Goal: Task Accomplishment & Management: Manage account settings

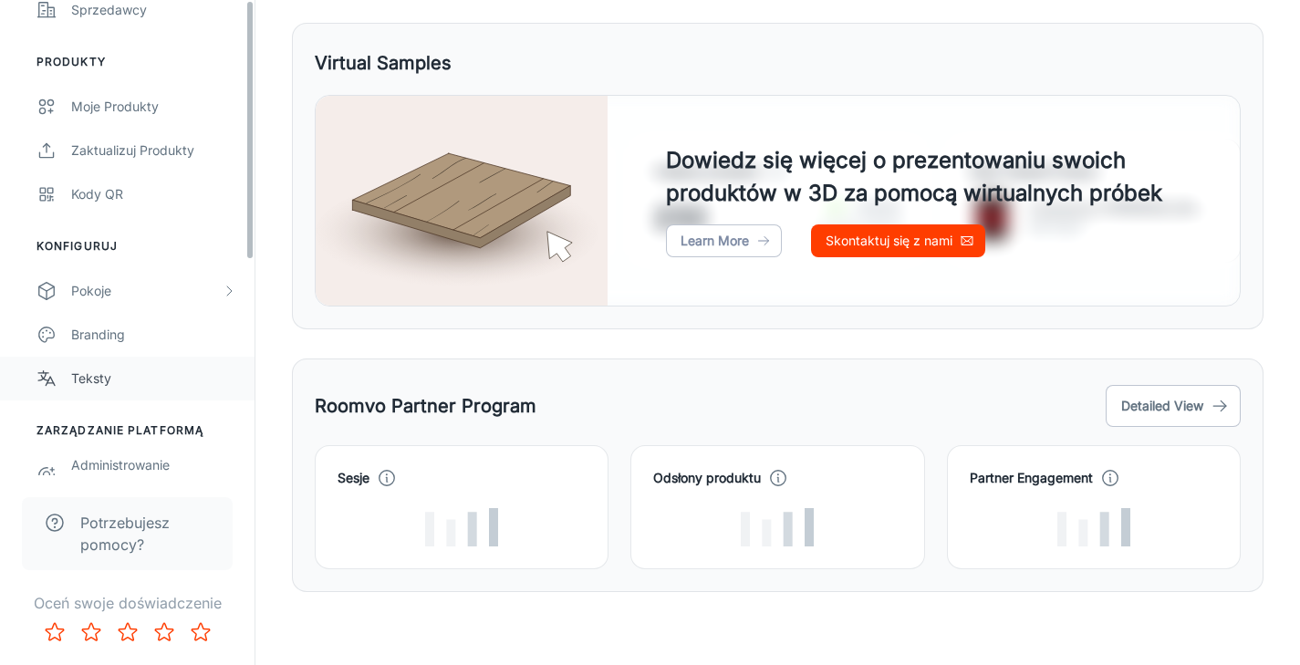
scroll to position [391, 0]
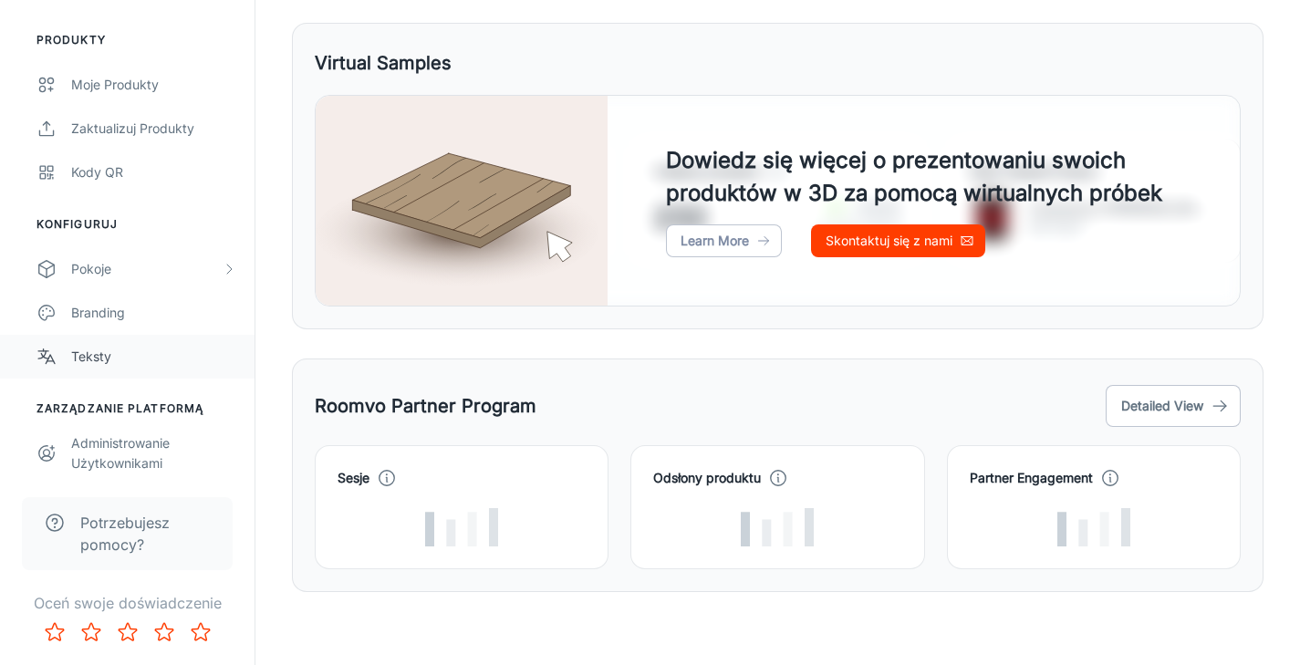
click at [97, 359] on div "Teksty" at bounding box center [153, 357] width 165 height 20
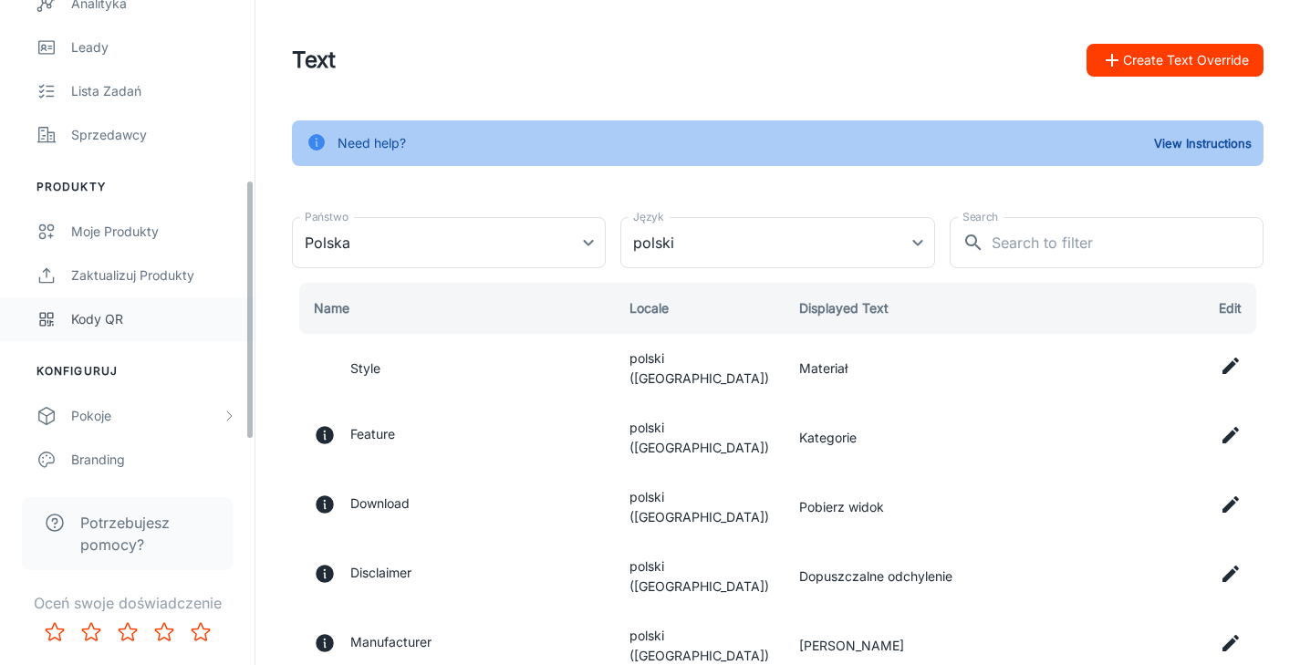
scroll to position [339, 0]
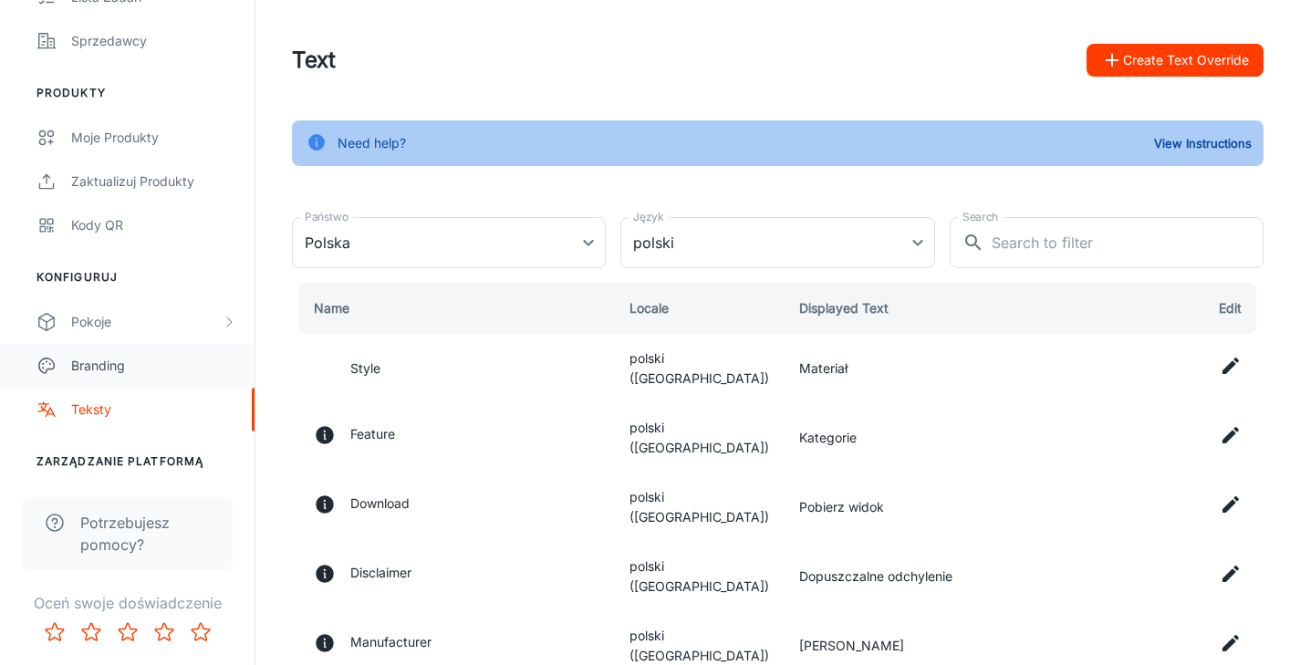
click at [92, 371] on div "Branding" at bounding box center [153, 366] width 165 height 20
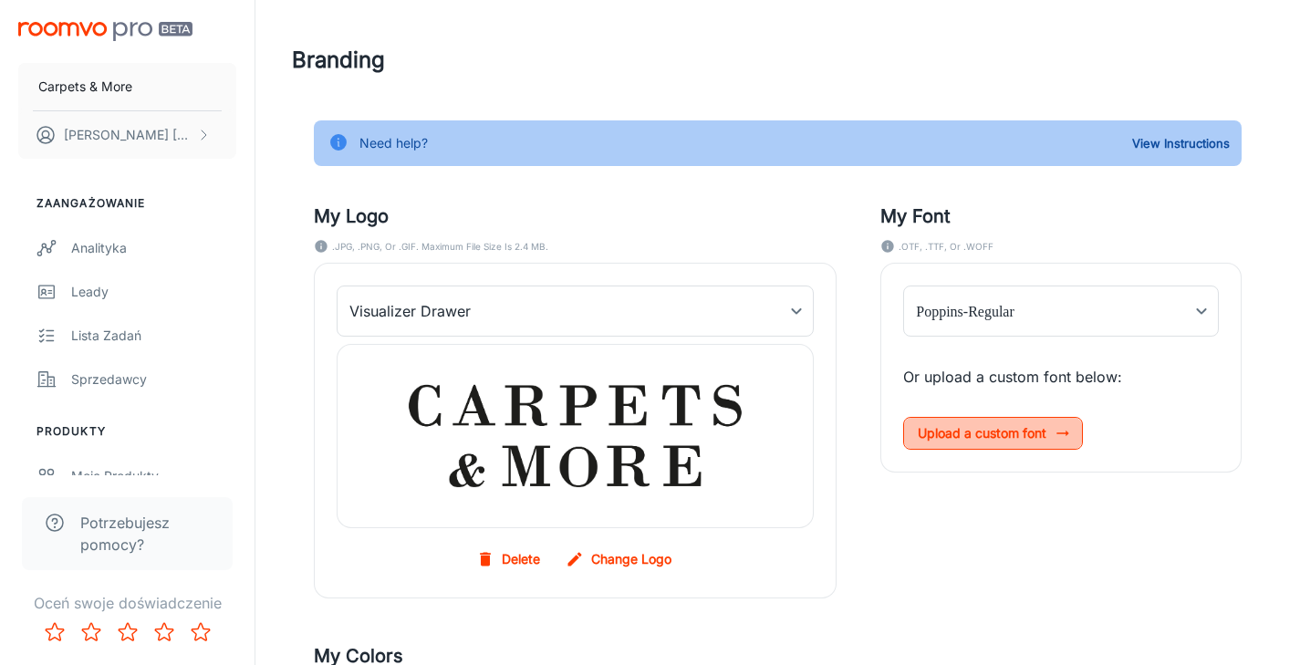
click at [1059, 430] on icon at bounding box center [1063, 433] width 18 height 18
click at [0, 0] on input "Upload a custom font" at bounding box center [0, 0] width 0 height 0
click at [1051, 435] on span "Upload a custom font" at bounding box center [993, 433] width 180 height 33
click at [0, 0] on input "Upload a custom font" at bounding box center [0, 0] width 0 height 0
type input "[PERSON_NAME]-Regular"
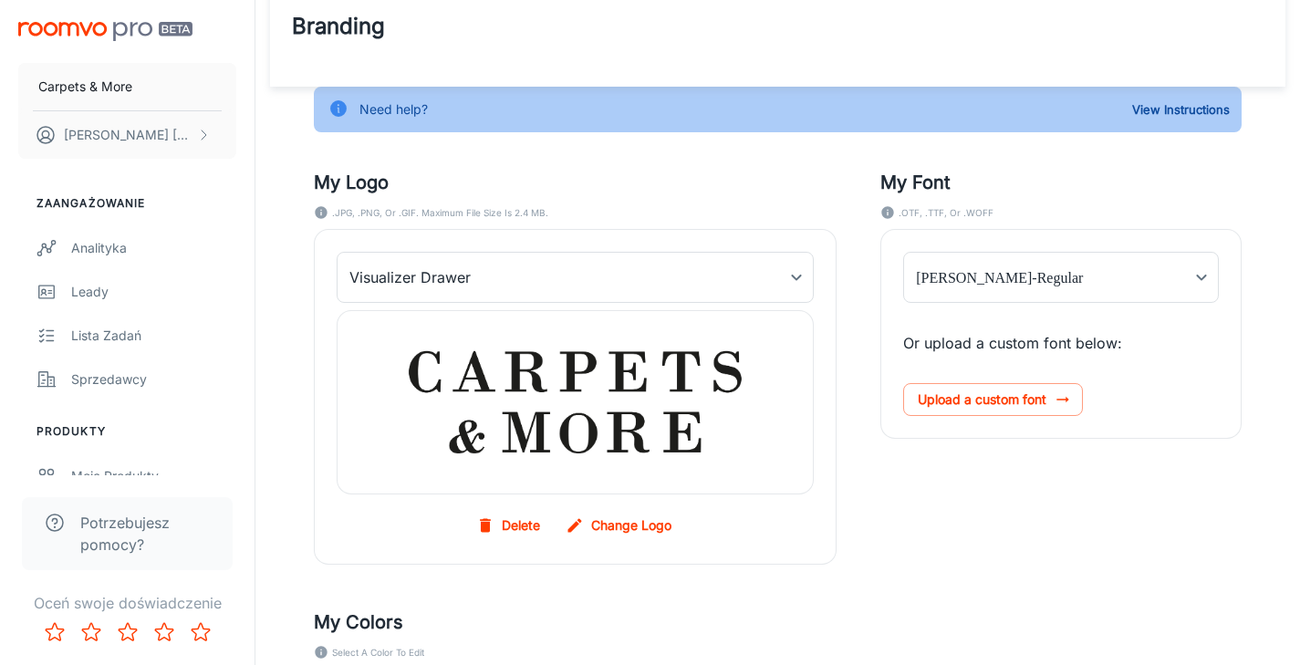
scroll to position [320, 0]
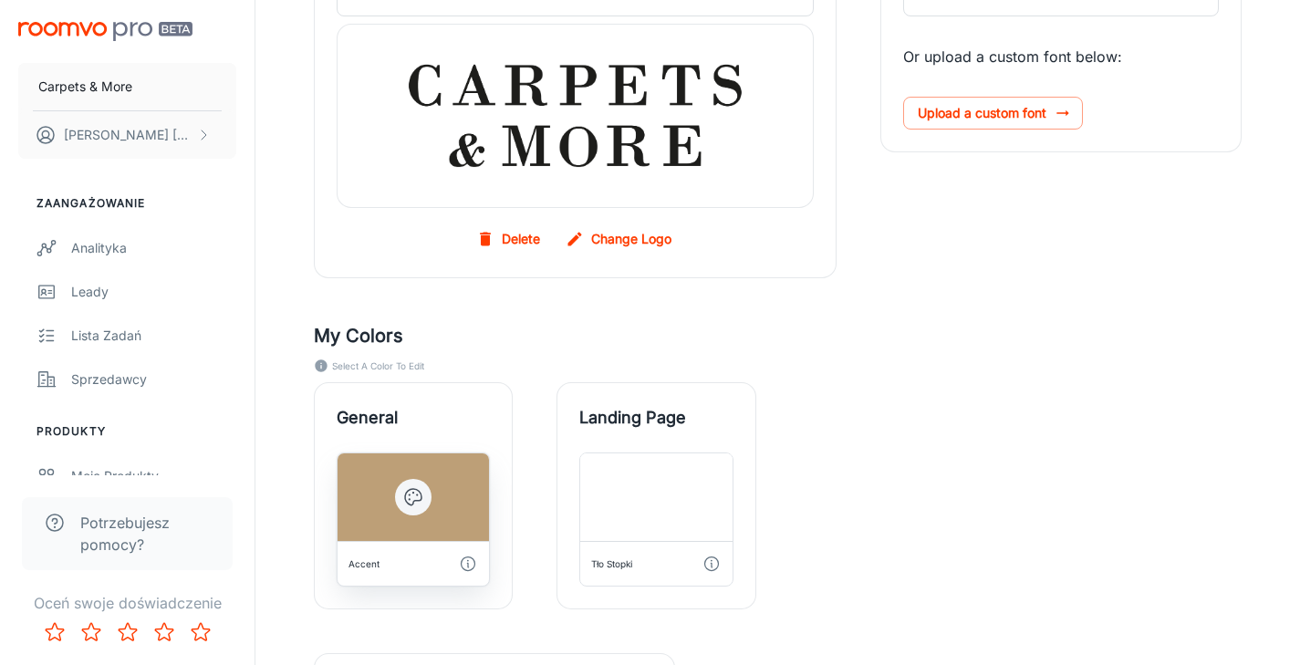
click at [428, 514] on div at bounding box center [413, 497] width 151 height 88
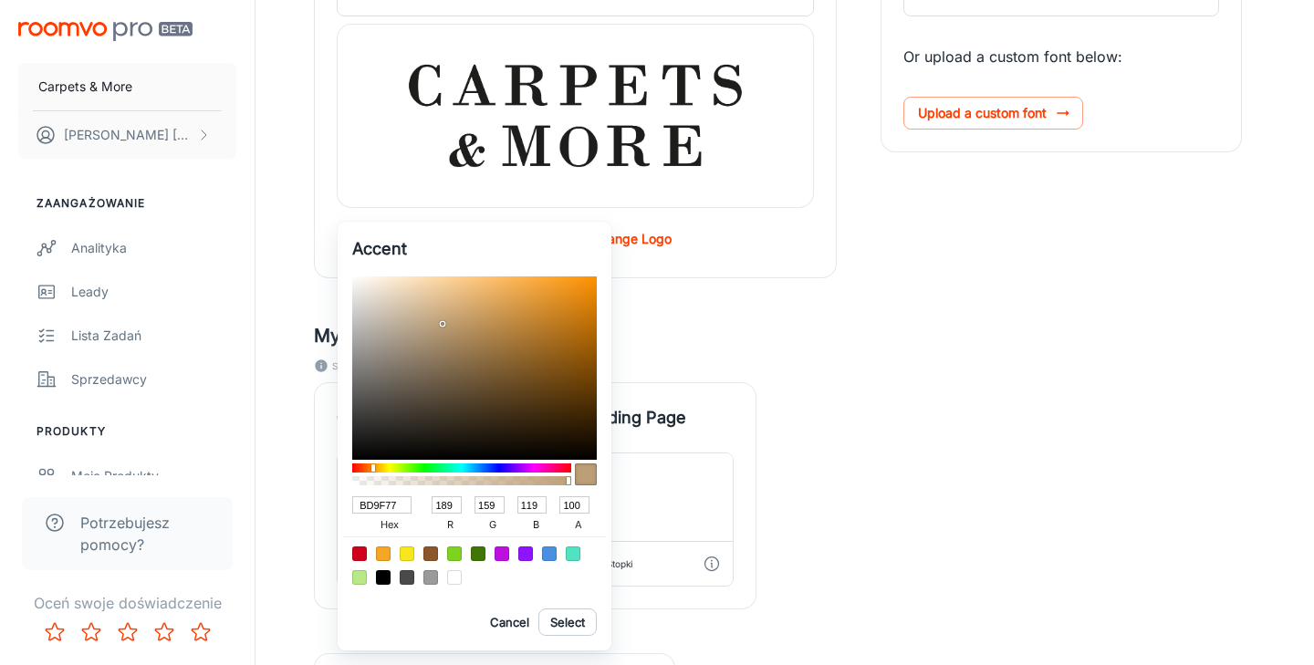
drag, startPoint x: 401, startPoint y: 505, endPoint x: 299, endPoint y: 498, distance: 102.4
click at [299, 498] on div "Accent BD9F77 hex 189 r 159 g 119 b 100 a Cancel Select" at bounding box center [657, 332] width 1314 height 665
paste input "808150"
click at [473, 595] on div "Accent BD9F77 hex 189 r 159 g 119 b 100 a Cancel Select" at bounding box center [475, 436] width 274 height 429
drag, startPoint x: 403, startPoint y: 505, endPoint x: 284, endPoint y: 499, distance: 119.7
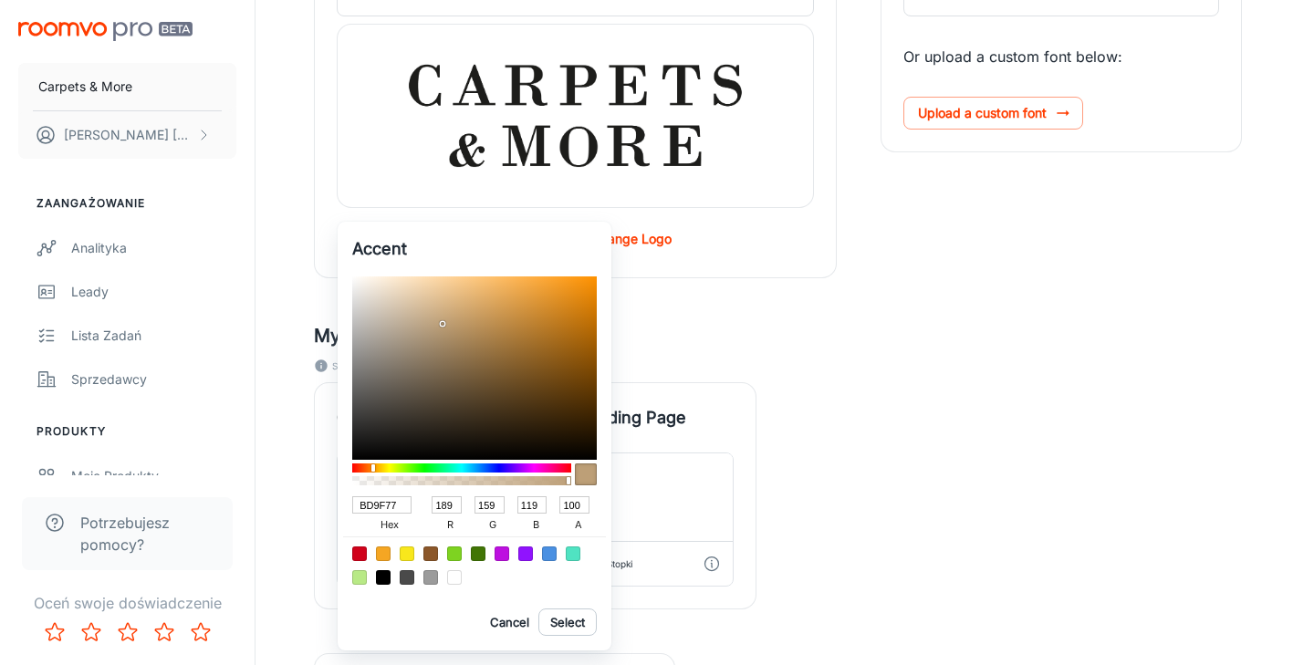
click at [284, 499] on div "Accent BD9F77 hex 189 r 159 g 119 b 100 a Cancel Select" at bounding box center [657, 332] width 1314 height 665
paste input "808150"
type input "BD9F77"
click at [576, 619] on button "Select" at bounding box center [567, 622] width 58 height 27
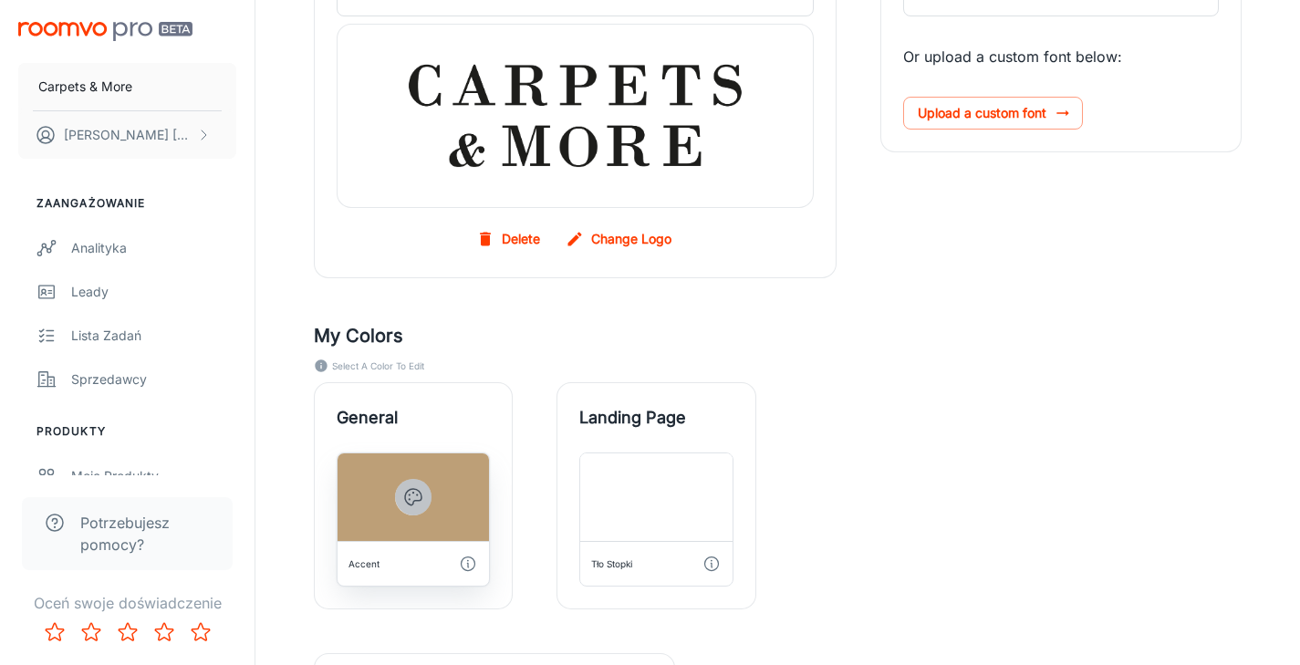
click at [409, 488] on icon "button" at bounding box center [413, 497] width 22 height 22
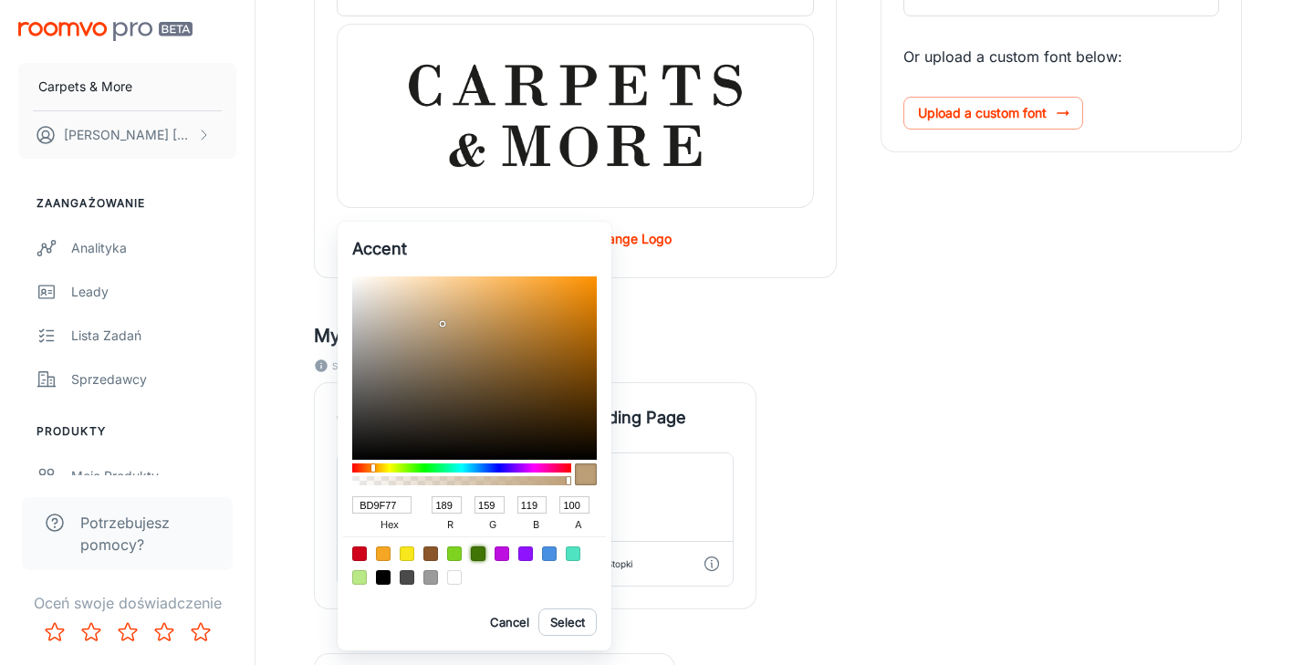
click at [482, 551] on div at bounding box center [478, 554] width 15 height 15
type input "417505"
type input "65"
type input "117"
type input "5"
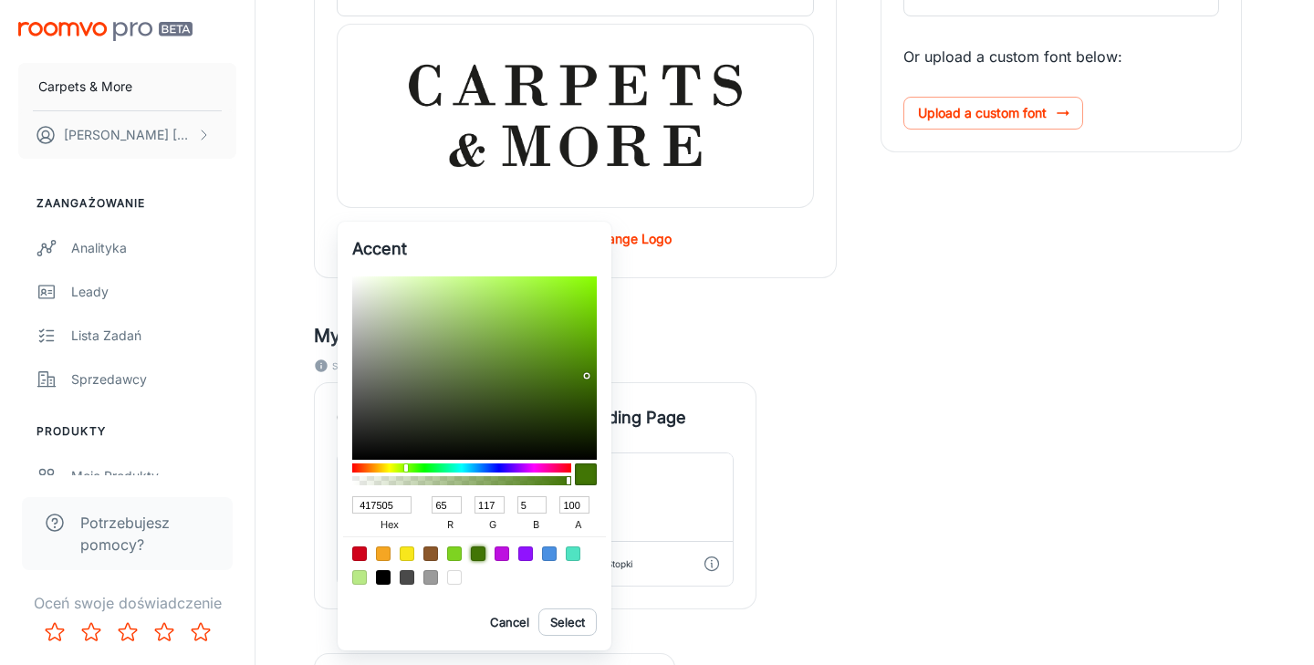
drag, startPoint x: 401, startPoint y: 506, endPoint x: 285, endPoint y: 499, distance: 117.0
click at [283, 500] on div "Accent 417505 hex 65 r 117 g 5 b 100 a Cancel Select" at bounding box center [657, 332] width 1314 height 665
paste input "808150"
click at [422, 527] on label "hex" at bounding box center [389, 526] width 74 height 22
click at [412, 514] on input "417505" at bounding box center [381, 504] width 59 height 17
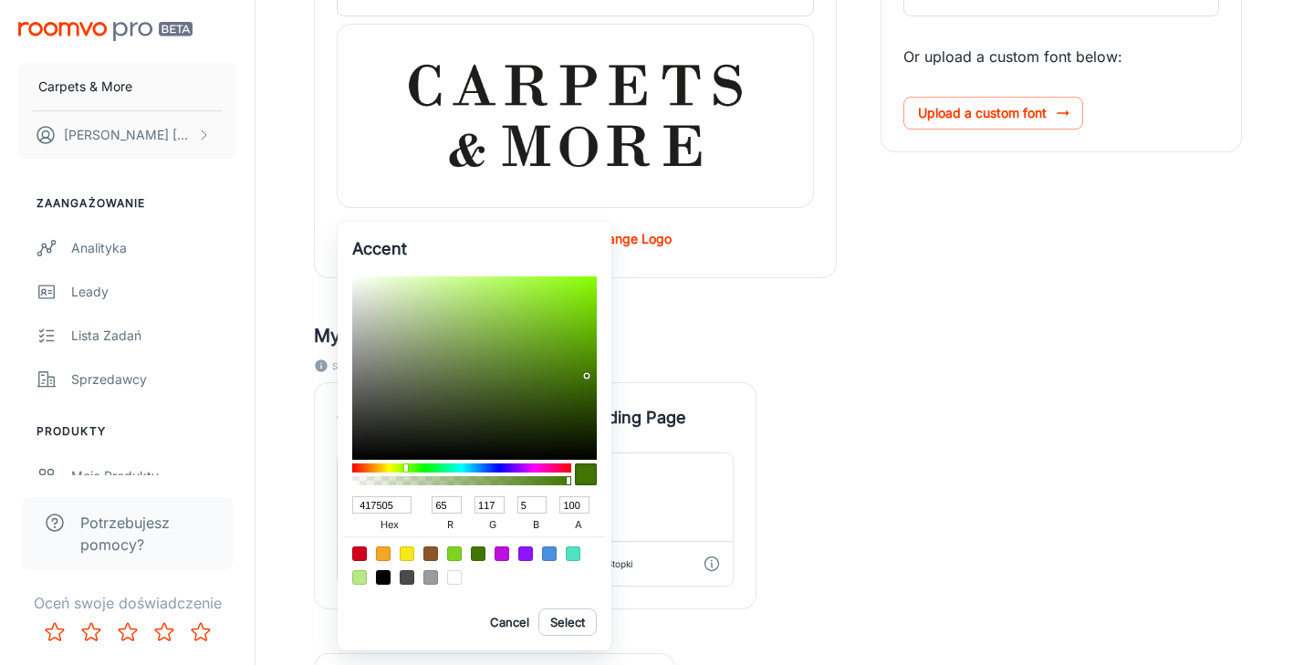
type input "3F7205"
type input "63"
type input "114"
type input "3C6908"
type input "60"
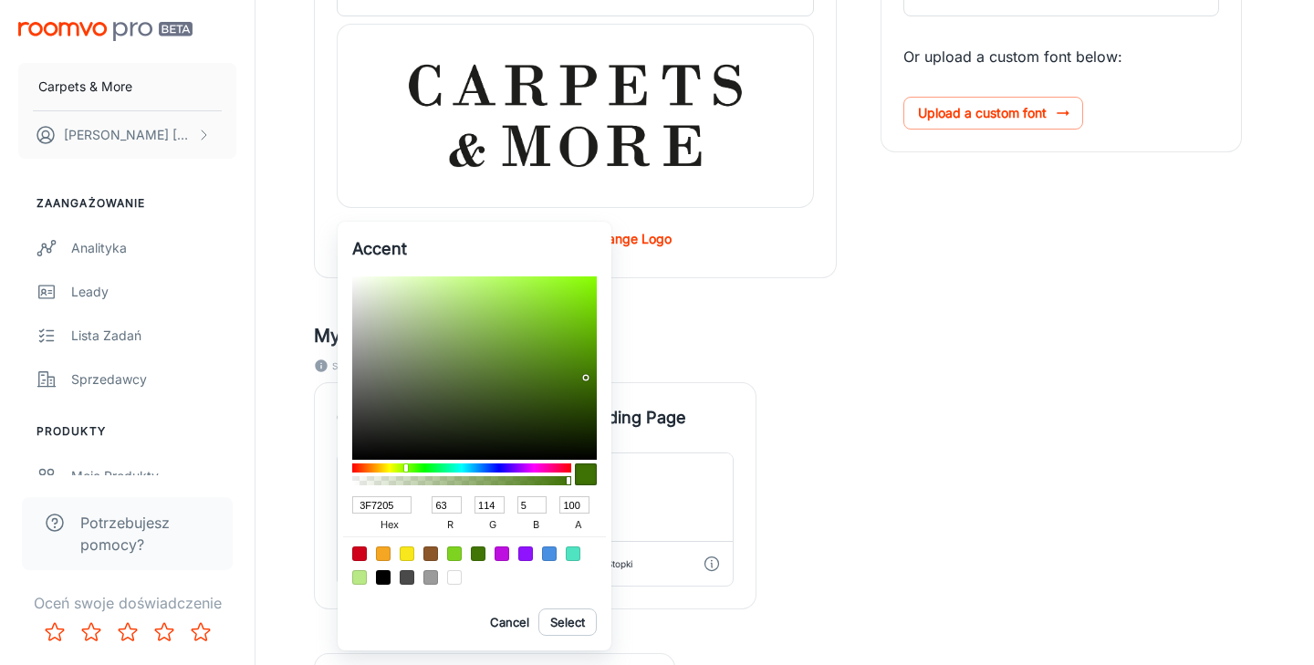
type input "105"
type input "8"
type input "3D650E"
type input "61"
type input "101"
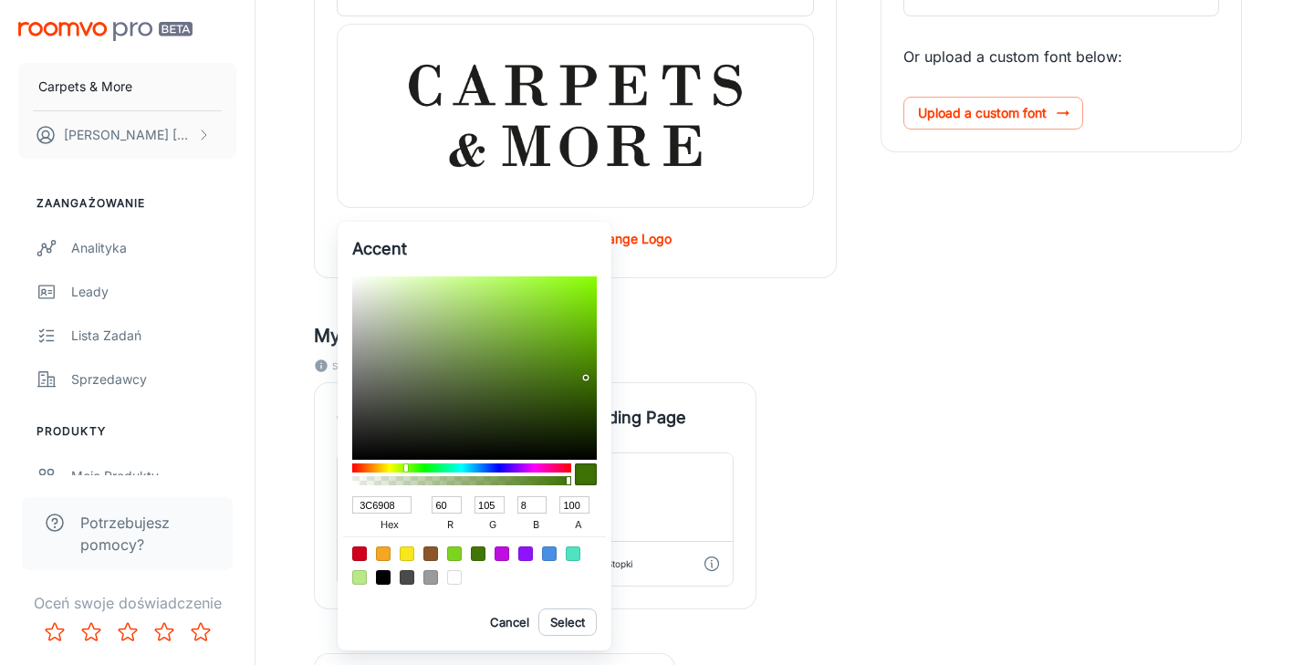
type input "14"
type input "4C6D24"
type input "76"
type input "109"
type input "36"
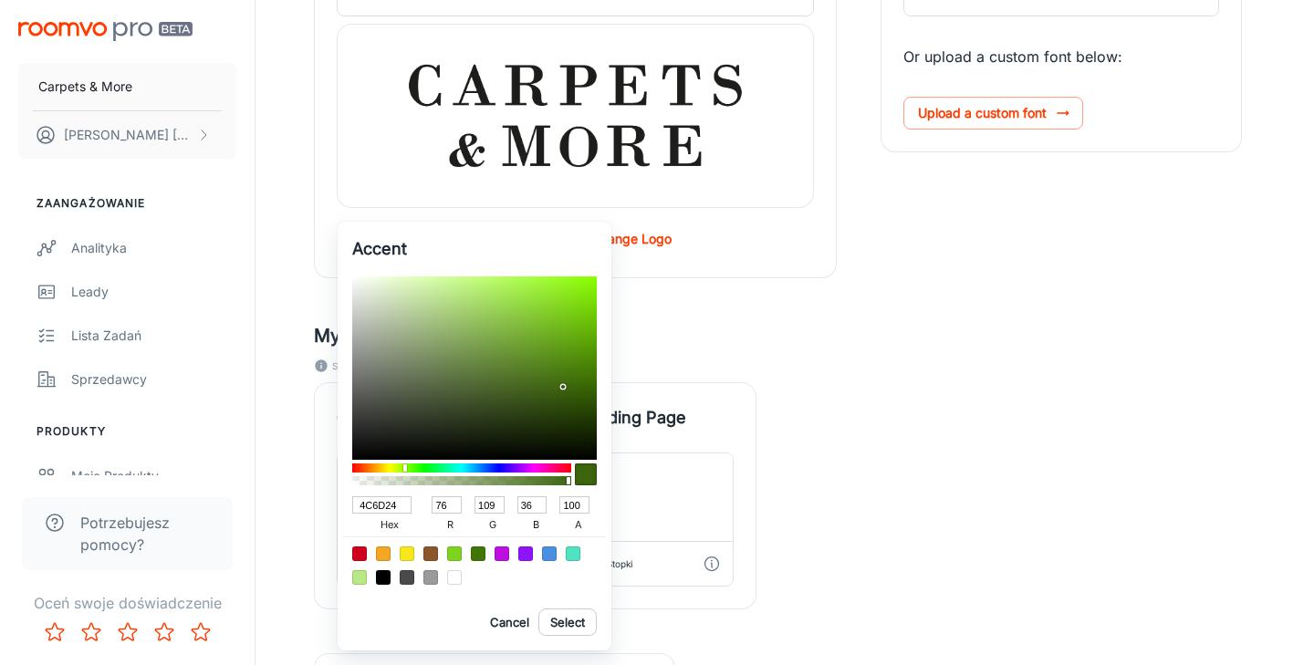
type input "5D773D"
type input "93"
type input "119"
type input "61"
type input "708952"
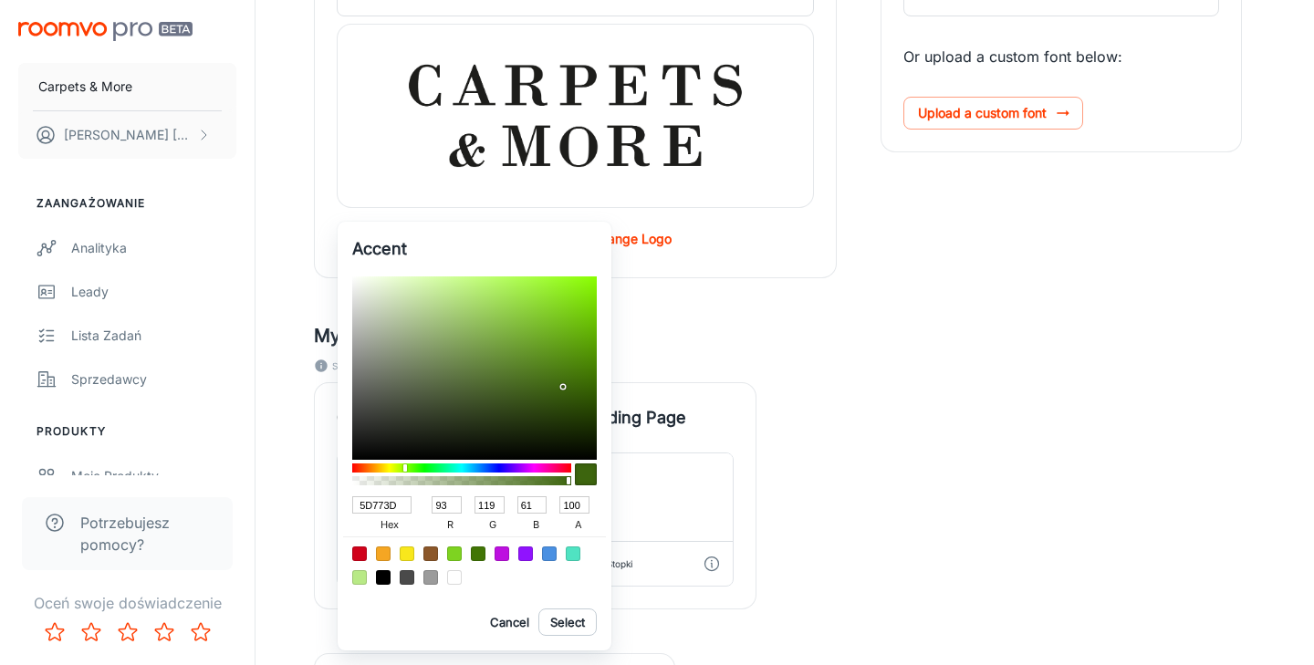
type input "112"
type input "137"
type input "82"
type input "7E9760"
type input "126"
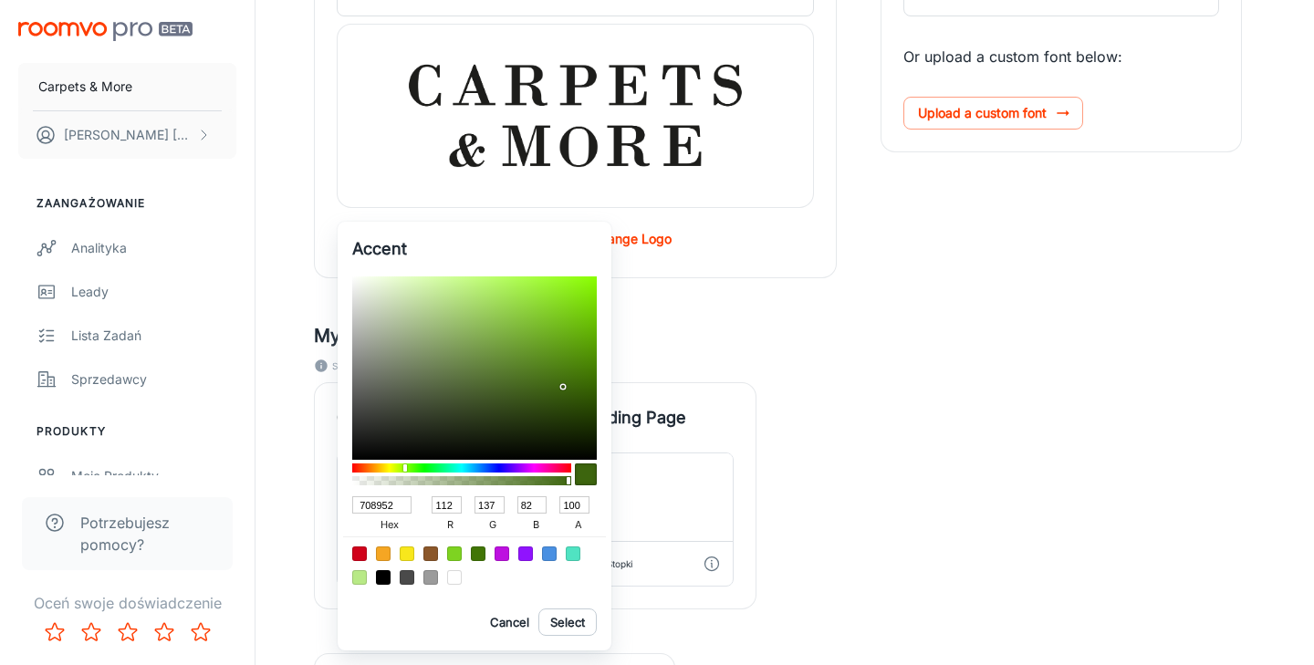
type input "151"
type input "96"
type input "8AA46B"
type input "138"
type input "164"
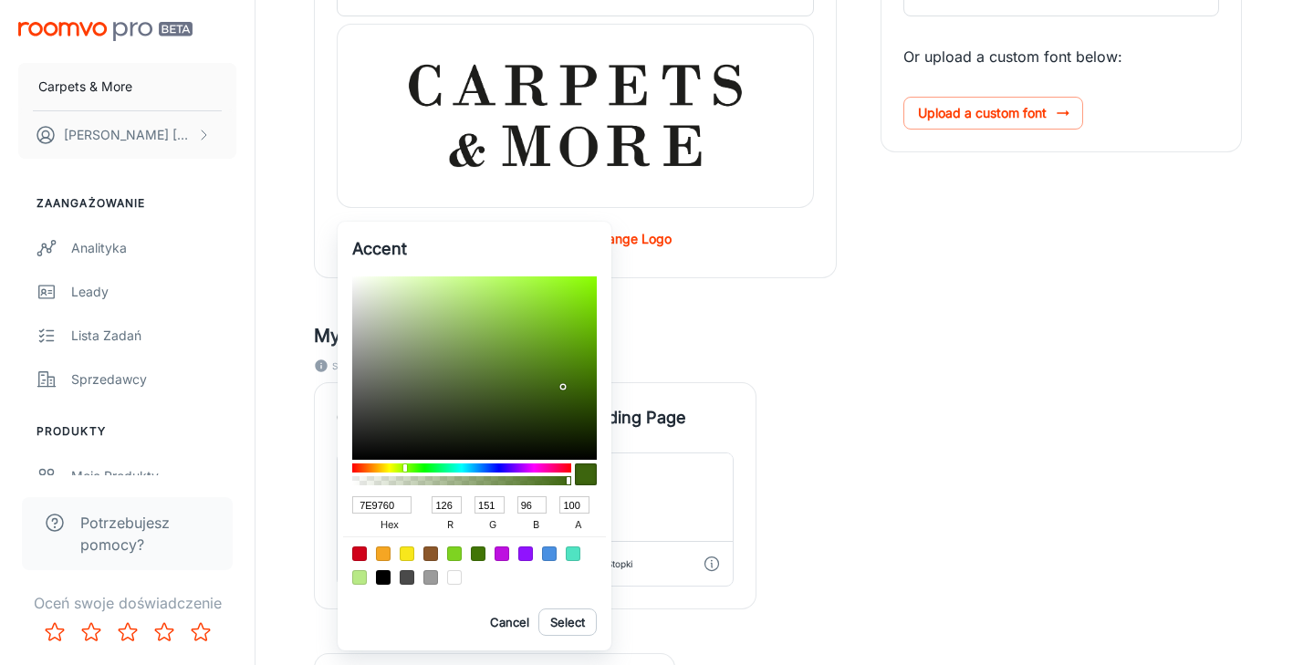
type input "107"
type input "8FA970"
type input "143"
type input "169"
type input "112"
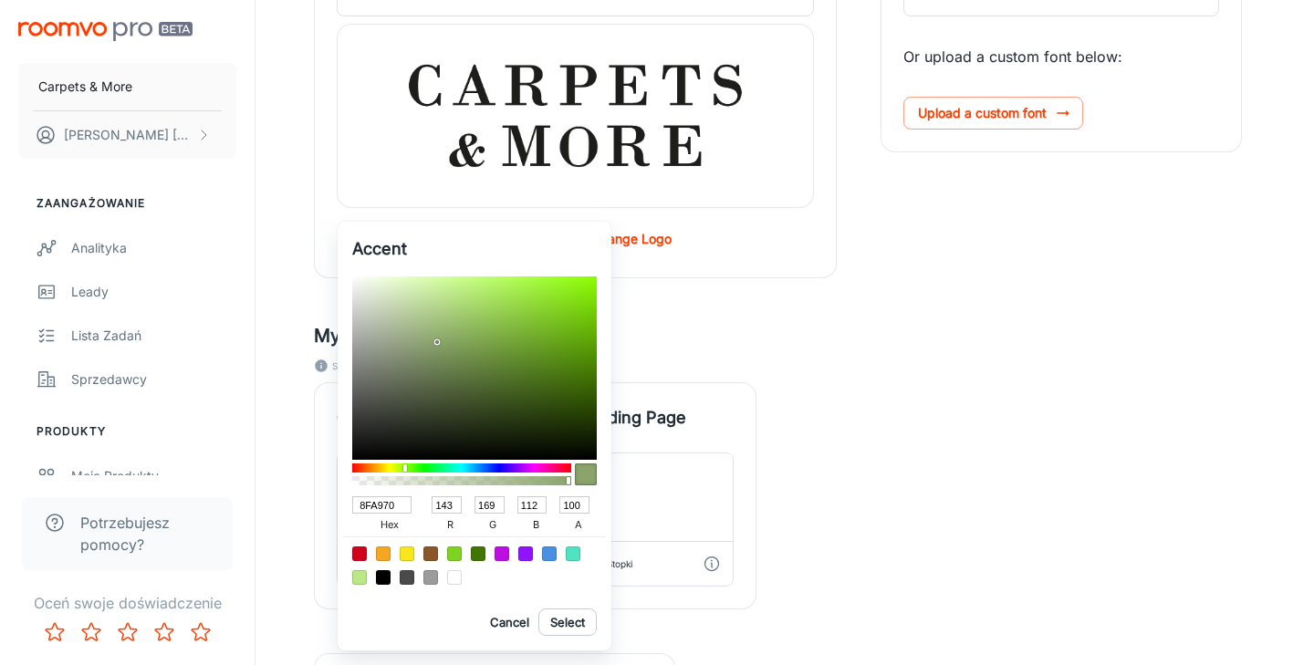
type input "91AB72"
type input "145"
type input "171"
type input "114"
type input "94AE75"
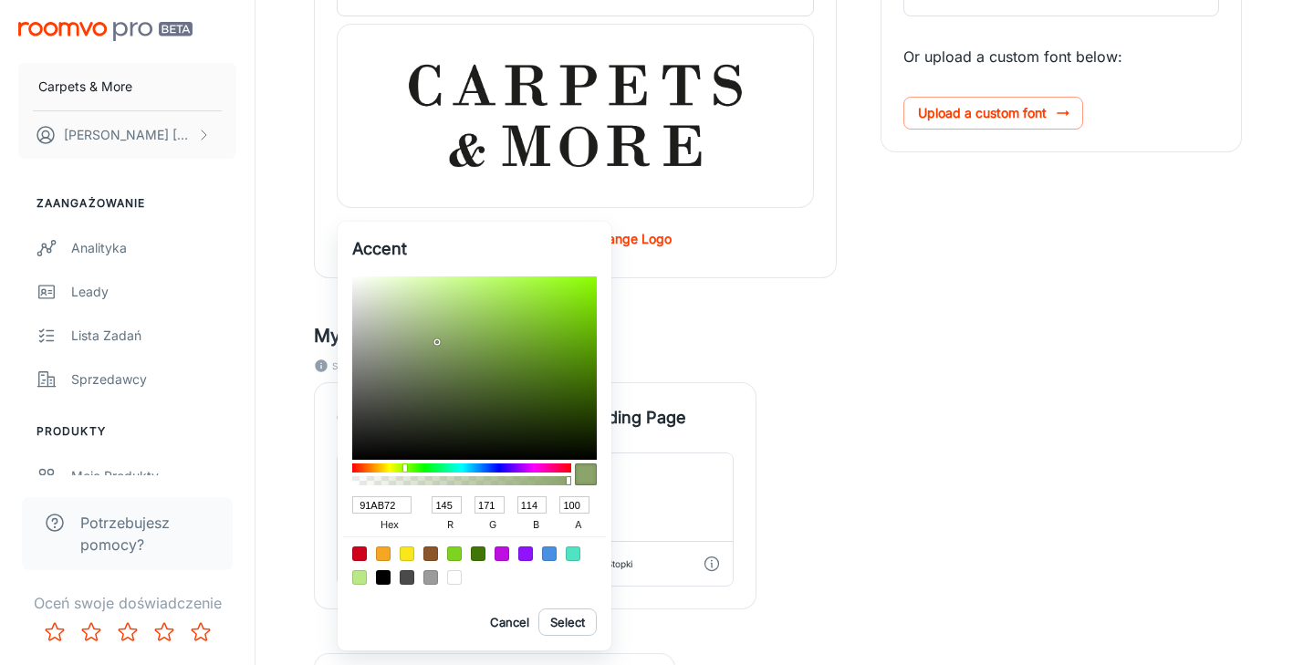
type input "148"
type input "174"
type input "117"
type input "98B379"
type input "152"
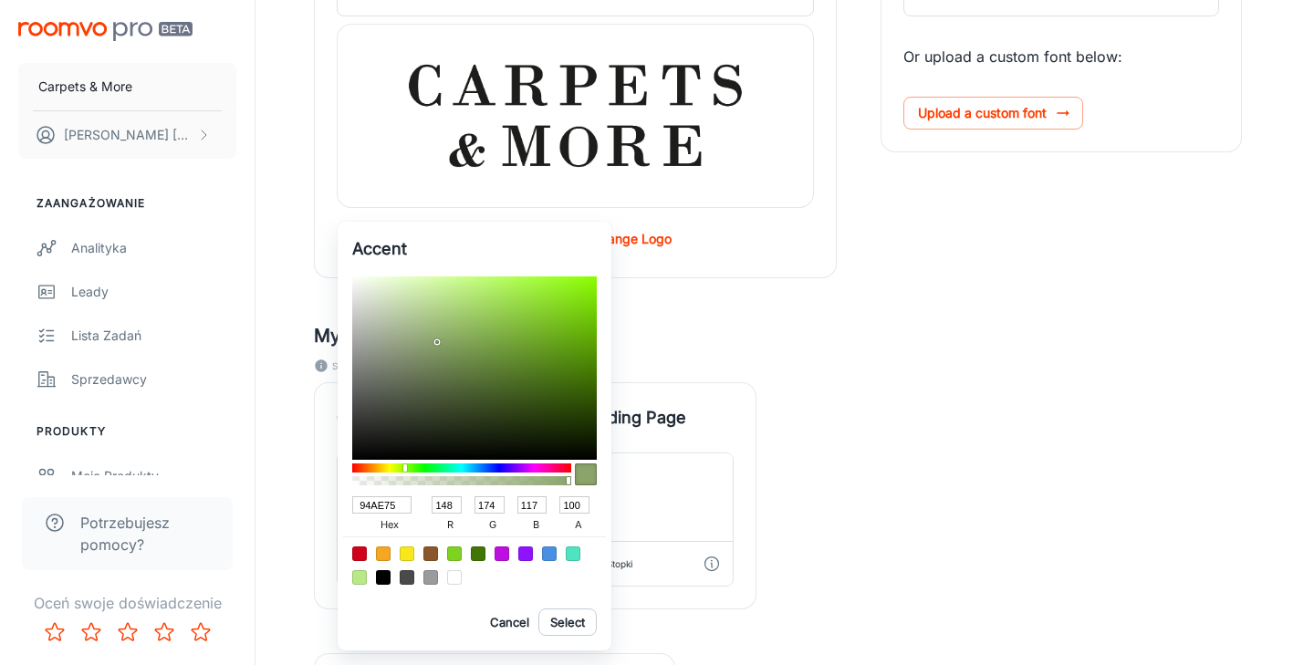
type input "179"
type input "121"
type input "99B47A"
type input "153"
type input "180"
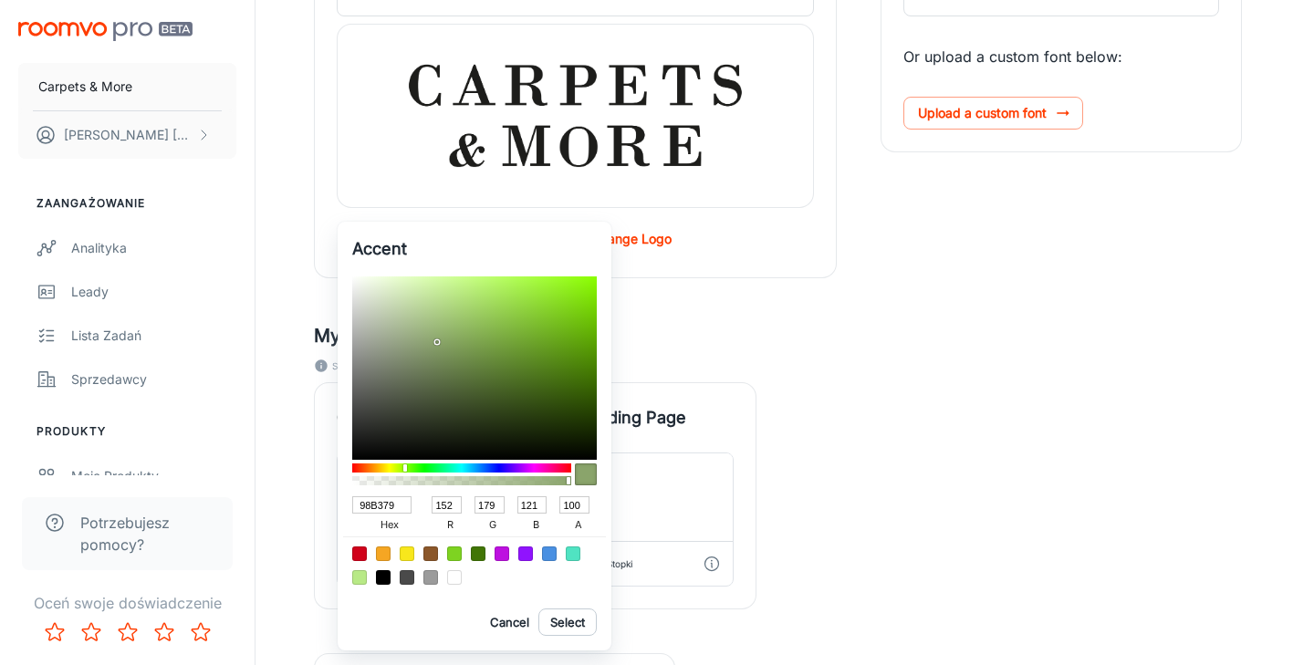
type input "122"
type input "94AE75"
type input "148"
type input "174"
type input "117"
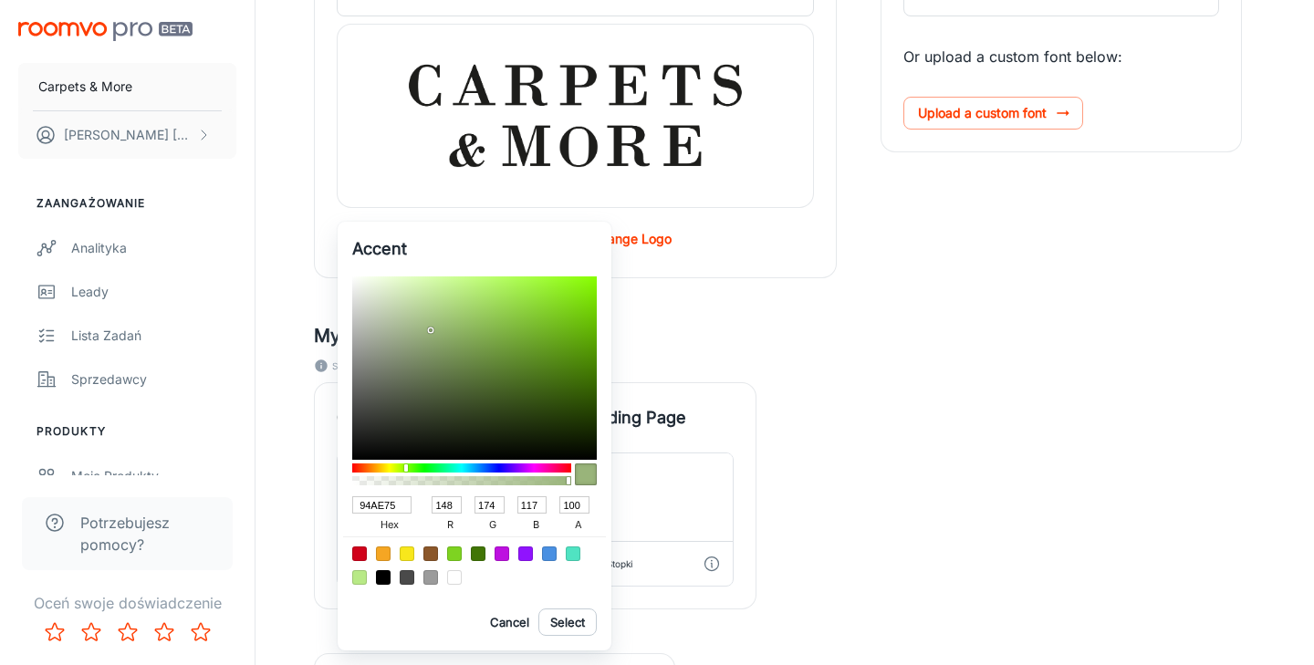
type input "93AD74"
type input "147"
type input "173"
type input "116"
drag, startPoint x: 587, startPoint y: 378, endPoint x: 433, endPoint y: 336, distance: 159.8
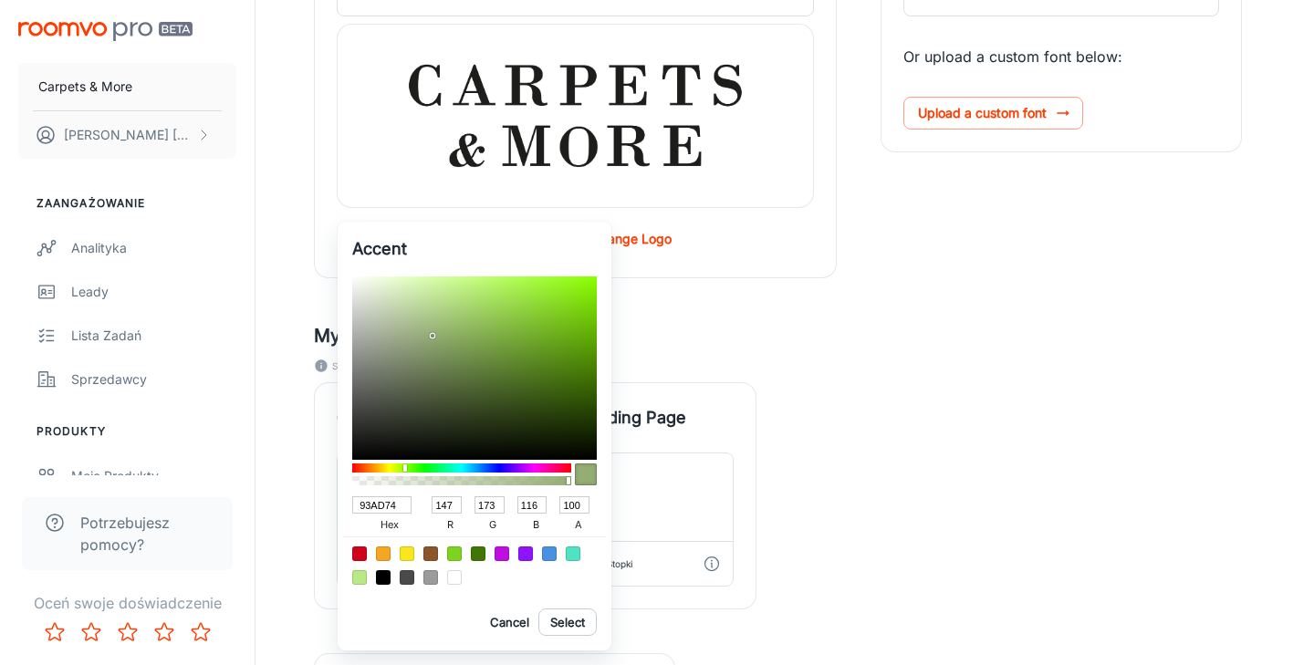
click at [433, 336] on div at bounding box center [435, 338] width 4 height 4
click at [575, 622] on button "Select" at bounding box center [567, 622] width 58 height 27
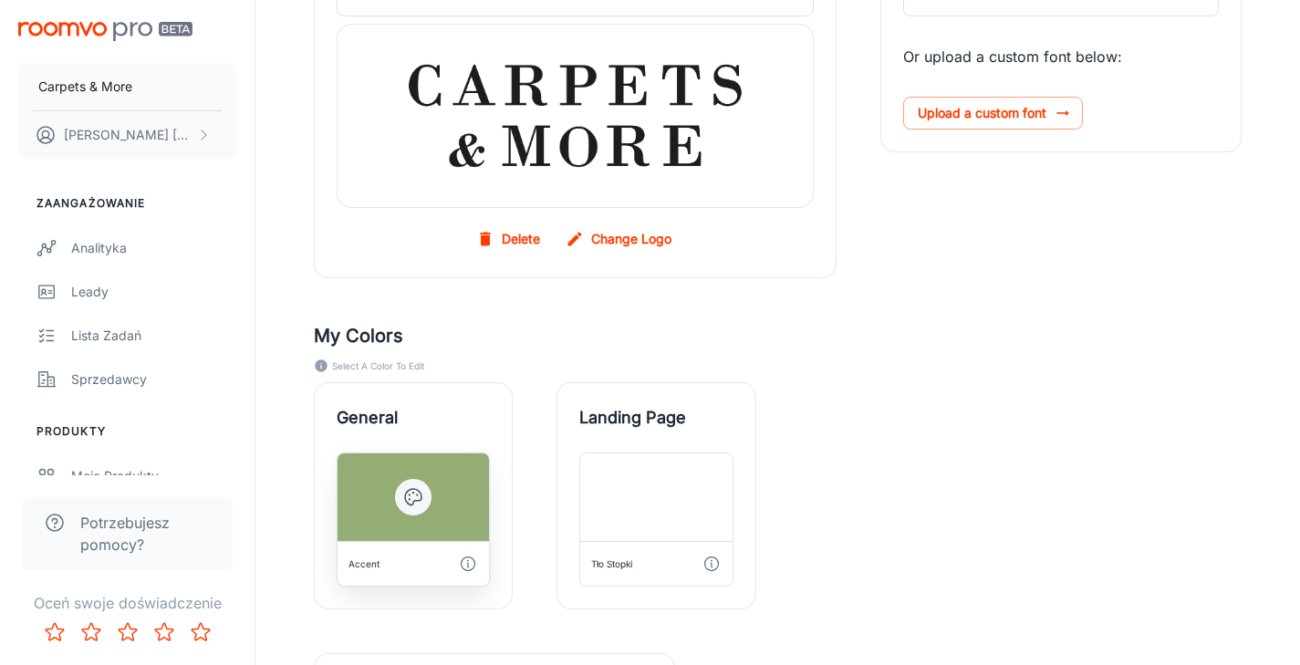
click at [435, 531] on div at bounding box center [413, 497] width 151 height 88
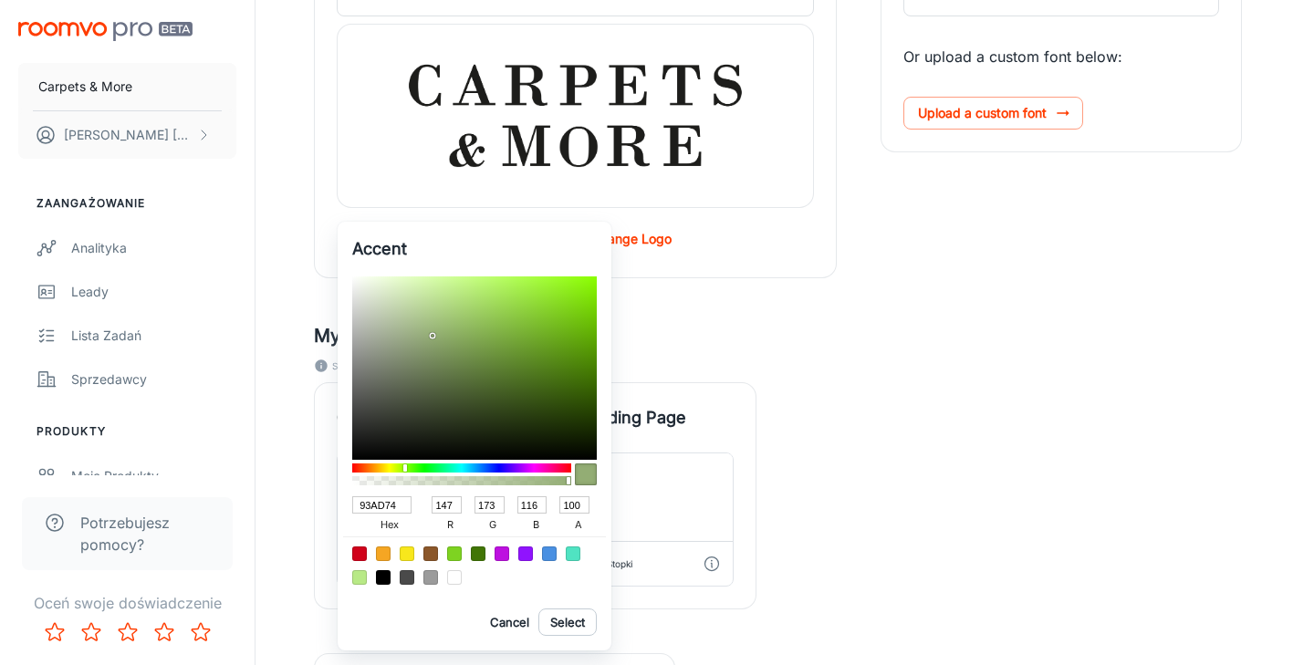
type input "94AD76"
type input "148"
type input "118"
type input "92AB74"
type input "146"
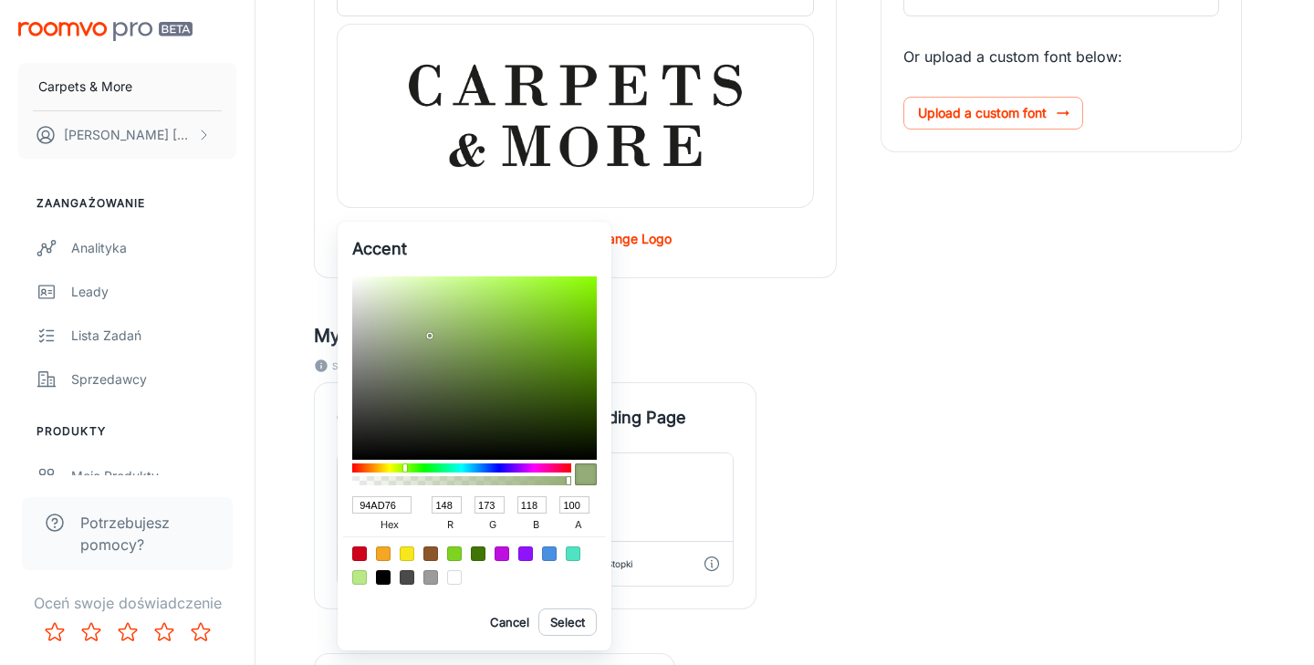
type input "171"
type input "116"
type input "91AA73"
type input "145"
type input "170"
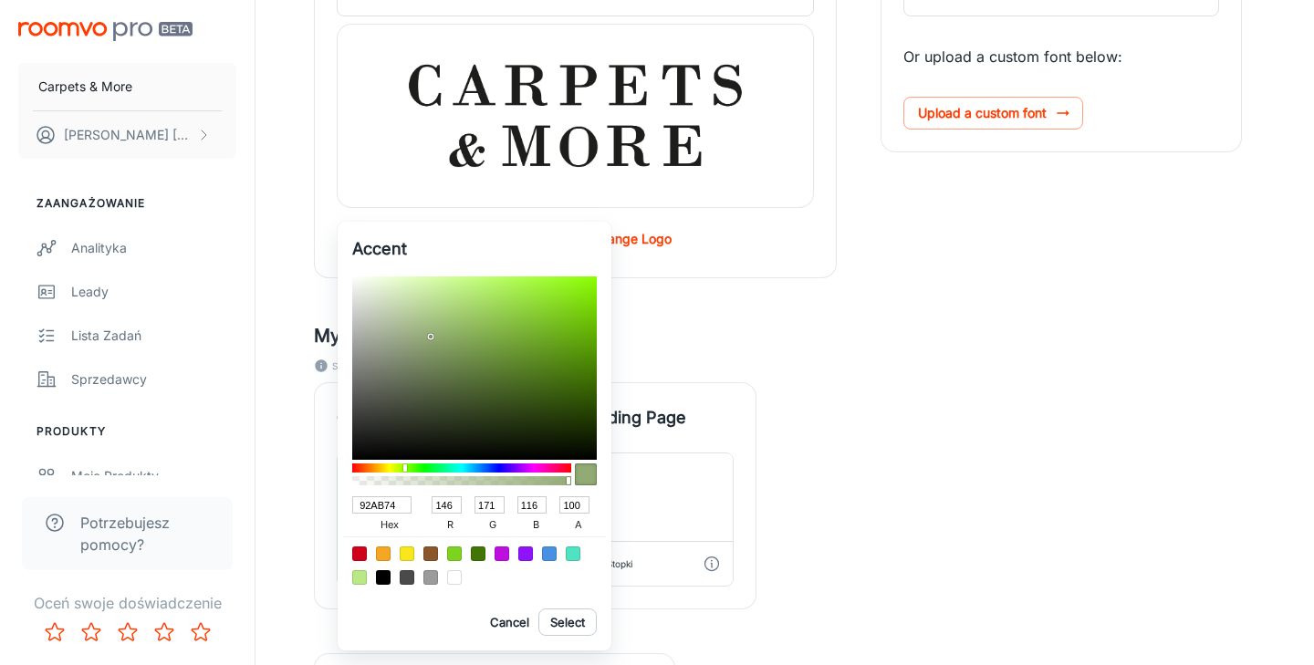
type input "115"
type input "90A973"
type input "144"
type input "169"
type input "8FA772"
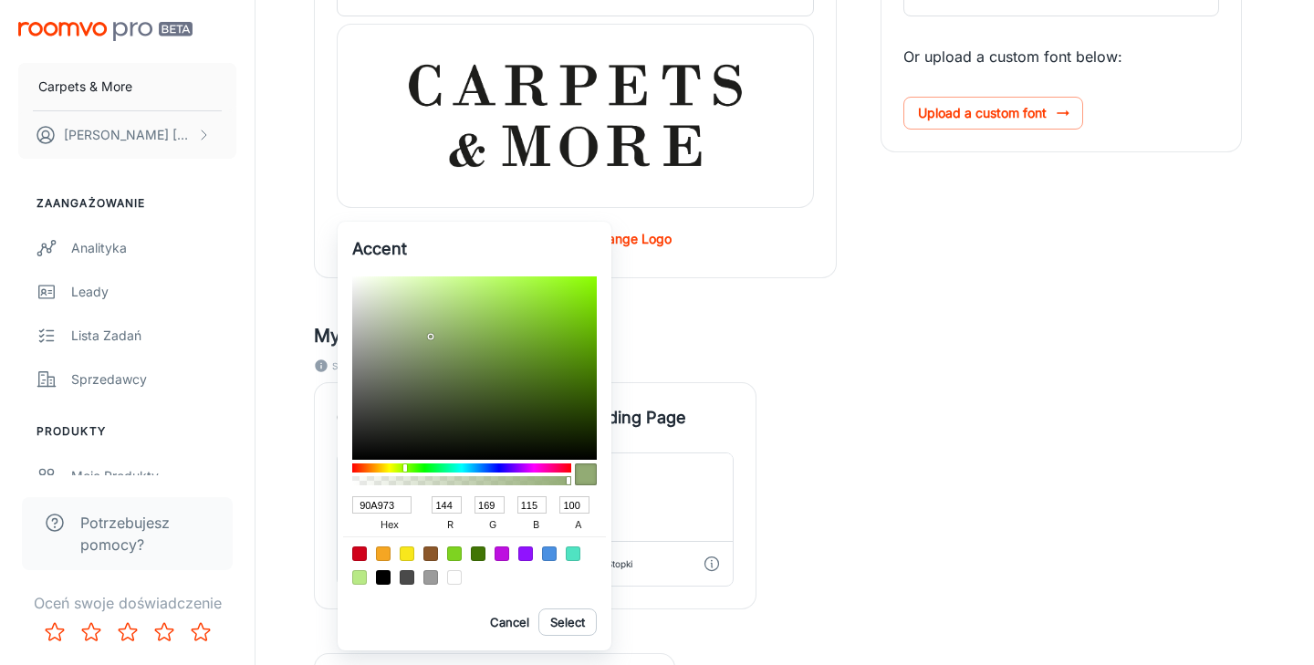
type input "143"
type input "167"
type input "114"
type input "8DA570"
type input "141"
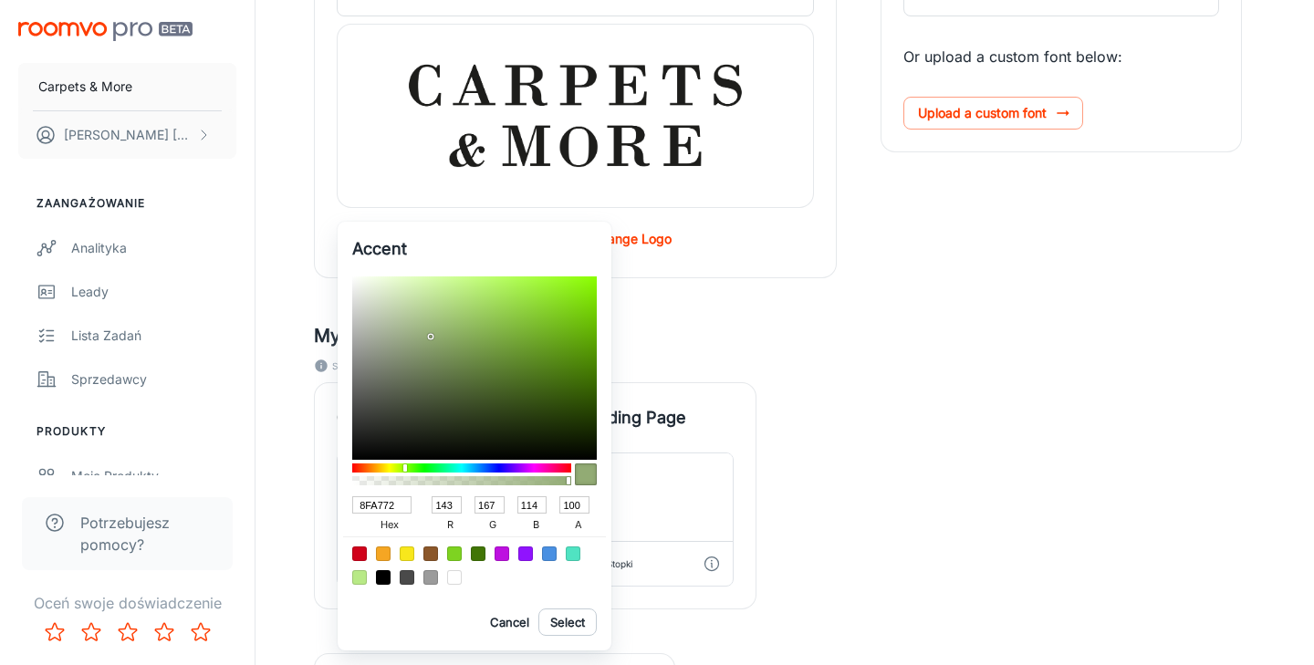
type input "165"
type input "112"
type input "8CA46F"
type input "140"
type input "164"
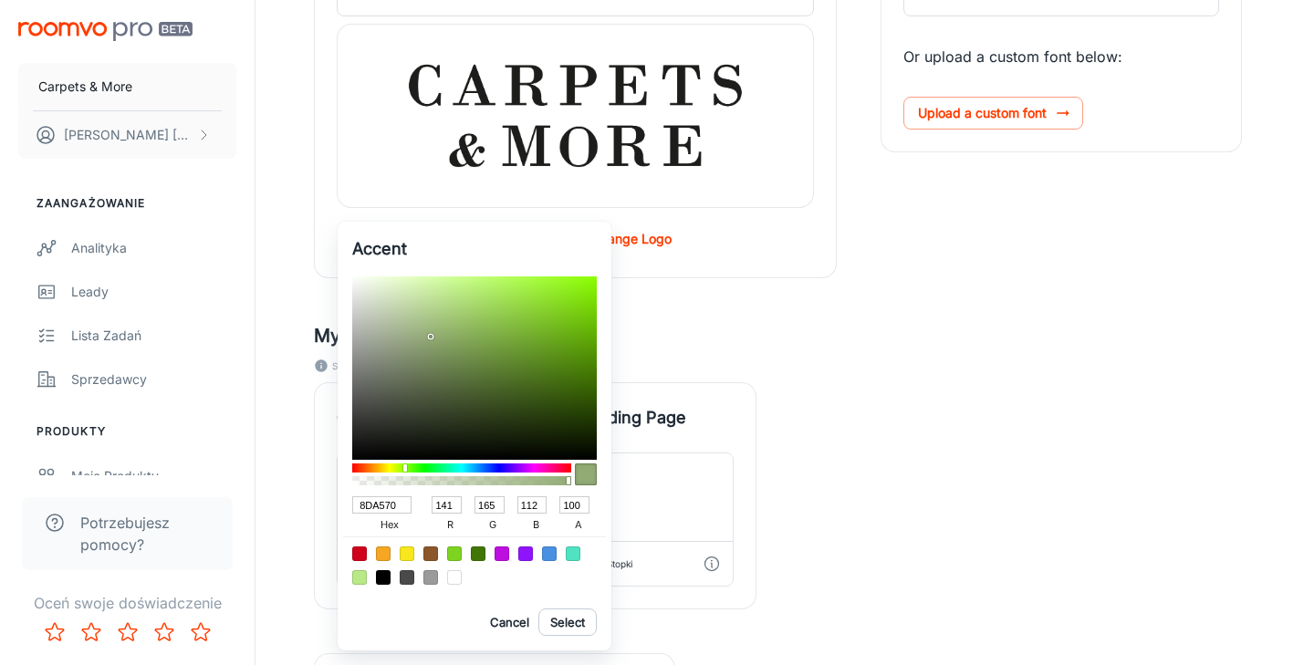
type input "111"
type input "8BA26E"
type input "139"
type input "162"
type input "110"
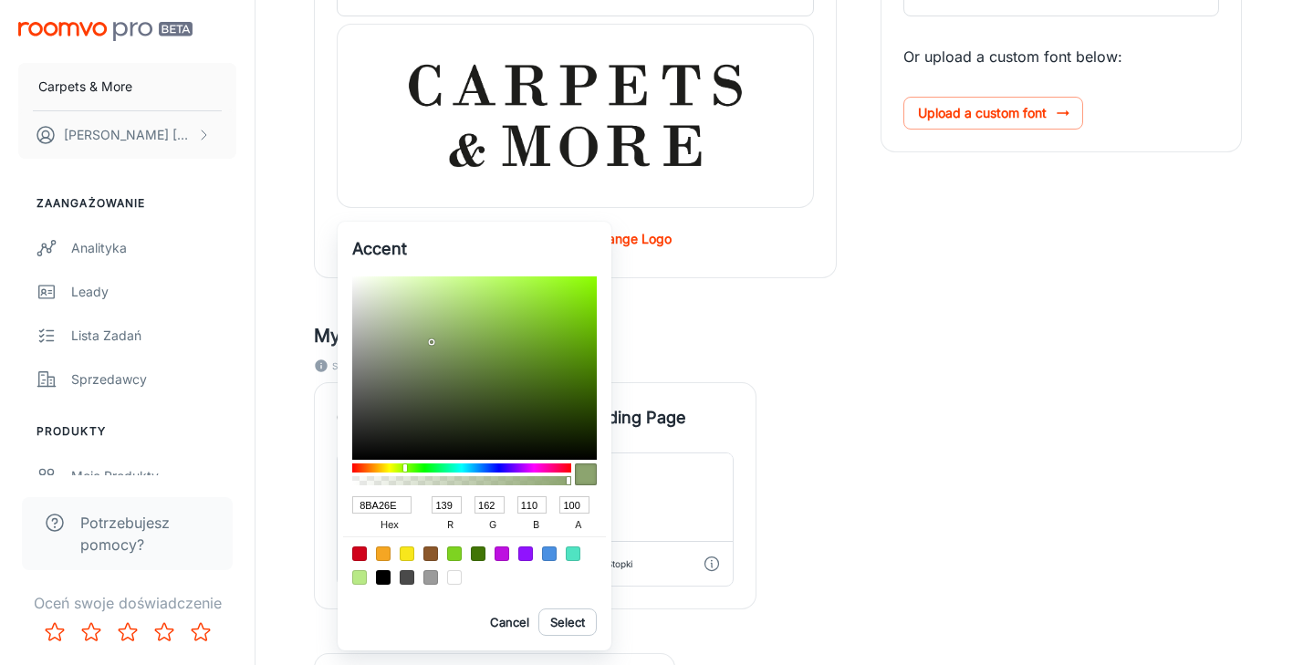
type input "8AA16D"
type input "138"
type input "161"
type input "109"
type input "89A06D"
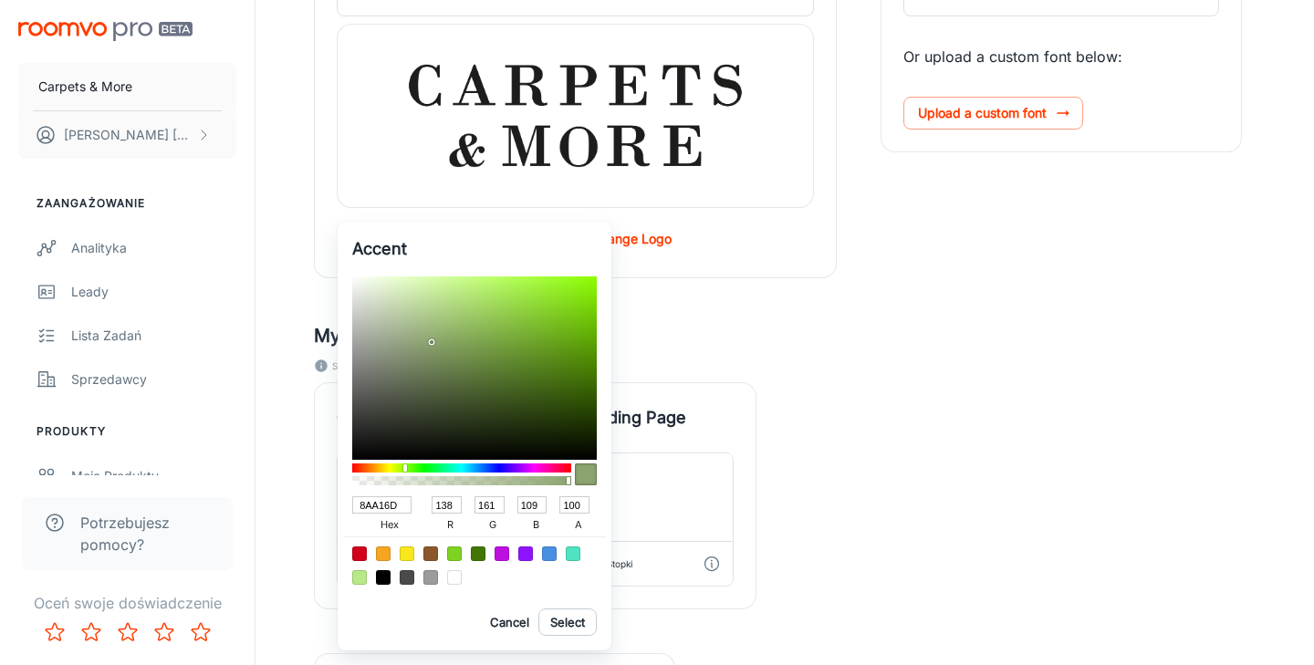
type input "137"
type input "160"
type input "889F6C"
type input "136"
type input "159"
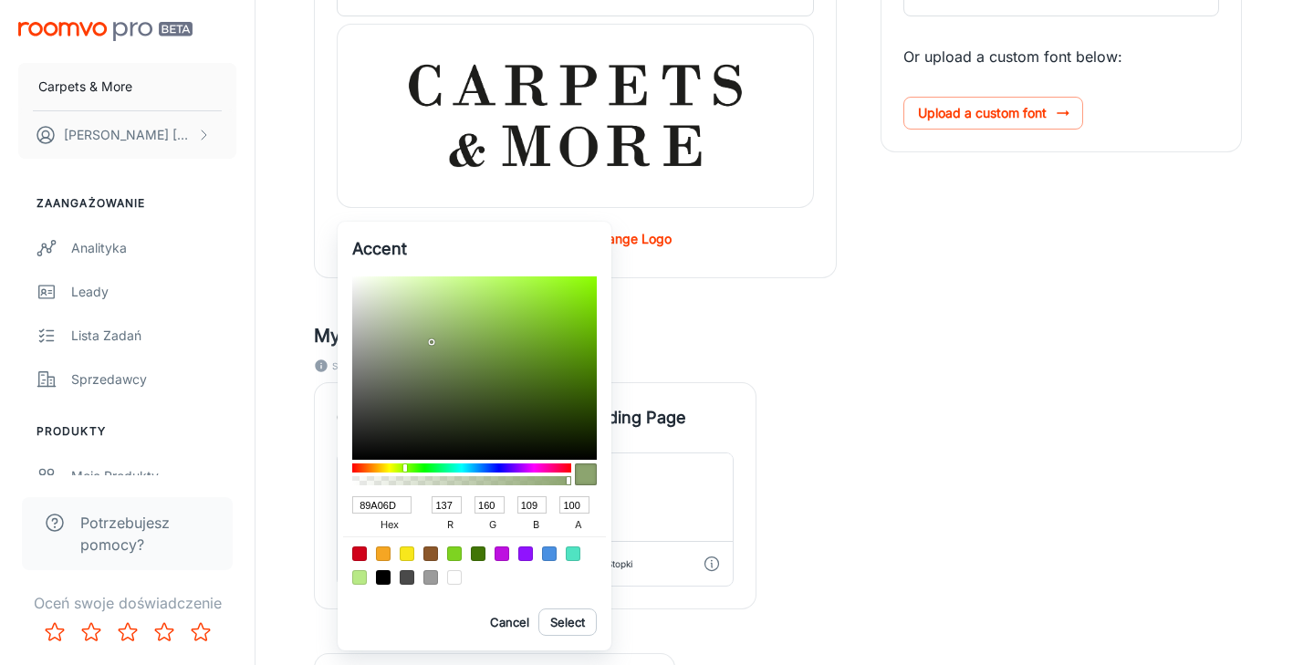
type input "108"
type input "879D6B"
type input "135"
type input "157"
type input "107"
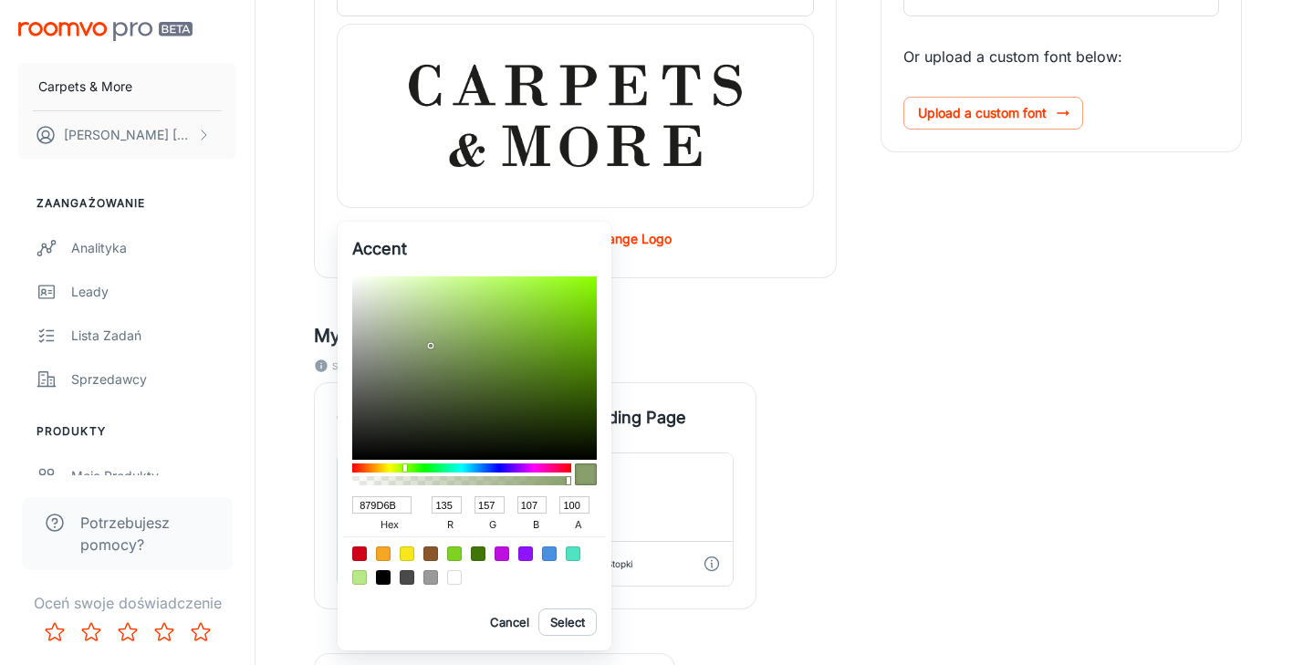
type input "859B6A"
type input "133"
type input "155"
type input "106"
type input "849969"
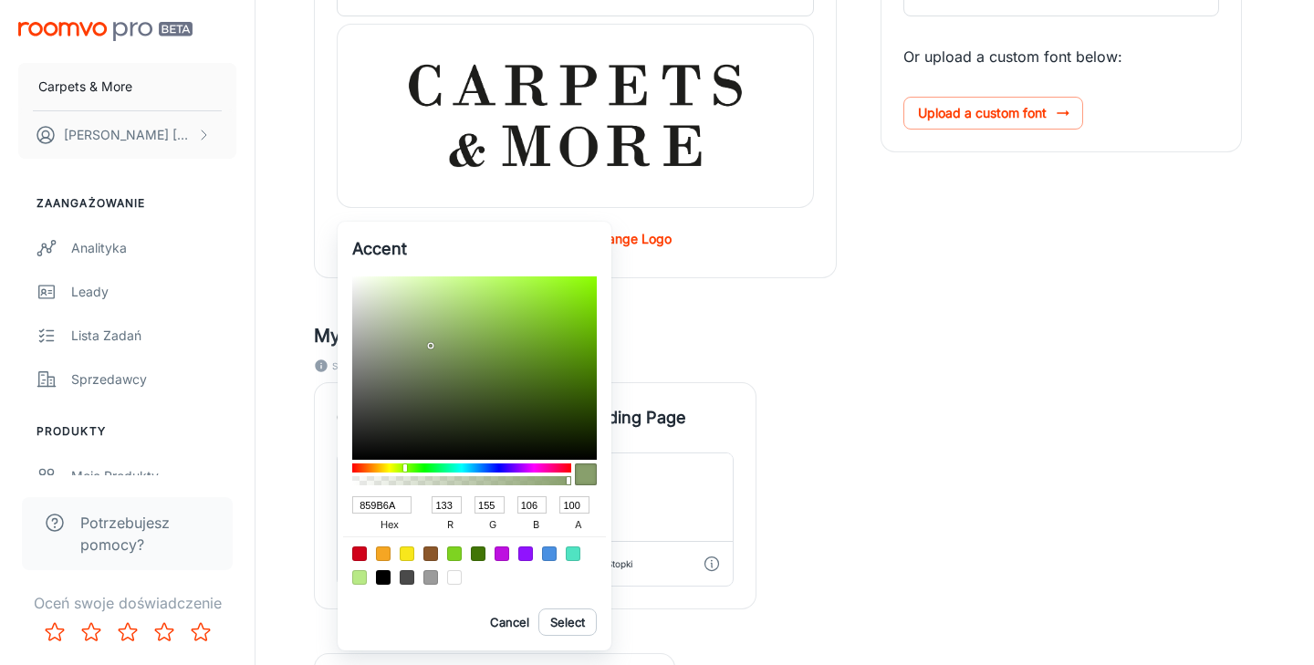
type input "132"
type input "153"
type input "105"
type input "839869"
type input "131"
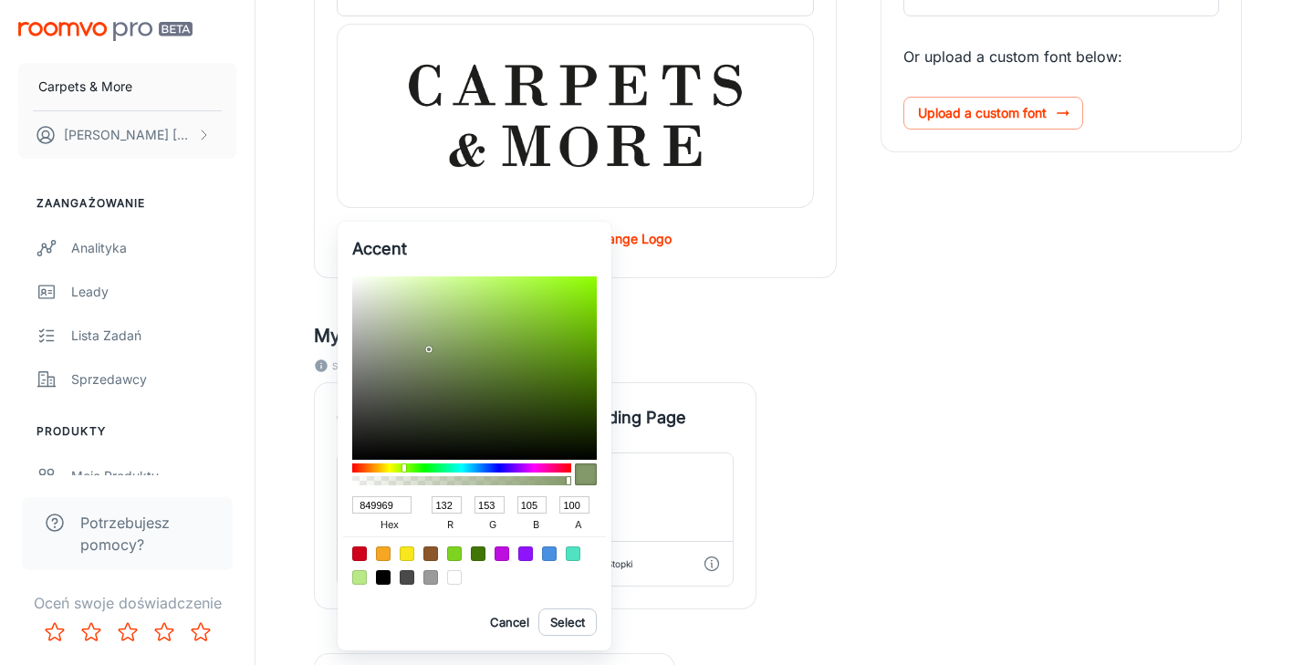
type input "152"
type input "819667"
type input "129"
type input "150"
type input "103"
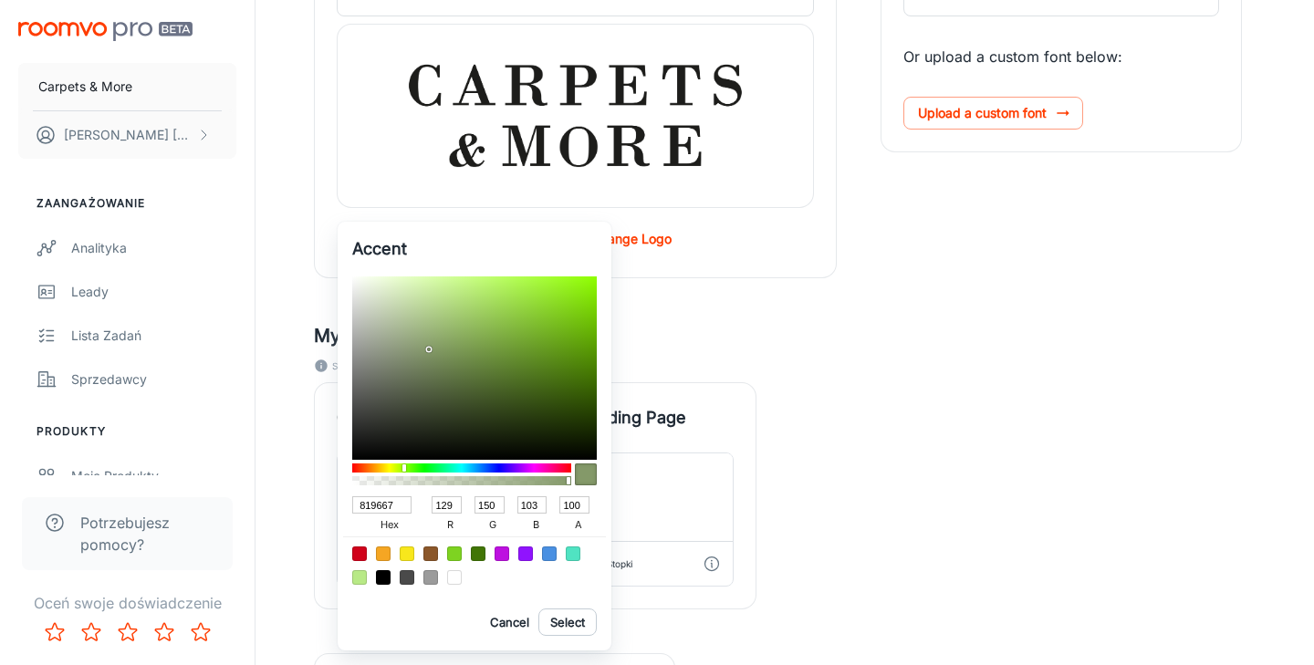
type input "809466"
type input "128"
type input "148"
type input "102"
type input "809366"
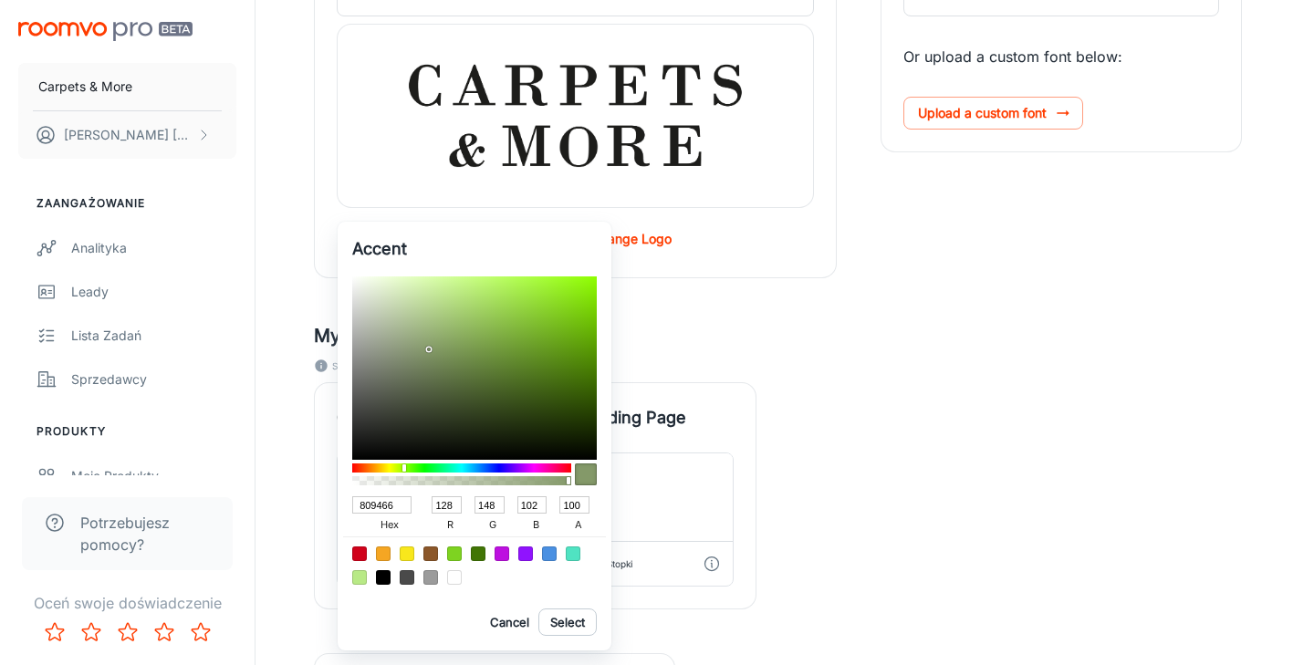
type input "147"
type input "7E9164"
type input "126"
type input "145"
type input "100"
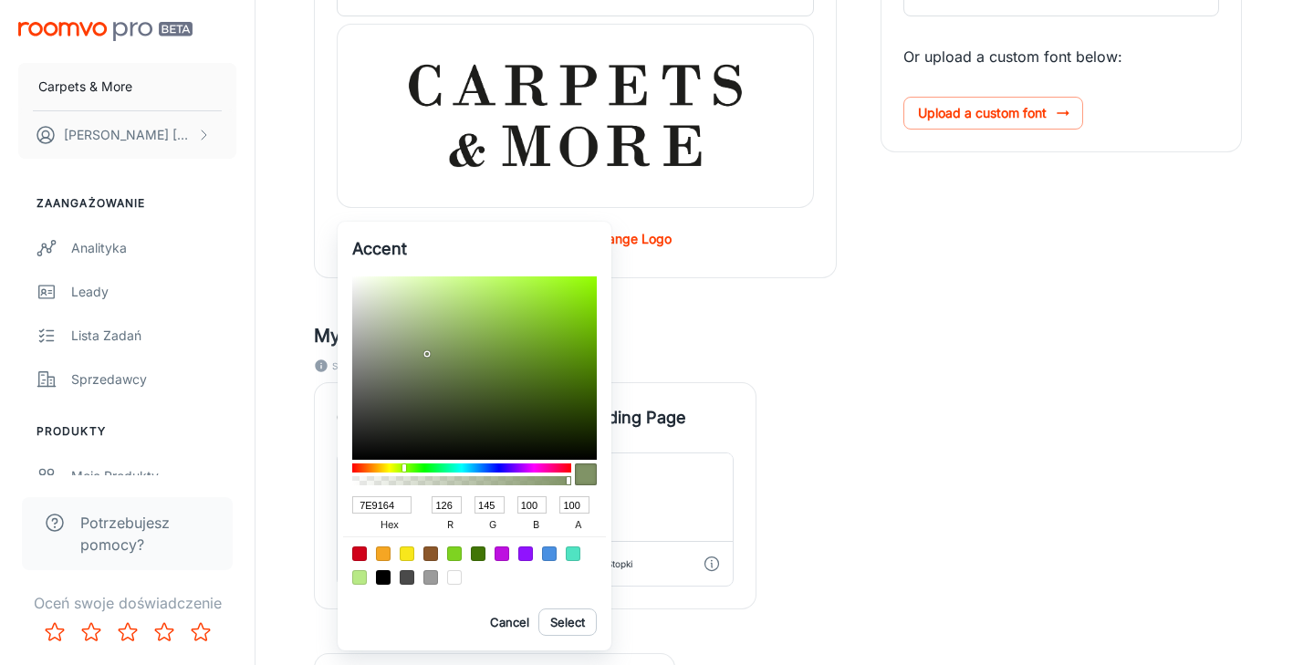
type input "7B8D62"
type input "123"
type input "141"
type input "98"
type input "798A60"
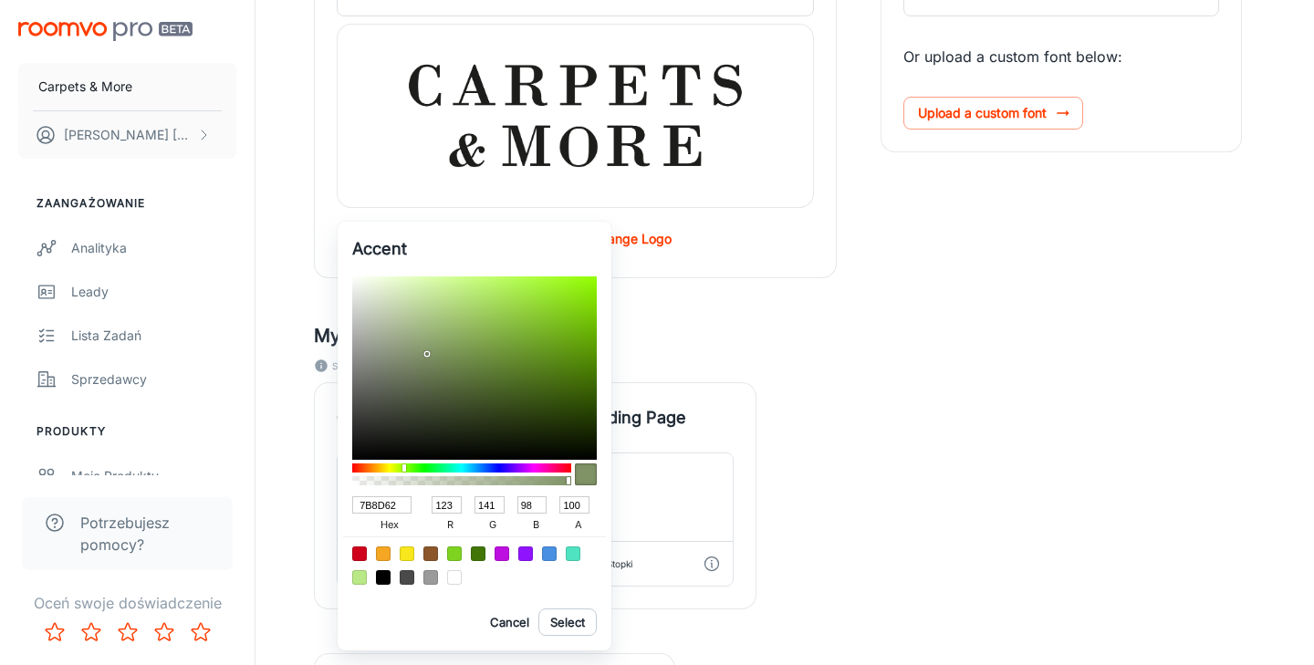
type input "121"
type input "138"
type input "96"
type input "77885F"
type input "119"
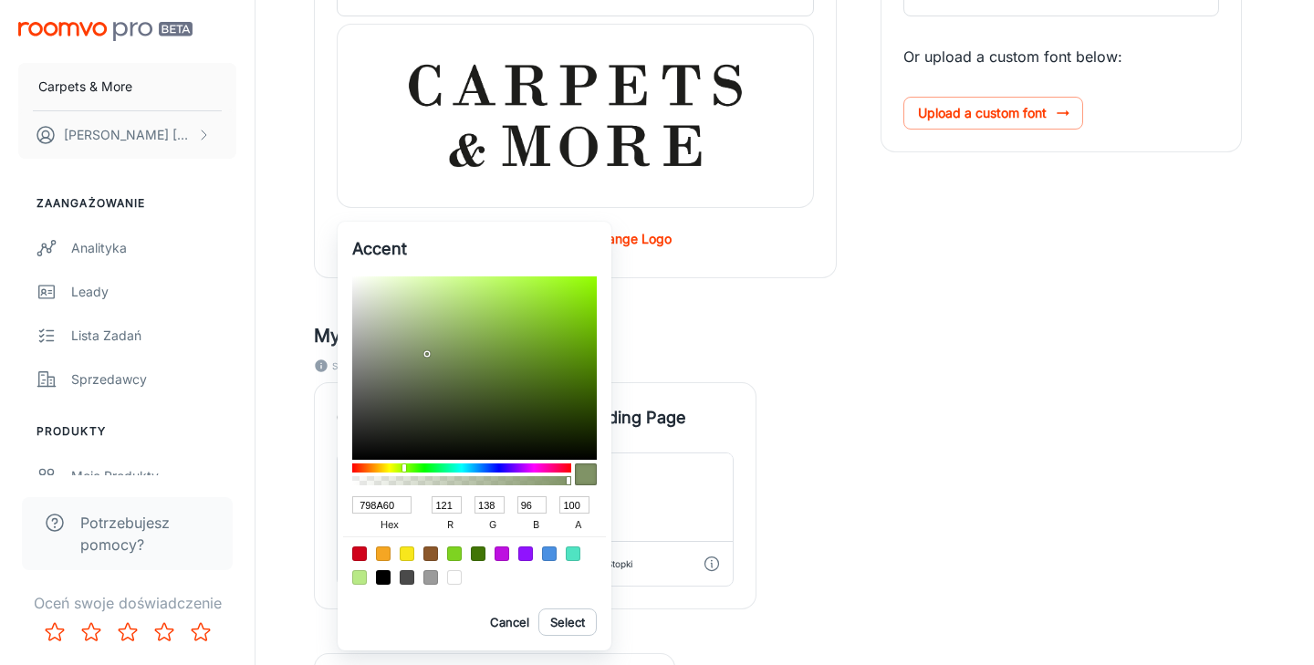
type input "136"
type input "95"
type input "76865E"
type input "118"
type input "134"
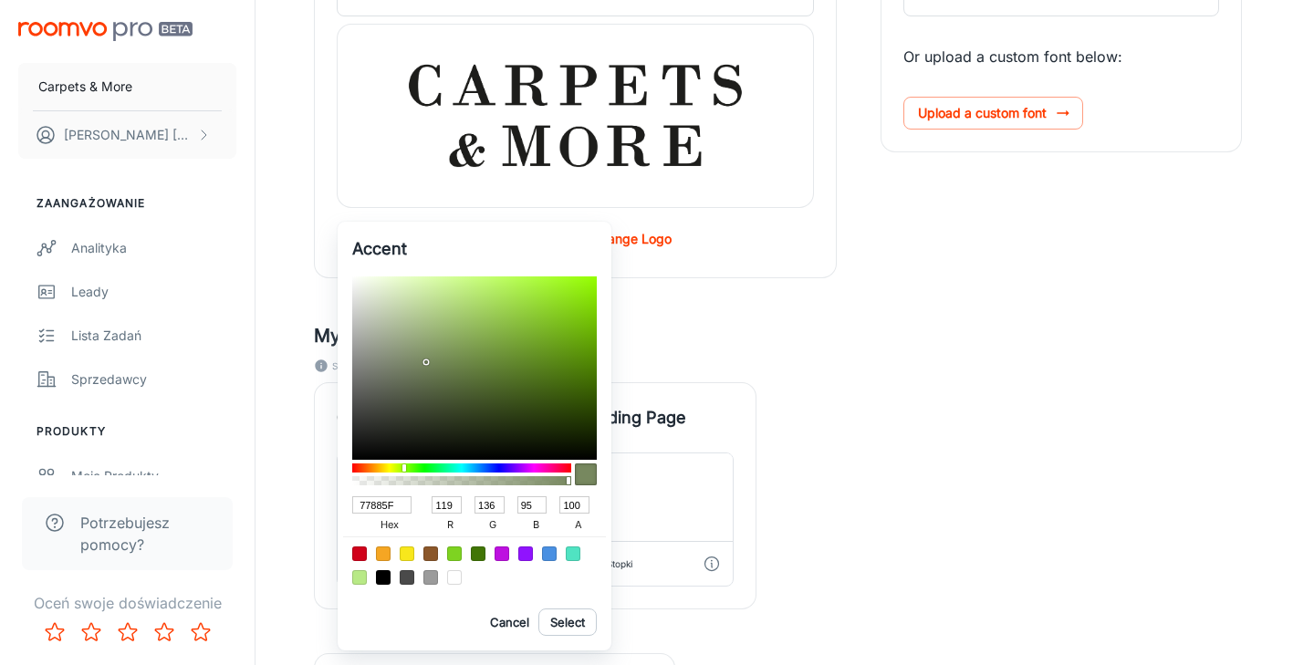
type input "94"
type input "75855D"
type input "117"
type input "133"
type input "93"
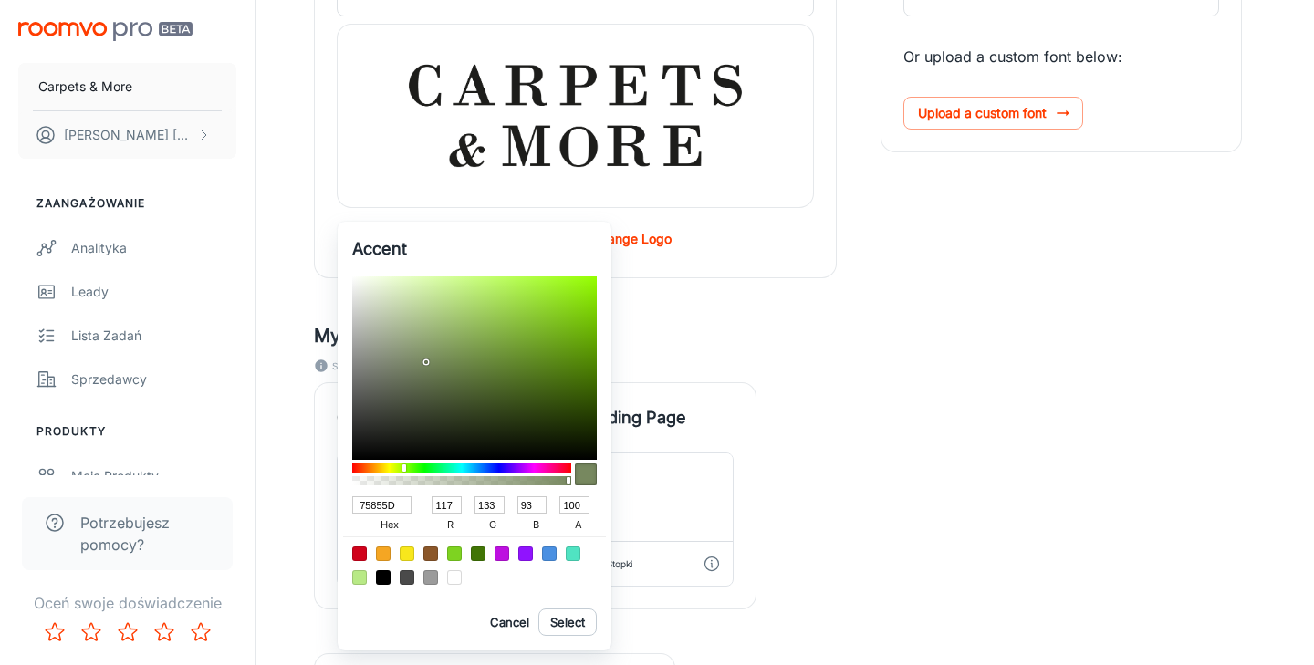
type input "74845C"
type input "116"
type input "132"
type input "92"
type input "718357"
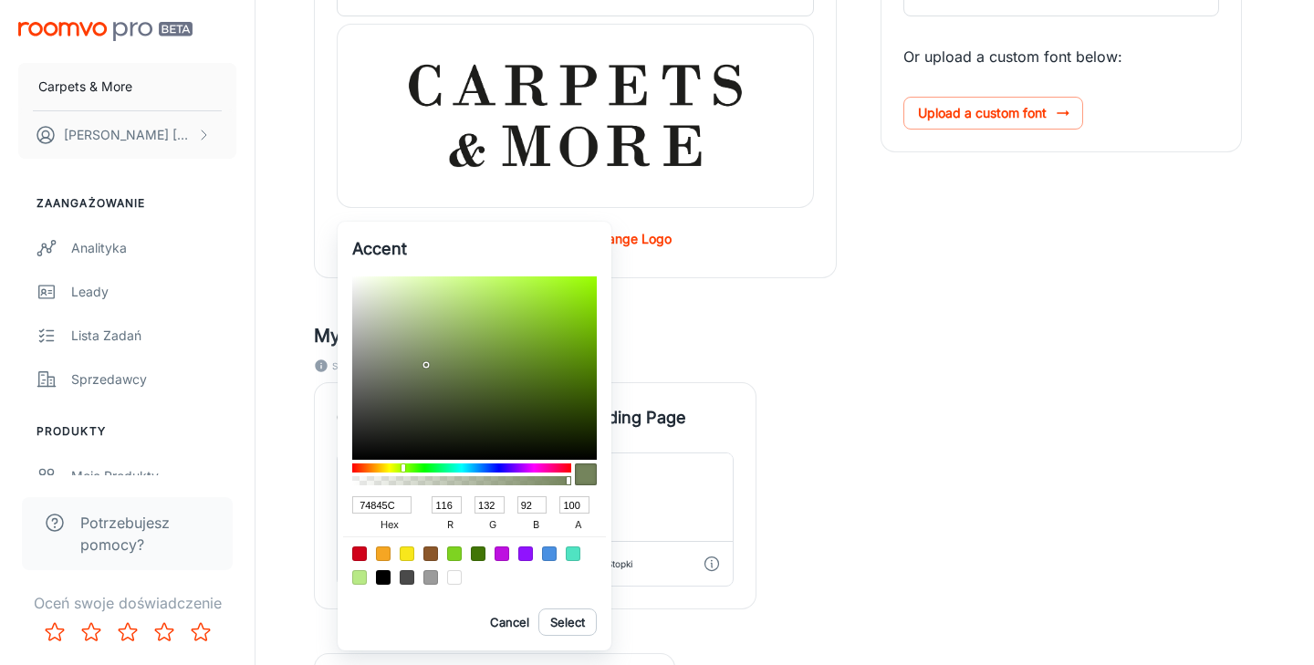
type input "113"
type input "131"
type input "87"
type input "6F8353"
type input "111"
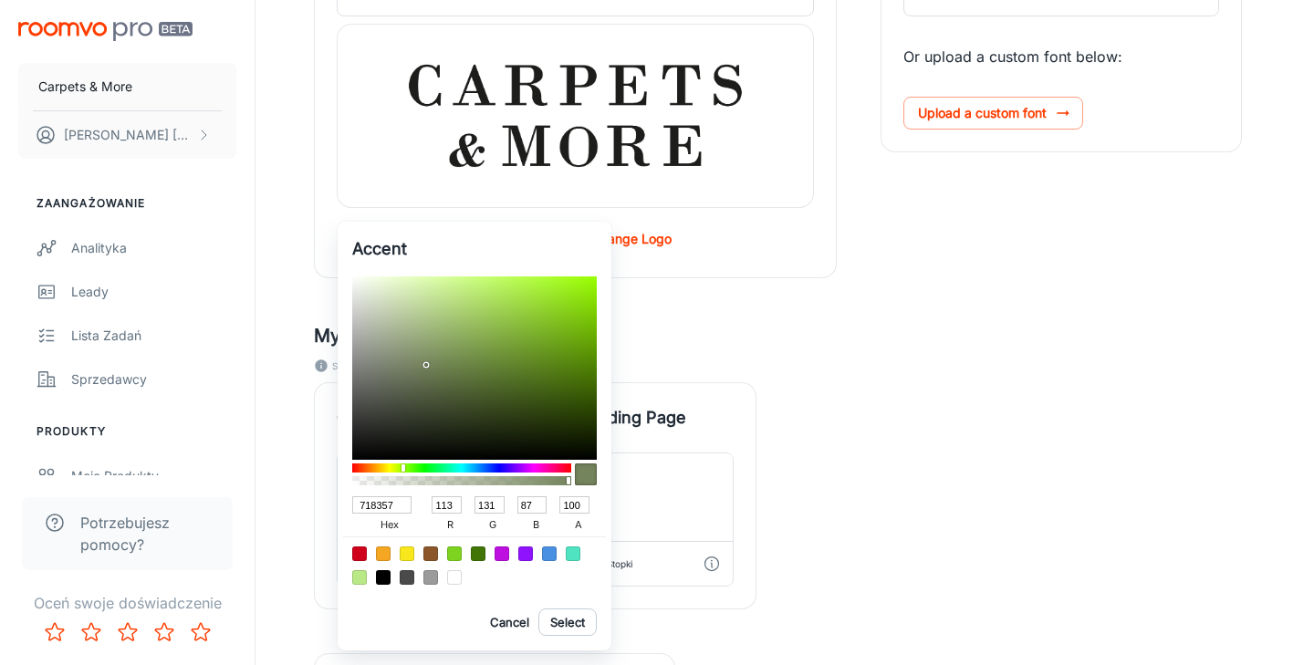
type input "83"
type input "6F8352"
type input "82"
type input "6F8351"
type input "81"
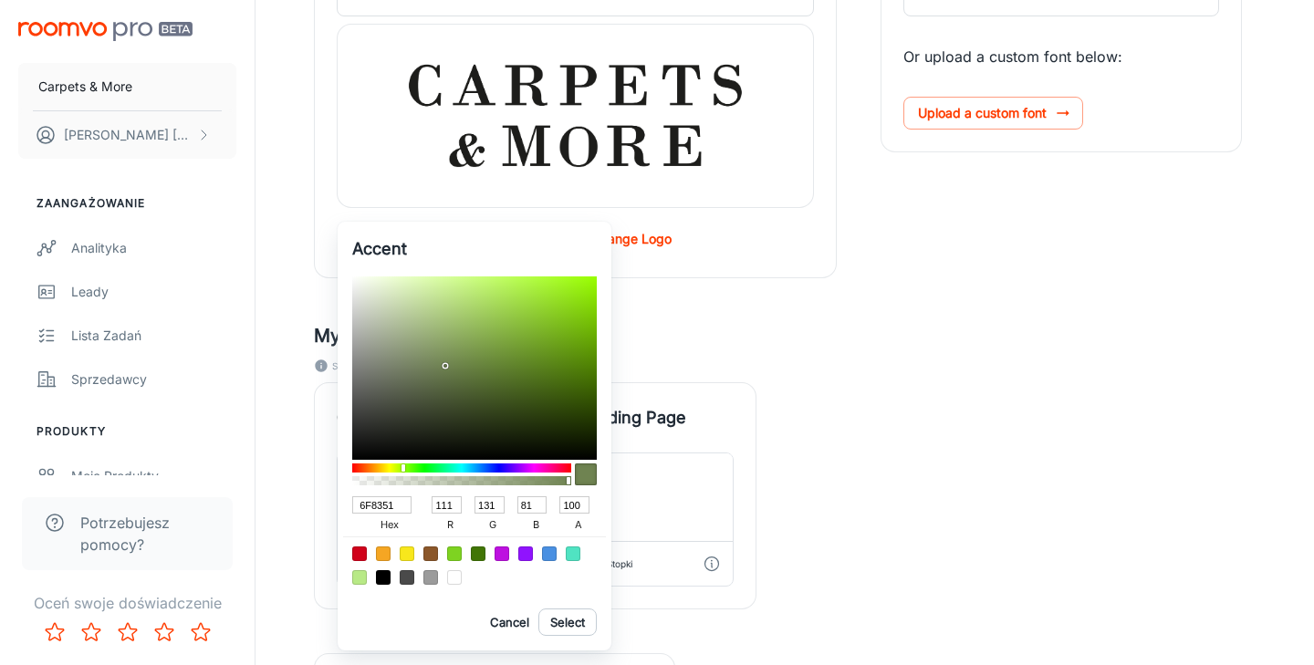
type input "6B7F4E"
type input "107"
type input "127"
type input "78"
type input "697E4C"
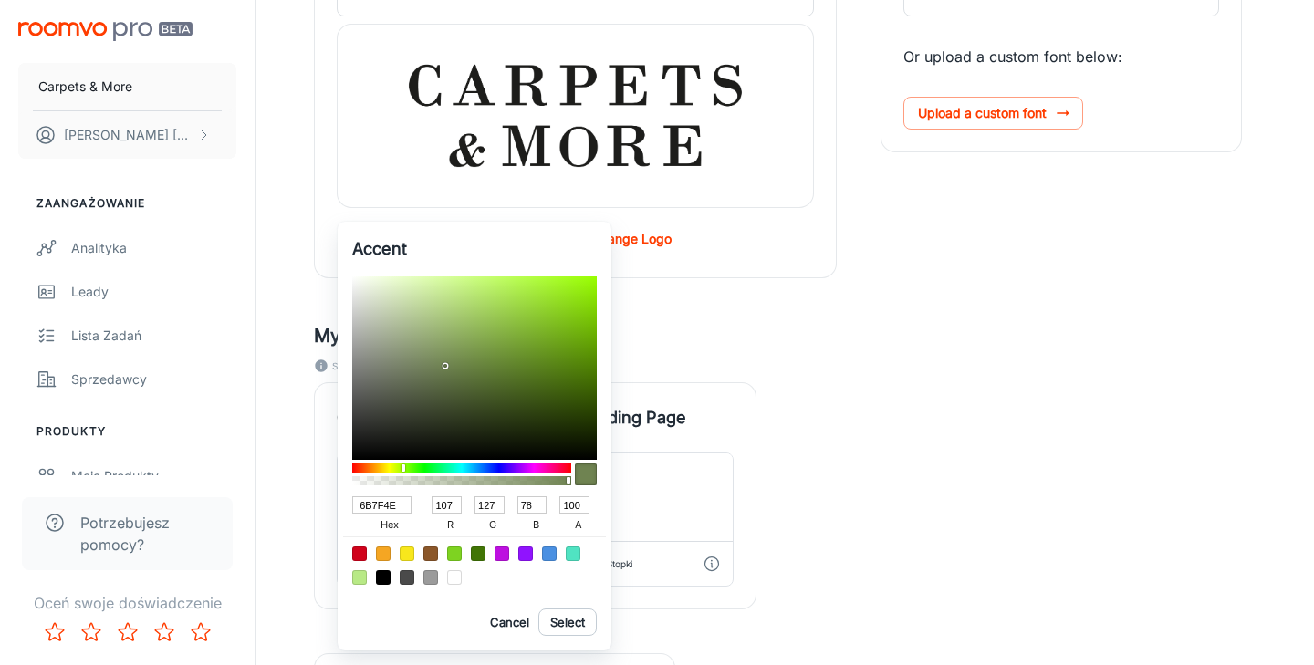
type input "105"
type input "126"
type input "76"
type input "667C48"
type input "102"
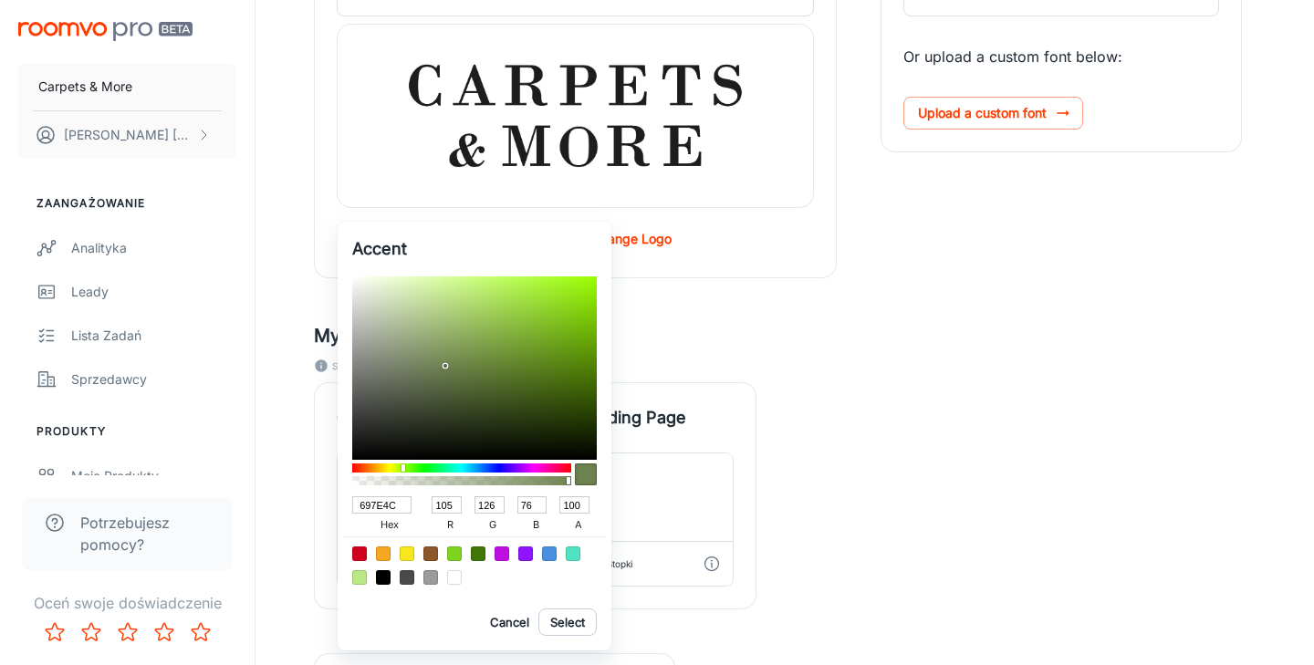
type input "124"
type input "72"
type input "617A3F"
type input "97"
type input "122"
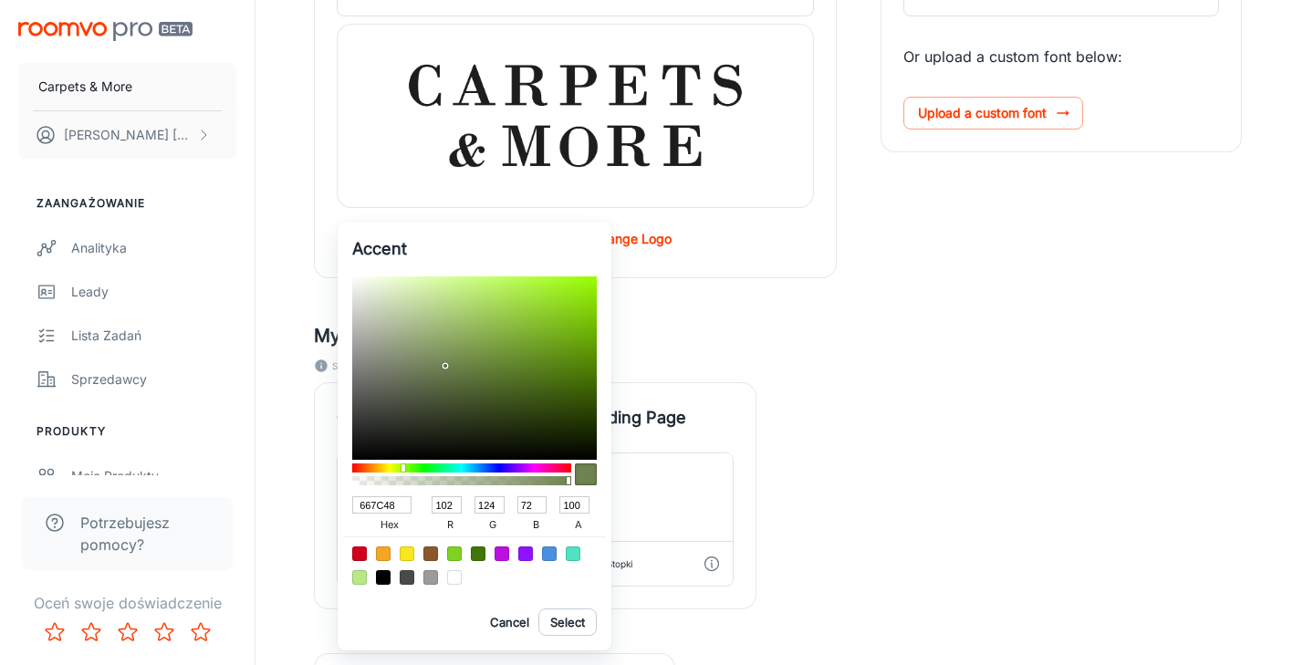
type input "63"
type input "607A3E"
type input "96"
type input "62"
type input "5F793D"
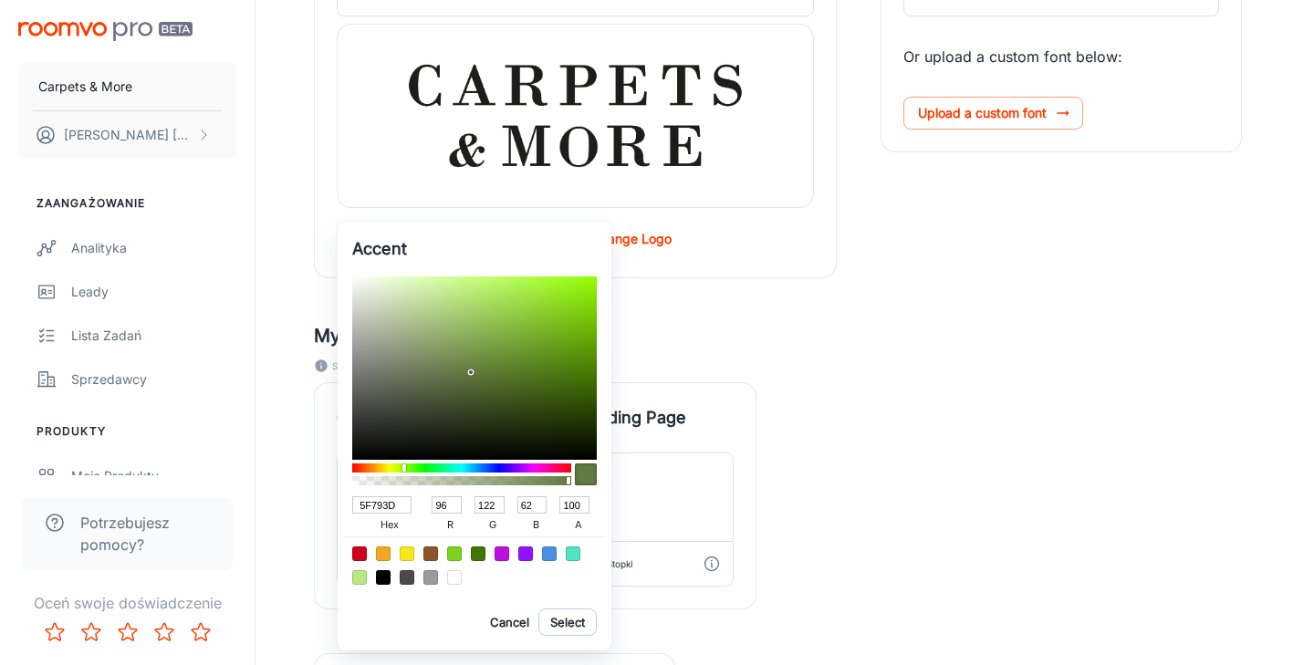
type input "95"
type input "121"
type input "61"
type input "617943"
type input "97"
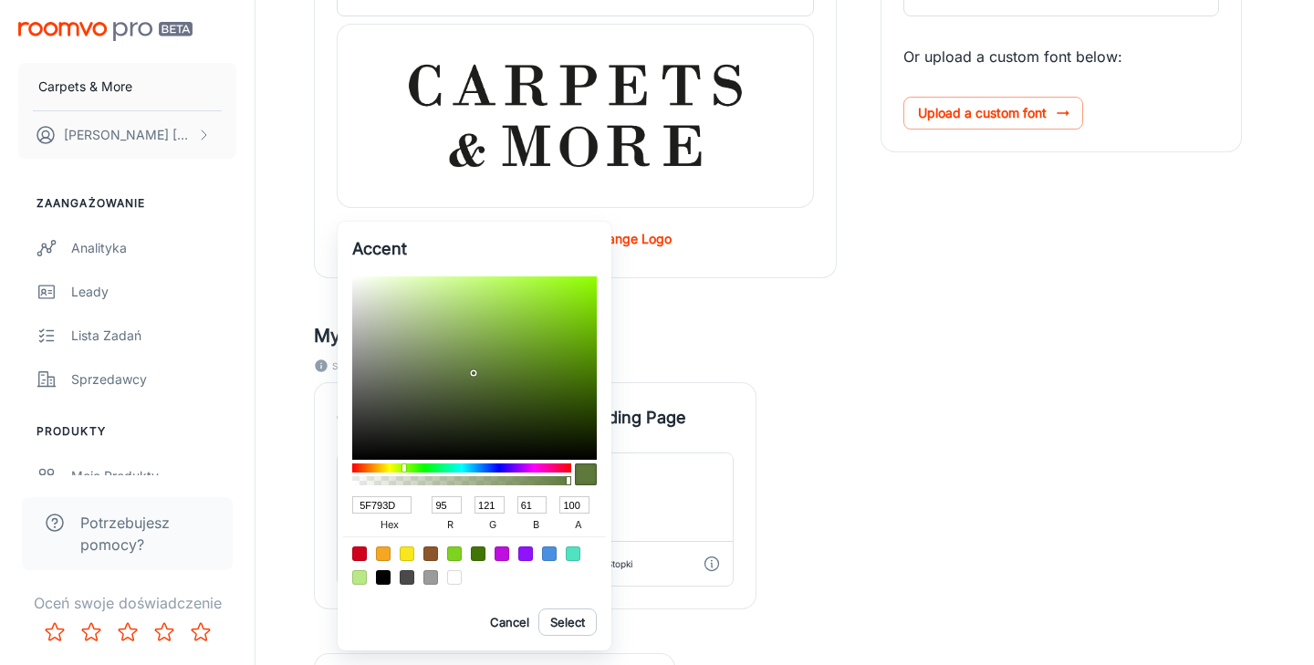
type input "67"
type input "65774E"
type input "101"
type input "119"
type input "78"
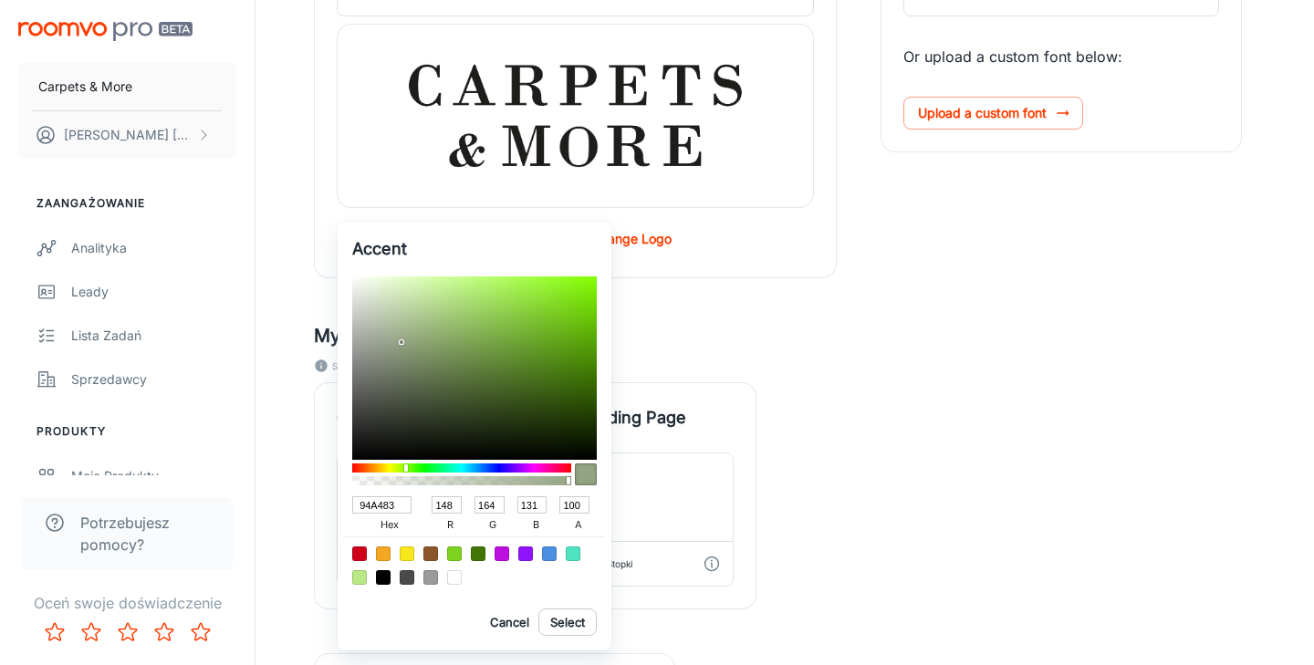
drag, startPoint x: 430, startPoint y: 336, endPoint x: 401, endPoint y: 342, distance: 29.9
click at [401, 342] on div at bounding box center [402, 342] width 4 height 4
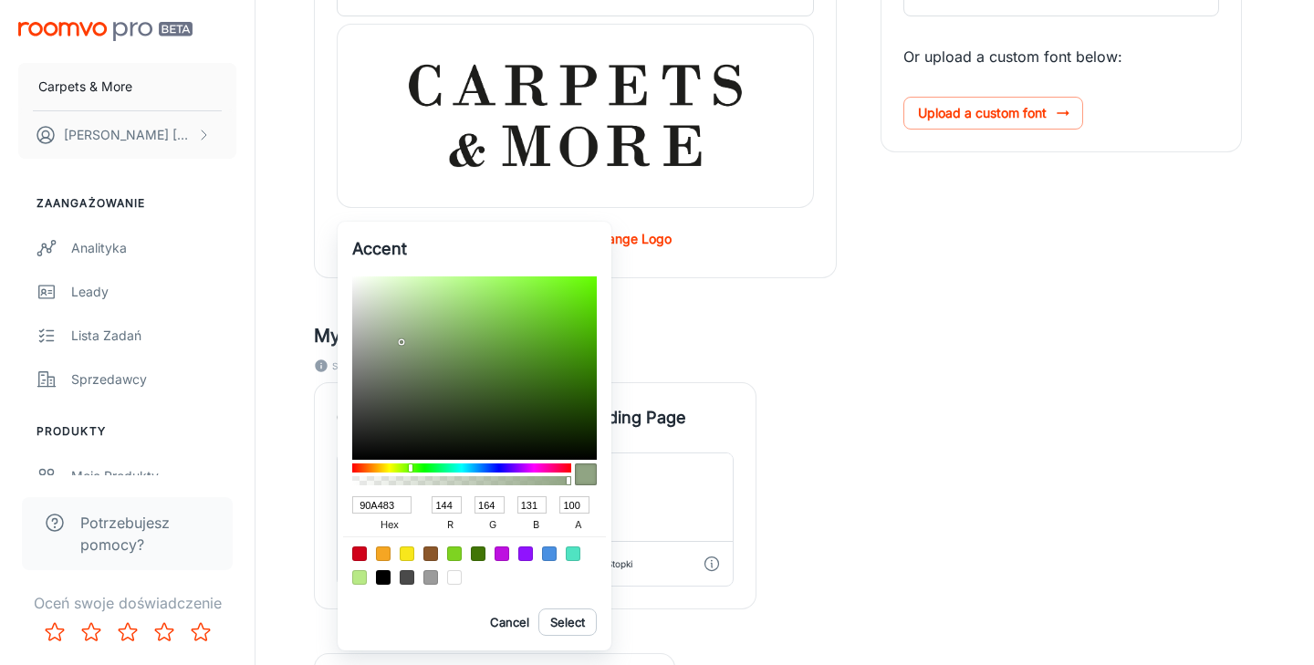
click at [411, 469] on div at bounding box center [411, 467] width 4 height 7
drag, startPoint x: 402, startPoint y: 342, endPoint x: 401, endPoint y: 357, distance: 14.7
click at [401, 357] on div at bounding box center [402, 359] width 4 height 4
click at [570, 624] on button "Select" at bounding box center [567, 622] width 58 height 27
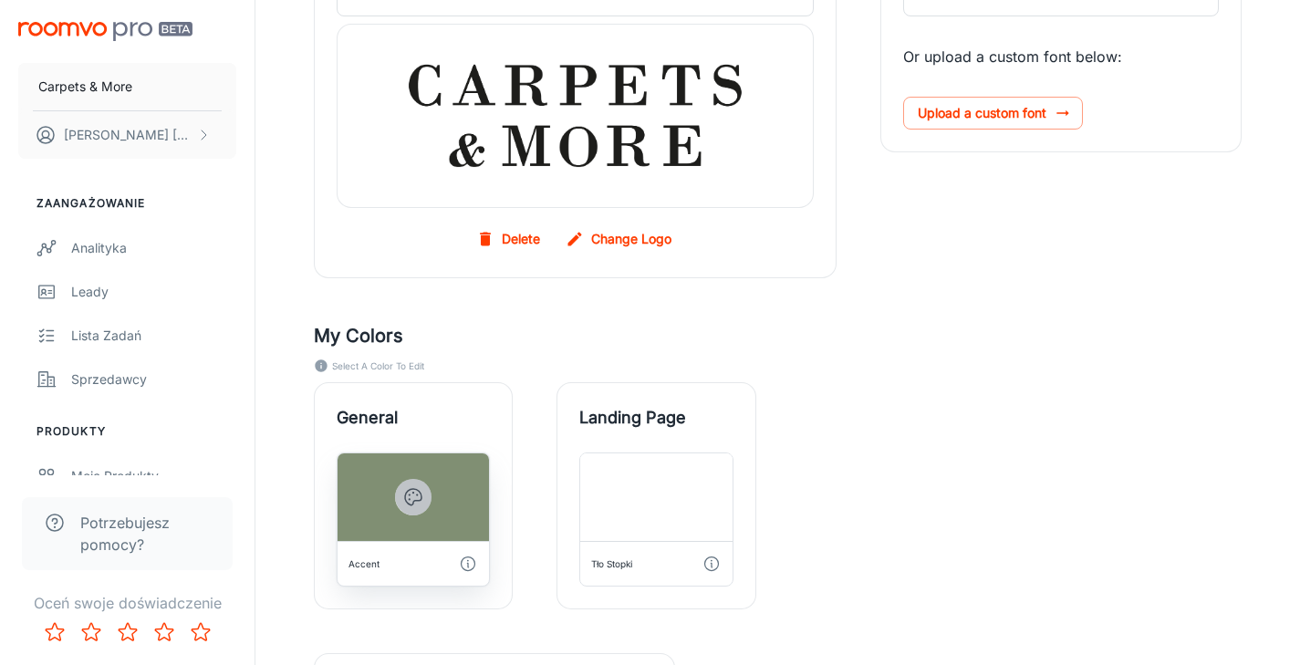
click at [421, 502] on icon "button" at bounding box center [413, 497] width 22 height 22
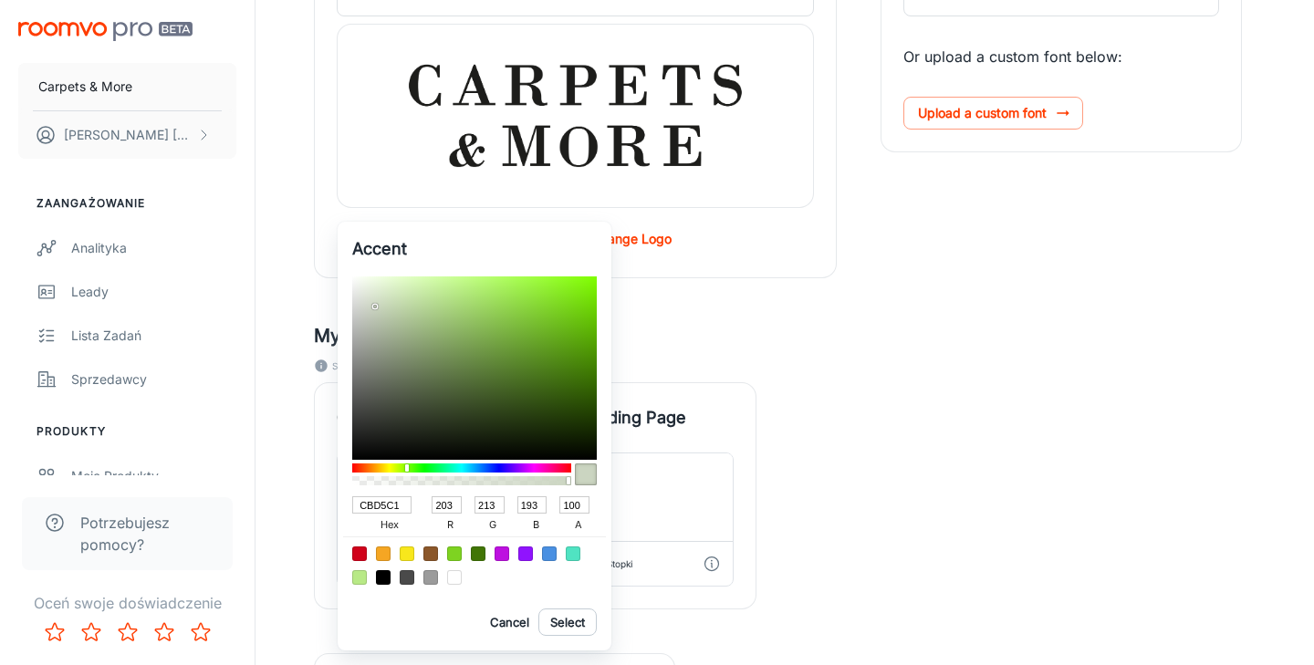
drag, startPoint x: 400, startPoint y: 355, endPoint x: 375, endPoint y: 307, distance: 54.3
click at [375, 307] on div at bounding box center [375, 307] width 4 height 4
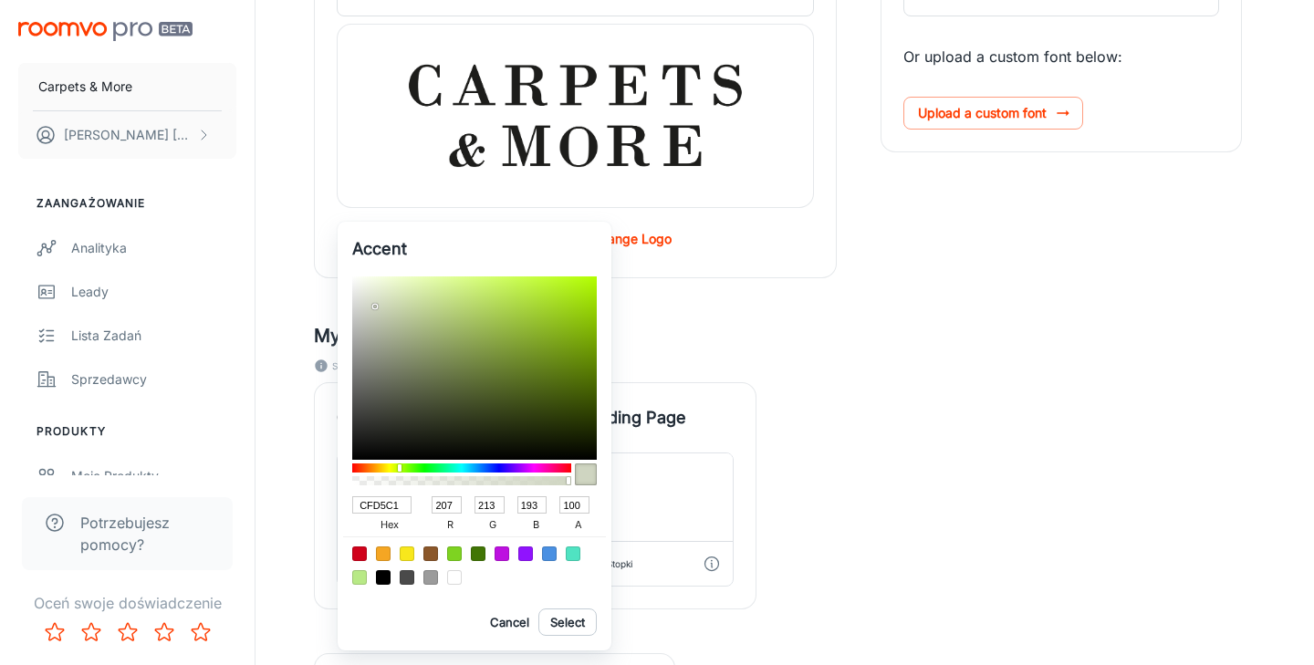
click at [400, 469] on div at bounding box center [400, 467] width 4 height 7
drag, startPoint x: 378, startPoint y: 307, endPoint x: 389, endPoint y: 339, distance: 34.6
click at [389, 339] on div at bounding box center [391, 341] width 4 height 4
click at [564, 620] on button "Select" at bounding box center [567, 622] width 58 height 27
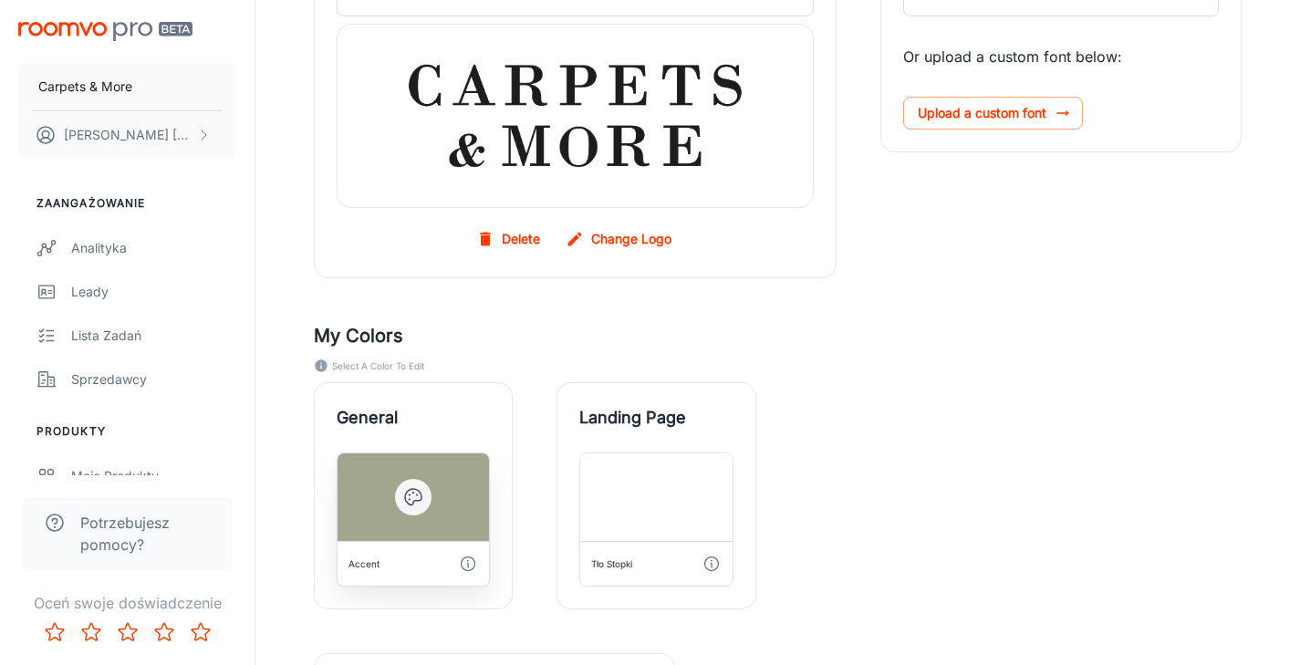
click at [412, 500] on icon "button" at bounding box center [413, 497] width 22 height 22
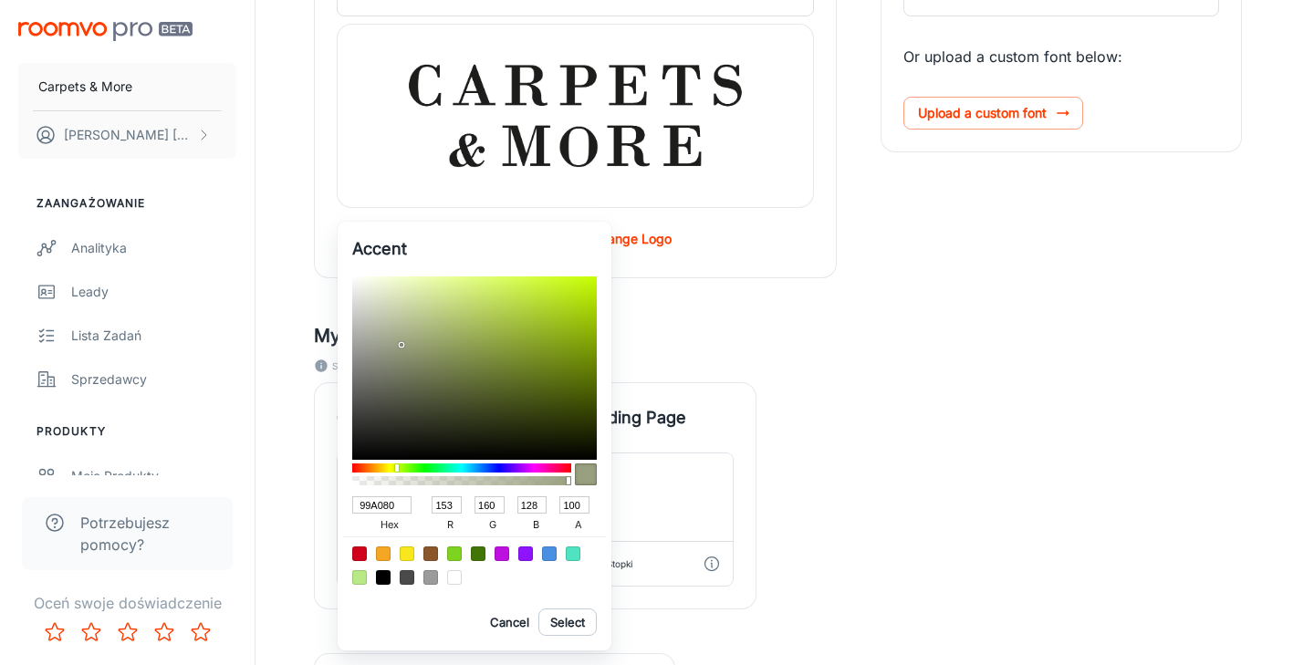
drag, startPoint x: 387, startPoint y: 336, endPoint x: 401, endPoint y: 345, distance: 17.2
click at [401, 345] on div at bounding box center [474, 367] width 245 height 183
click at [570, 622] on button "Select" at bounding box center [567, 622] width 58 height 27
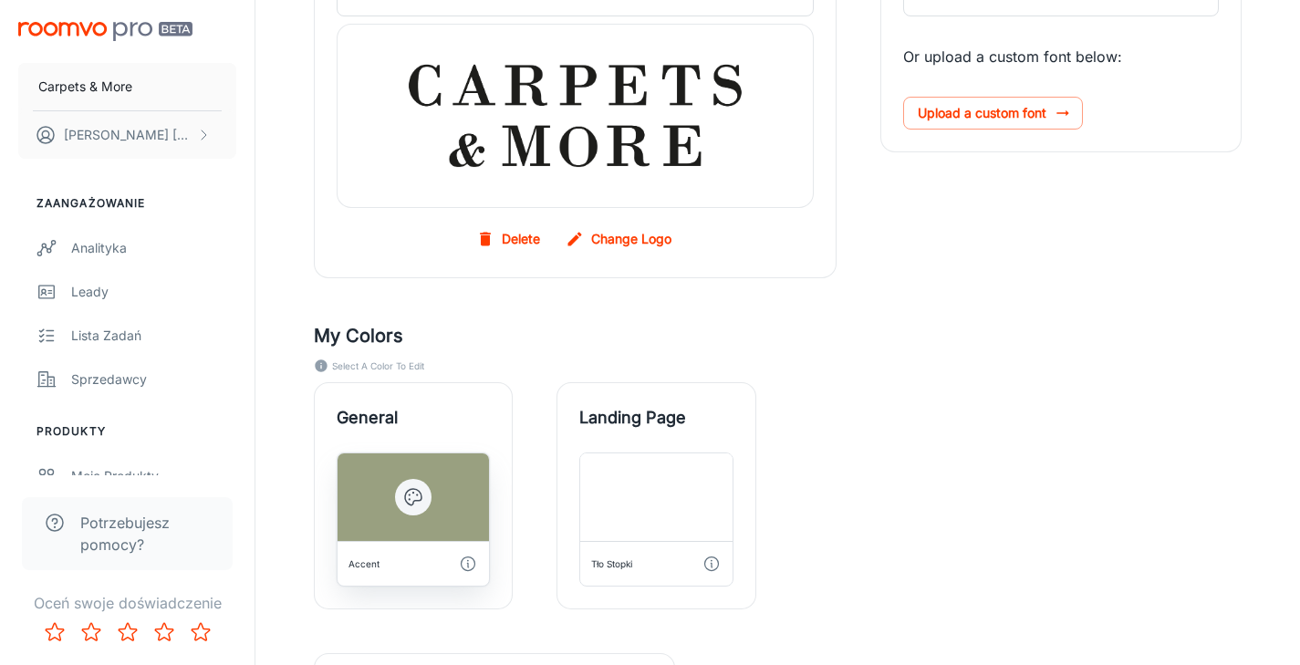
click at [413, 494] on icon "button" at bounding box center [413, 497] width 22 height 22
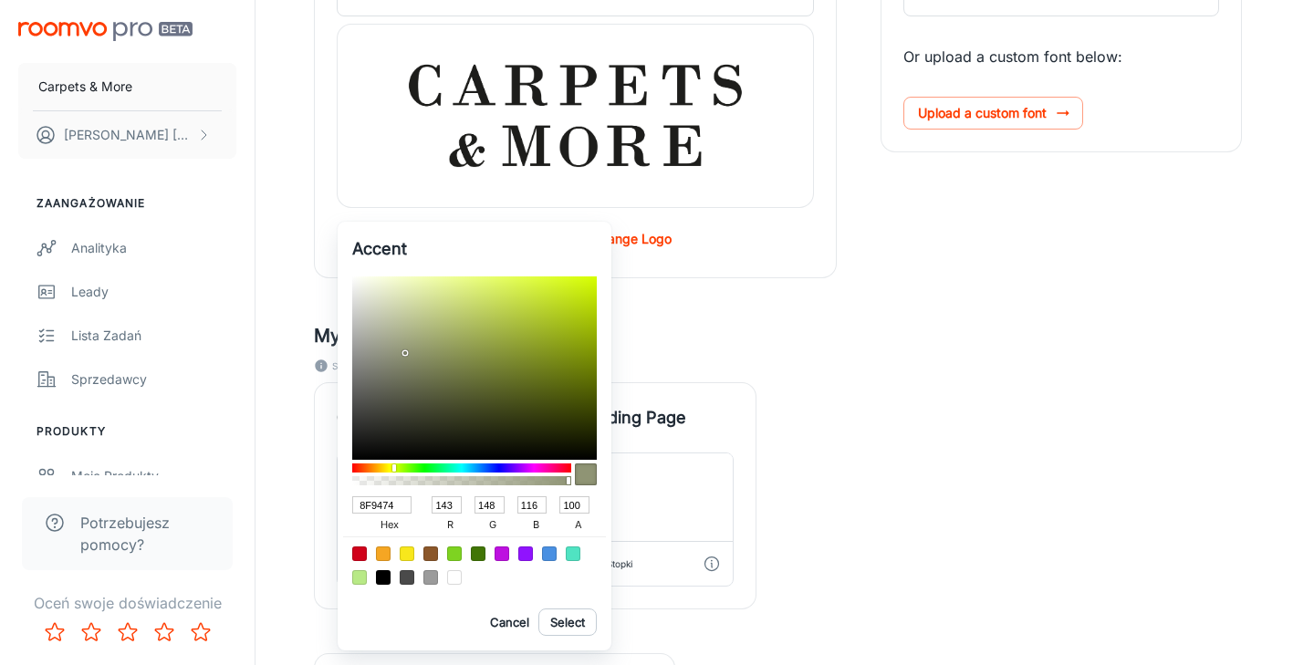
click at [405, 353] on div at bounding box center [407, 355] width 4 height 4
drag, startPoint x: 585, startPoint y: 628, endPoint x: 633, endPoint y: 656, distance: 56.0
click at [585, 628] on button "Select" at bounding box center [567, 622] width 58 height 27
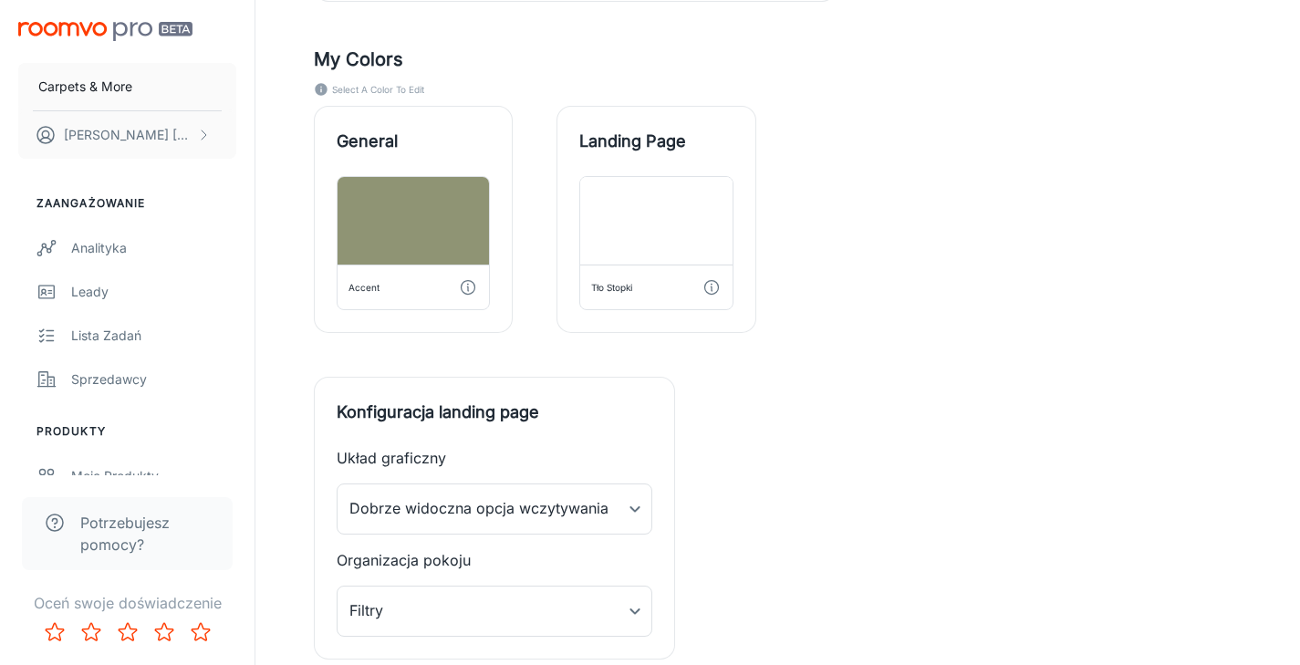
scroll to position [719, 0]
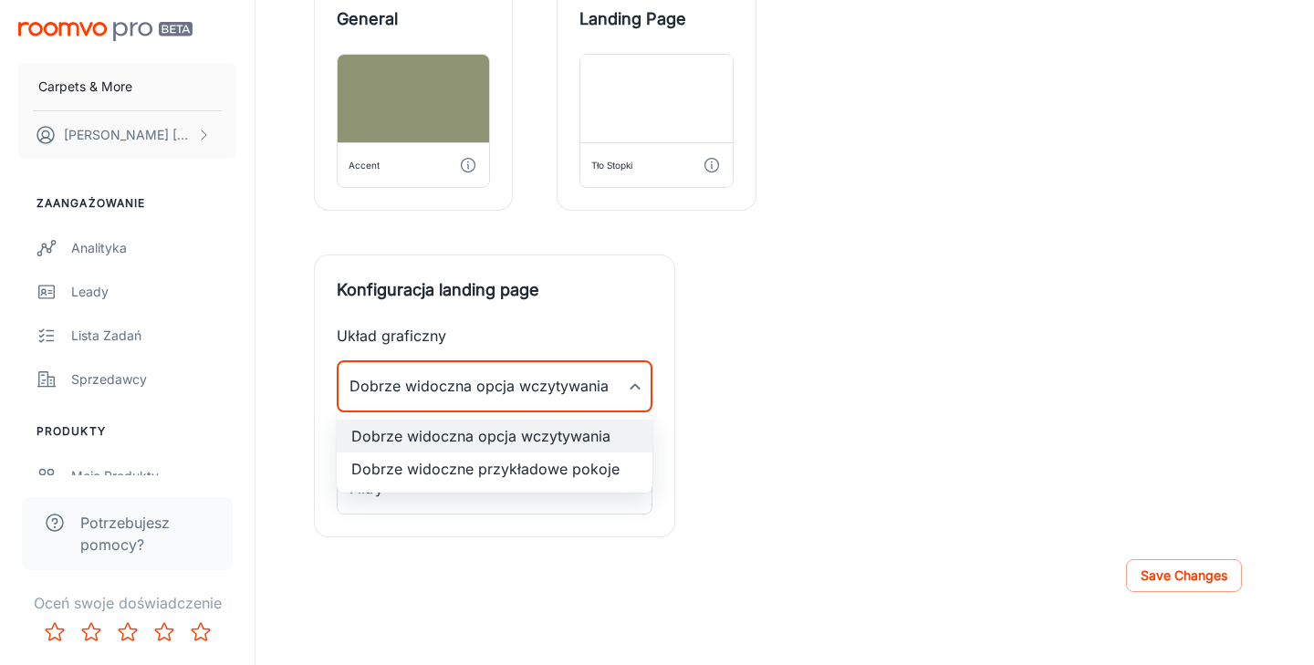
click at [640, 384] on div at bounding box center [657, 332] width 1314 height 665
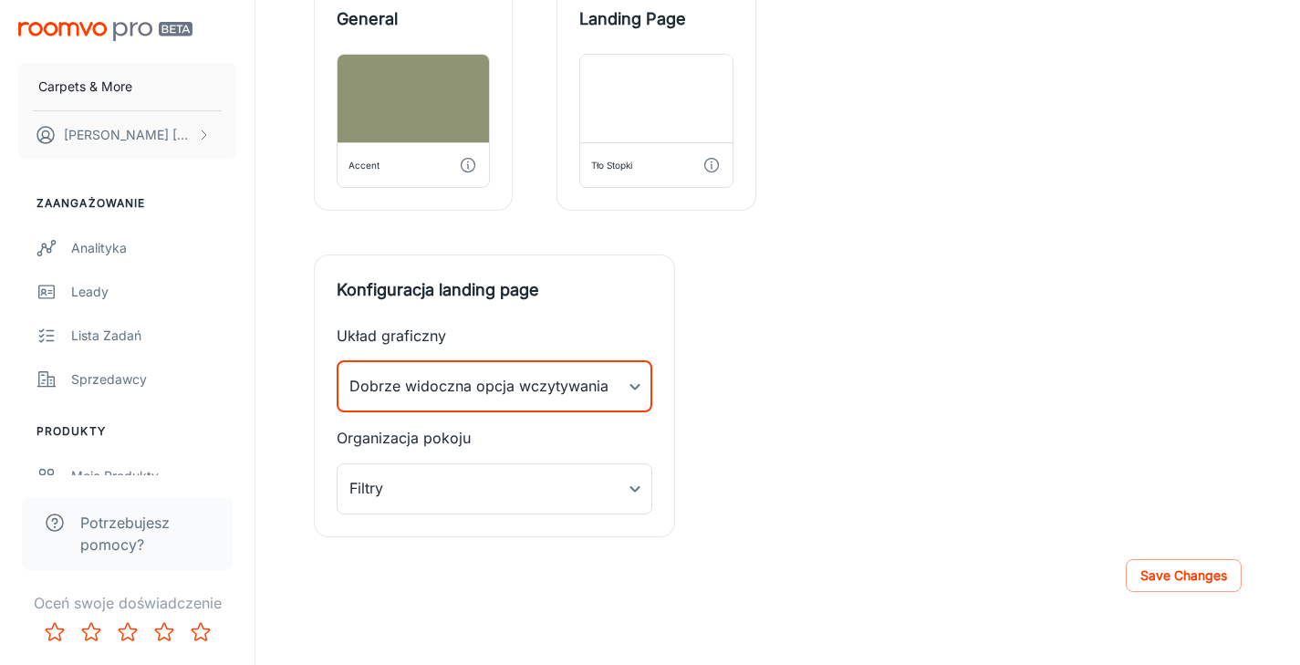
click at [1195, 577] on button "Save Changes" at bounding box center [1184, 575] width 116 height 33
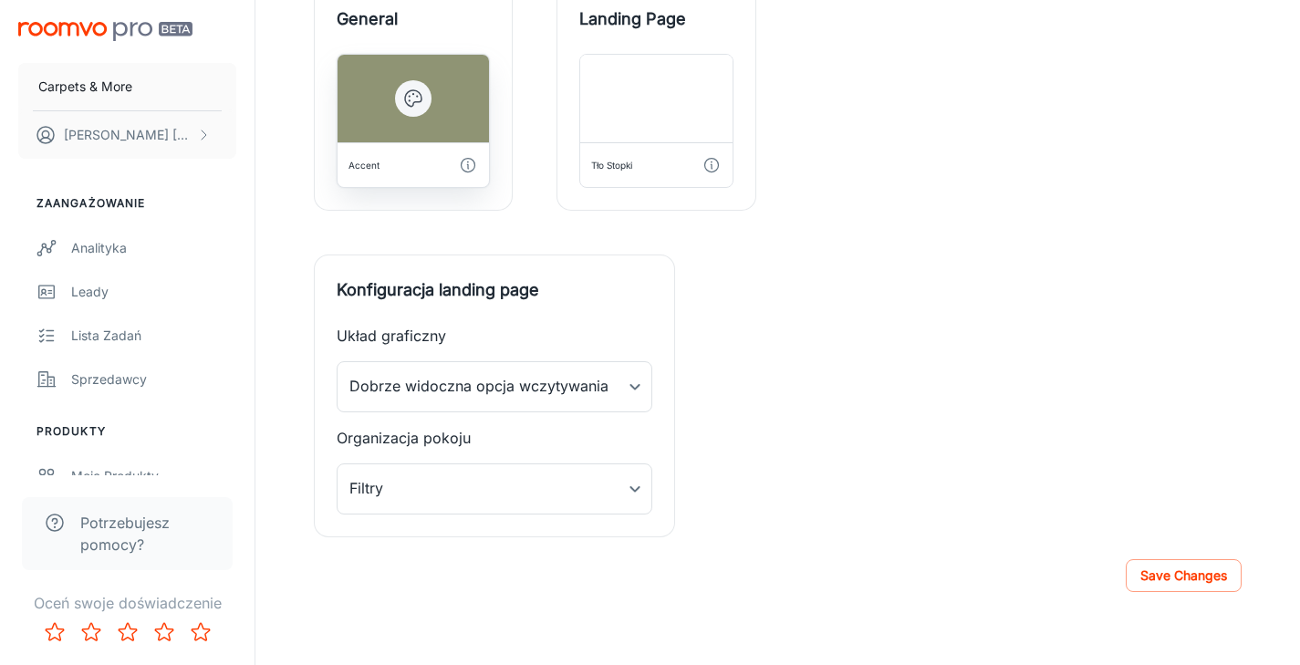
click at [412, 95] on icon "button" at bounding box center [413, 99] width 22 height 22
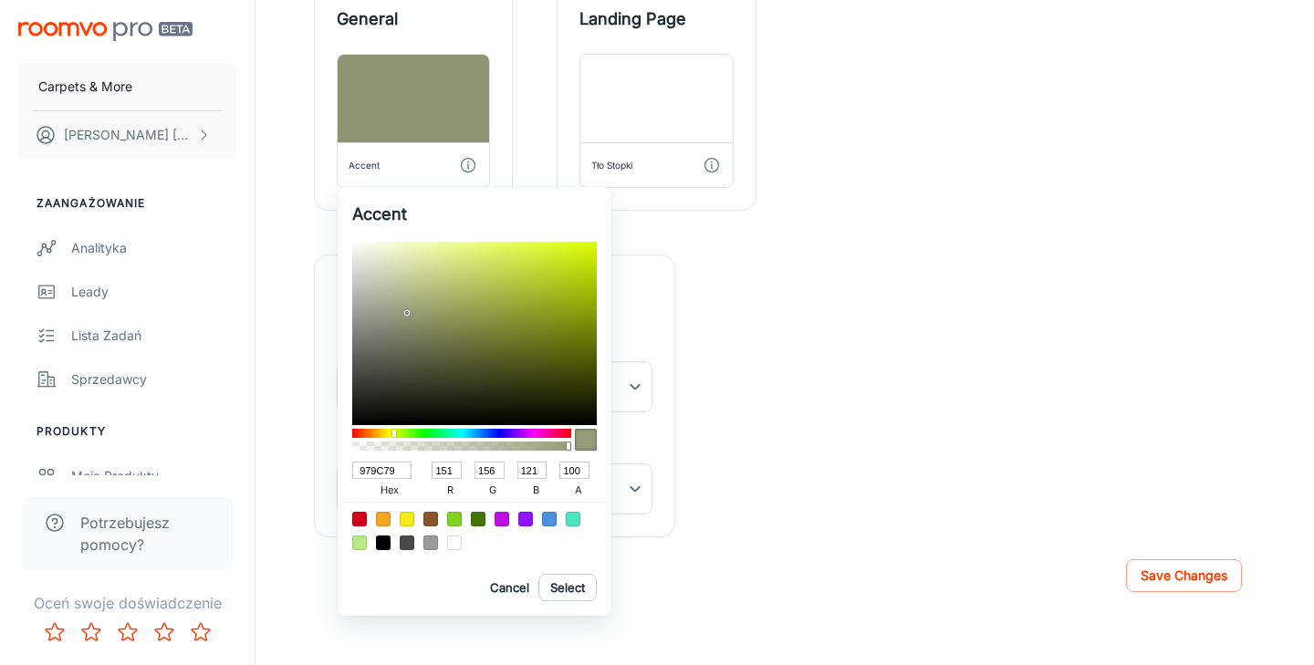
click at [407, 313] on div at bounding box center [407, 313] width 4 height 4
click at [569, 583] on button "Select" at bounding box center [567, 587] width 58 height 27
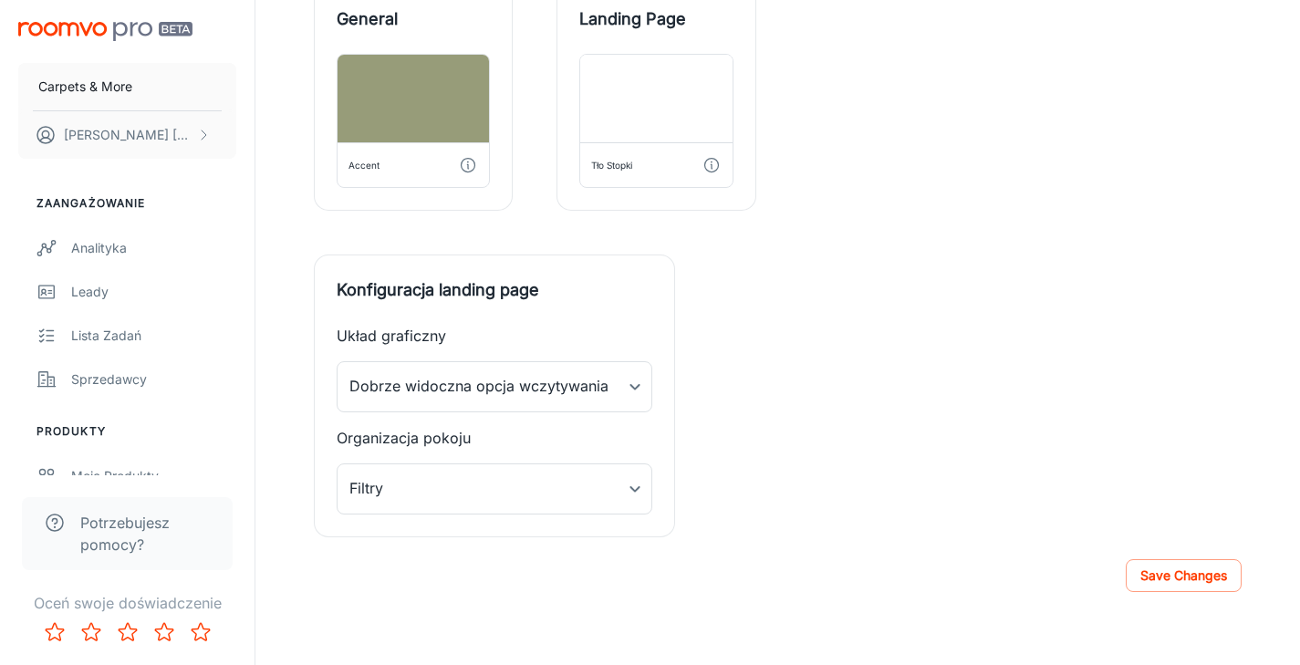
drag, startPoint x: 1190, startPoint y: 574, endPoint x: 1172, endPoint y: 574, distance: 18.2
click at [1190, 574] on button "Save Changes" at bounding box center [1184, 575] width 116 height 33
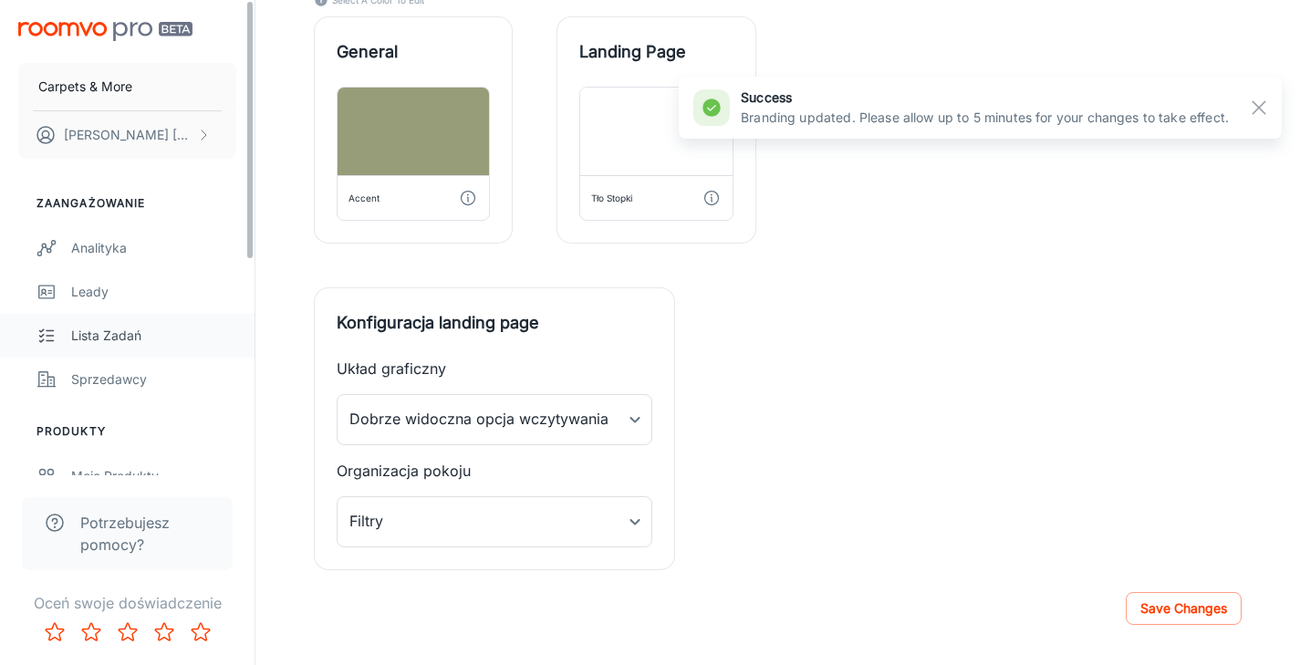
scroll to position [391, 0]
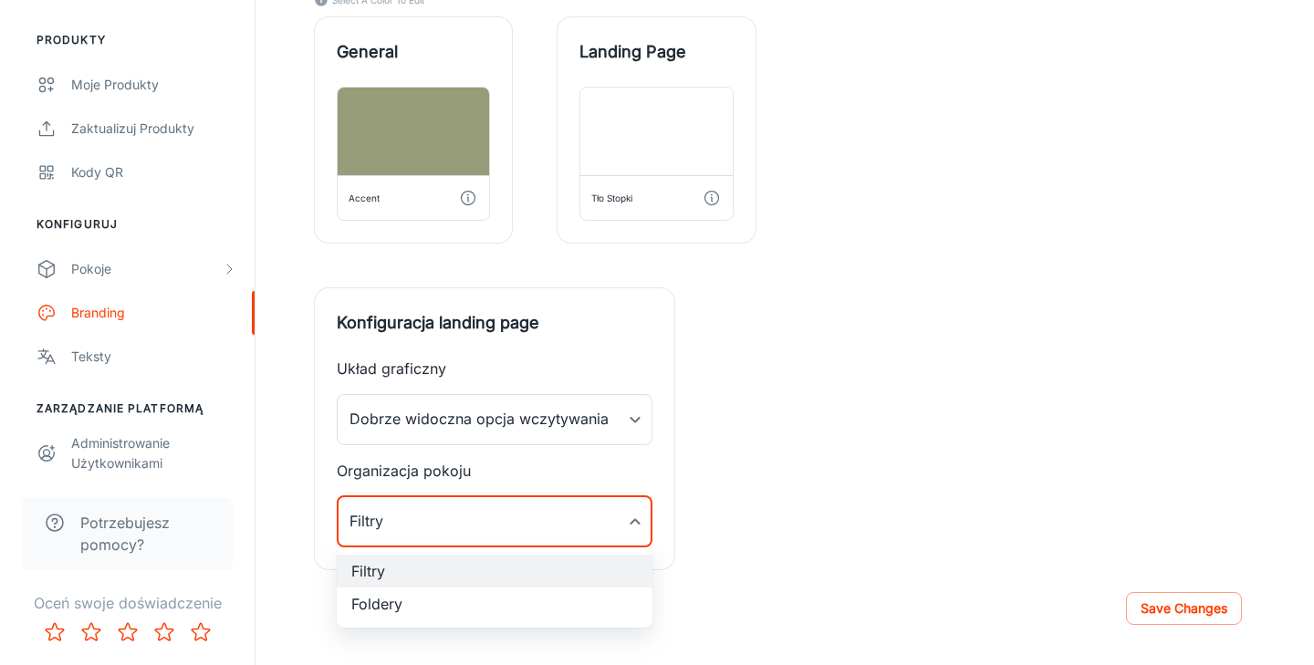
click at [635, 518] on div at bounding box center [657, 332] width 1314 height 665
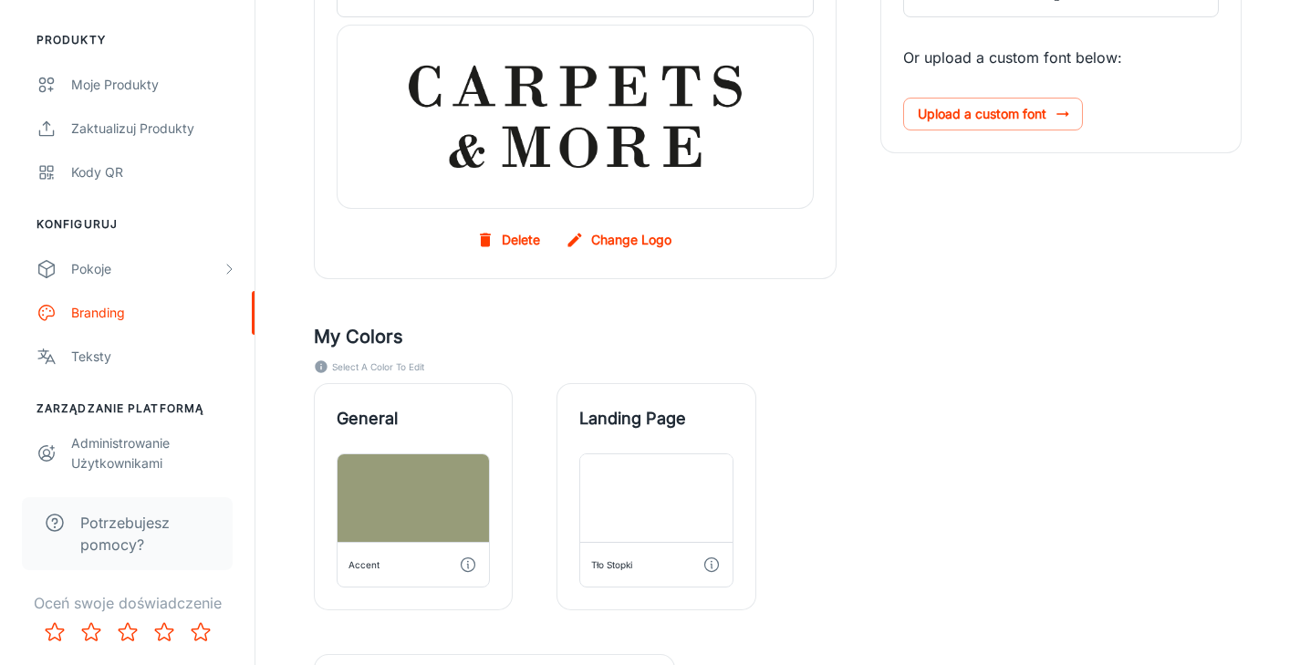
scroll to position [0, 0]
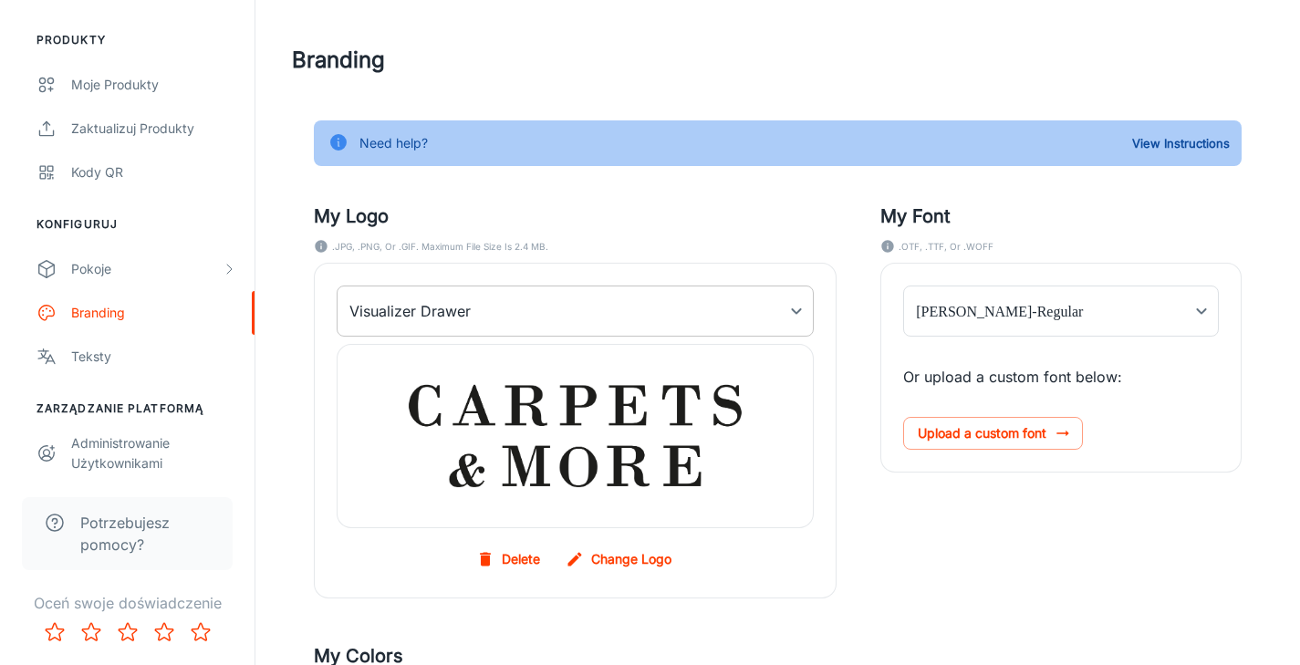
click at [805, 309] on body "Carpets & More [PERSON_NAME] Zaangażowanie Analityka [PERSON_NAME] Lista zadań …" at bounding box center [650, 332] width 1300 height 665
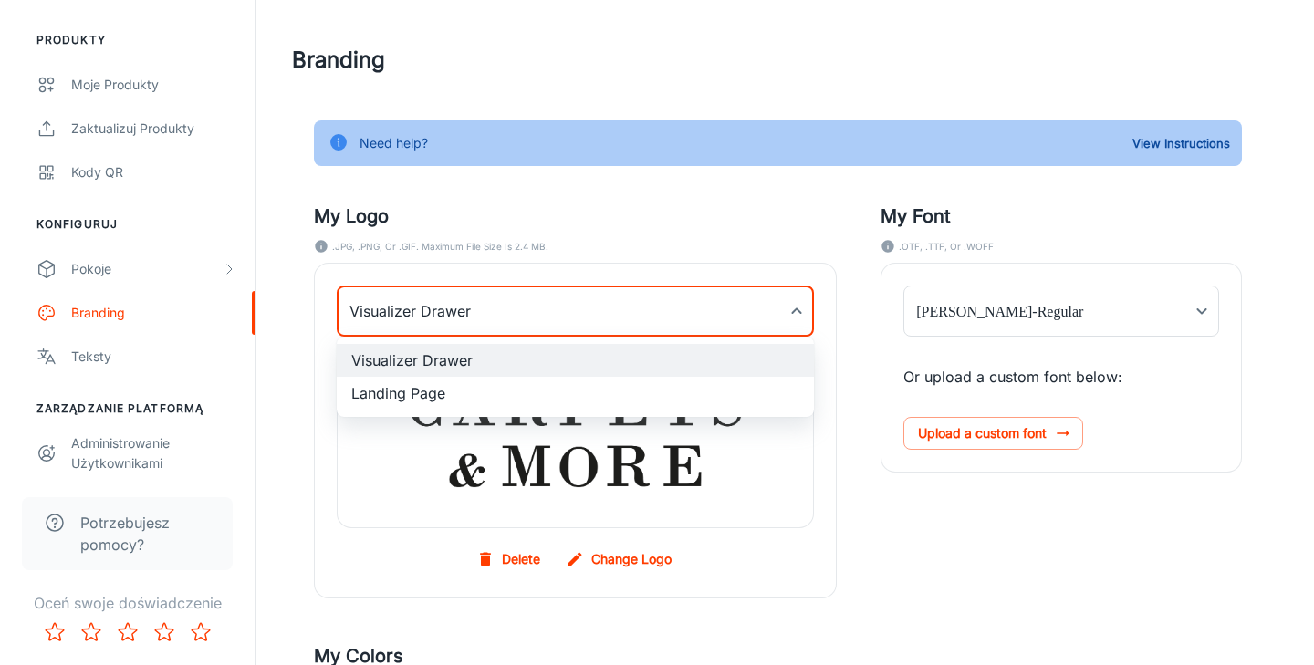
click at [786, 230] on div at bounding box center [657, 332] width 1314 height 665
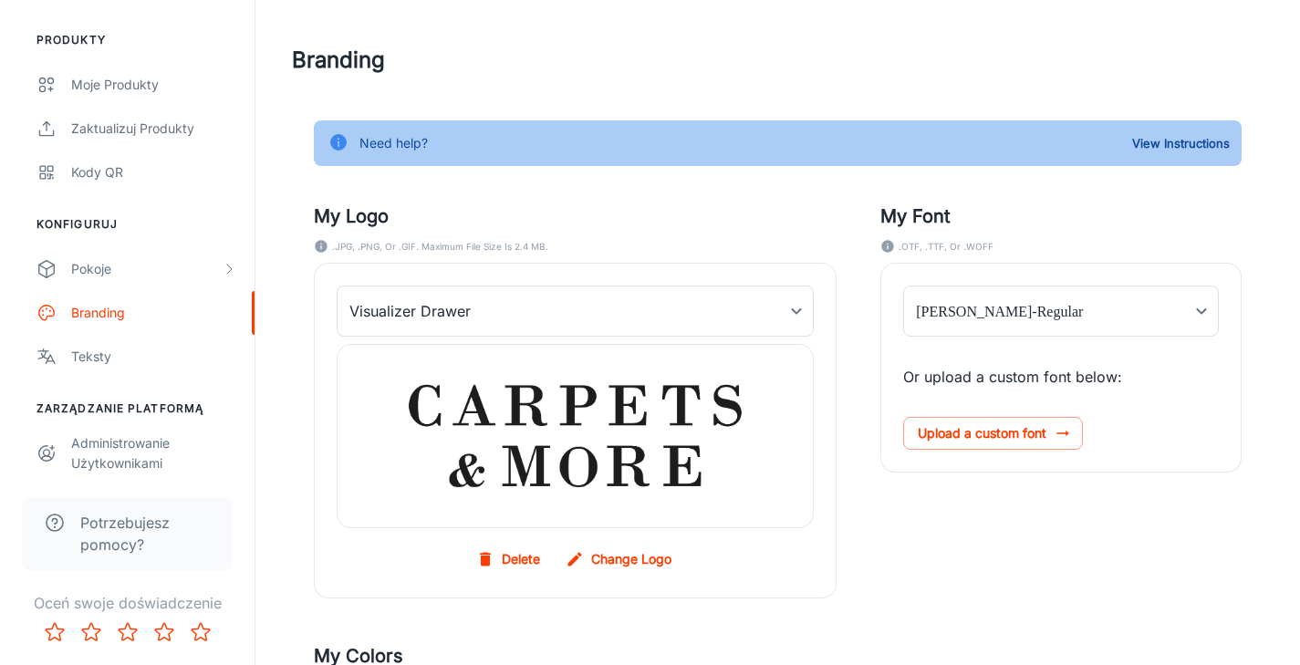
click at [870, 544] on div "My Font .OTF, .TTF, or .[PERSON_NAME]-Regular [PERSON_NAME]-Regular ​ Or upload…" at bounding box center [1039, 379] width 405 height 440
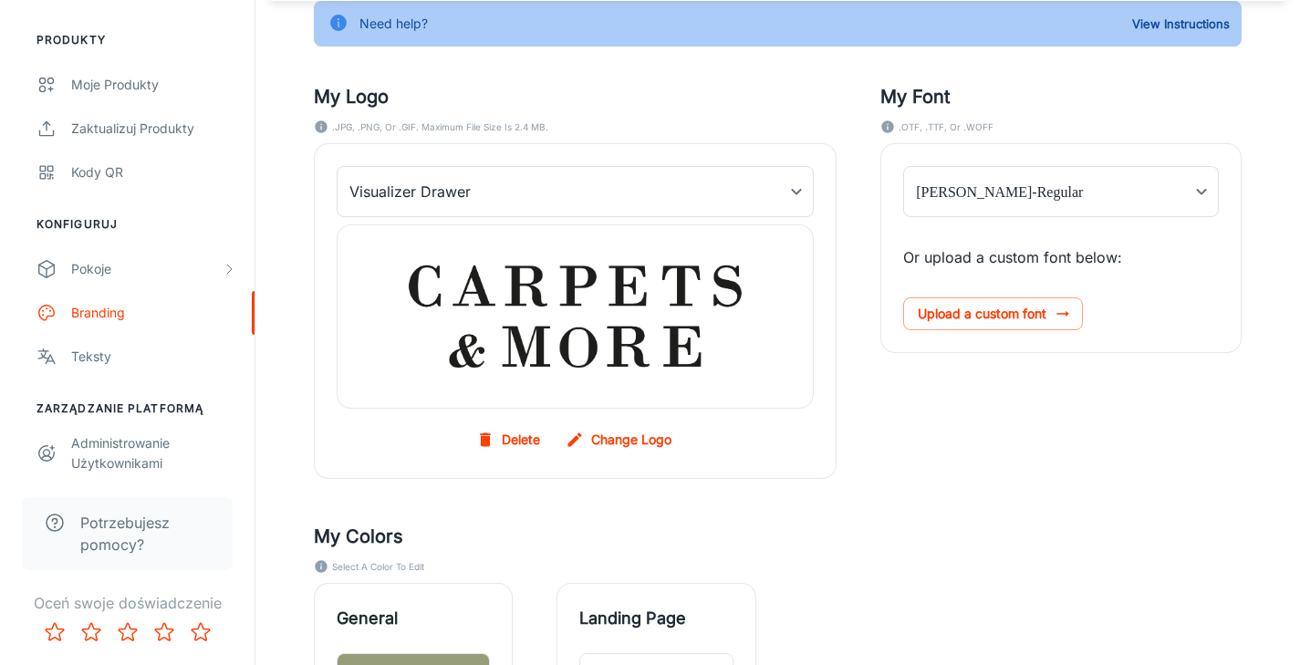
scroll to position [287, 0]
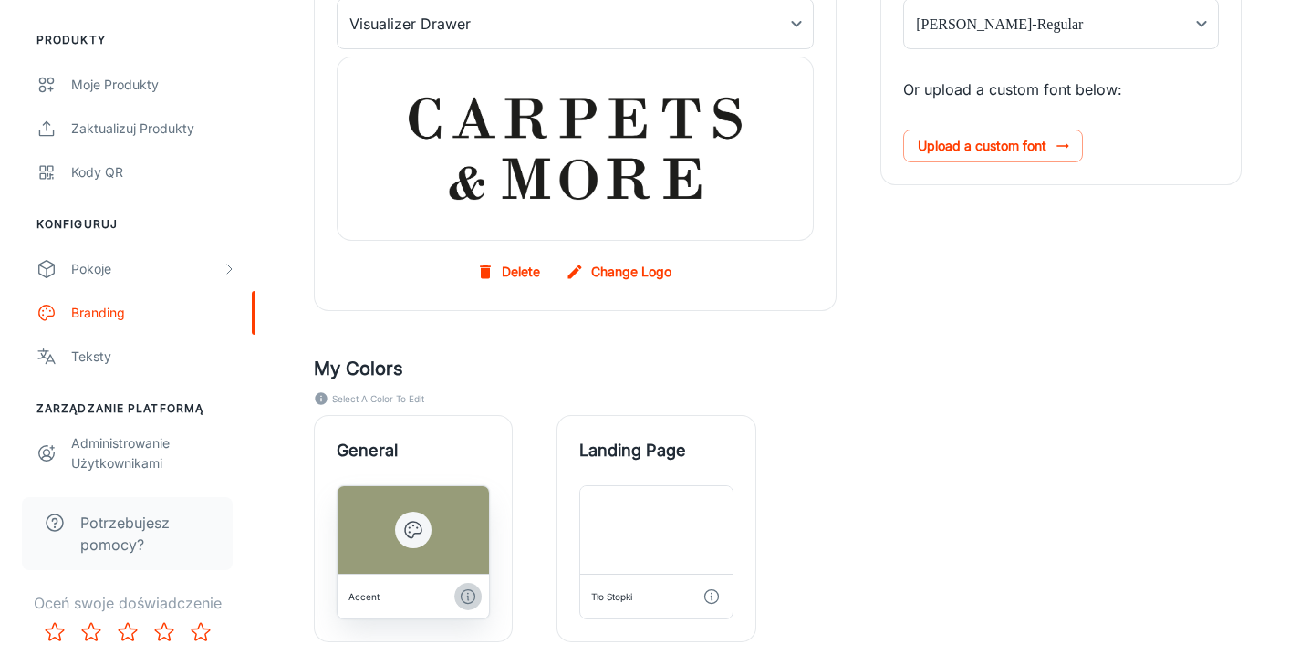
click at [470, 597] on icon "button" at bounding box center [468, 597] width 18 height 18
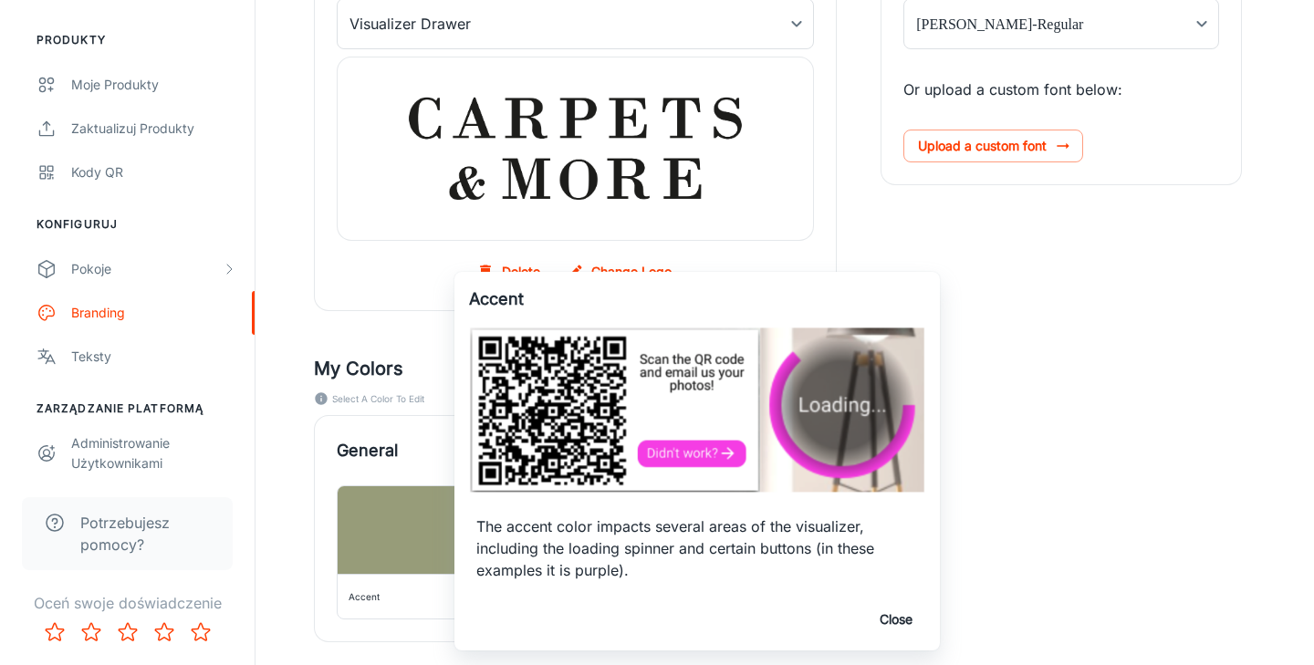
click at [1035, 471] on div at bounding box center [657, 332] width 1314 height 665
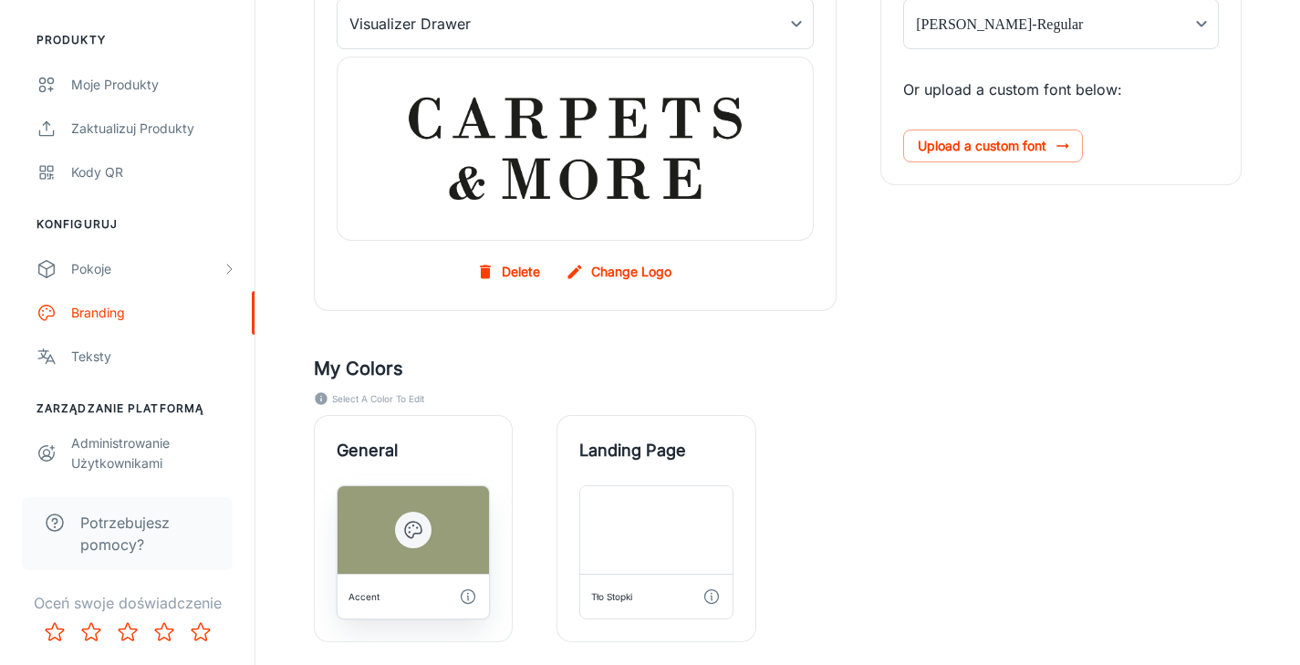
click at [416, 526] on icon "button" at bounding box center [413, 530] width 22 height 22
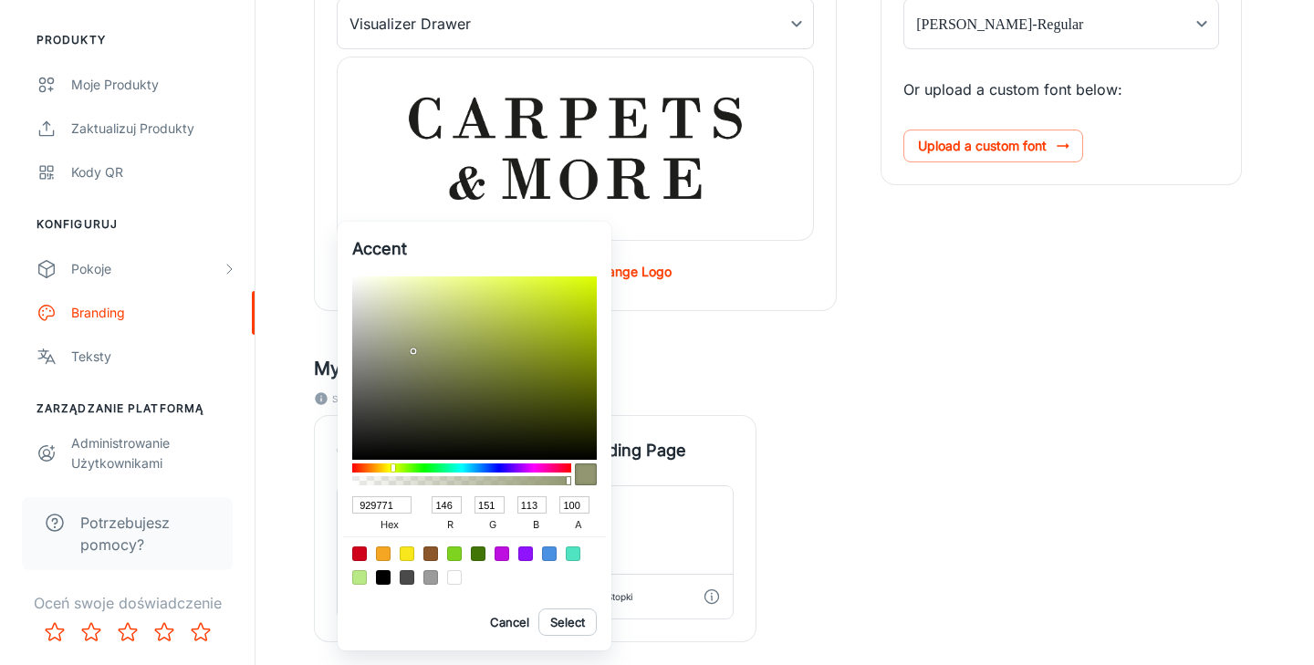
click at [413, 351] on div at bounding box center [414, 351] width 4 height 4
drag, startPoint x: 414, startPoint y: 352, endPoint x: 399, endPoint y: 364, distance: 19.5
click at [399, 364] on div at bounding box center [398, 364] width 4 height 4
click at [397, 366] on div at bounding box center [398, 364] width 4 height 4
click at [399, 359] on div at bounding box center [474, 367] width 245 height 183
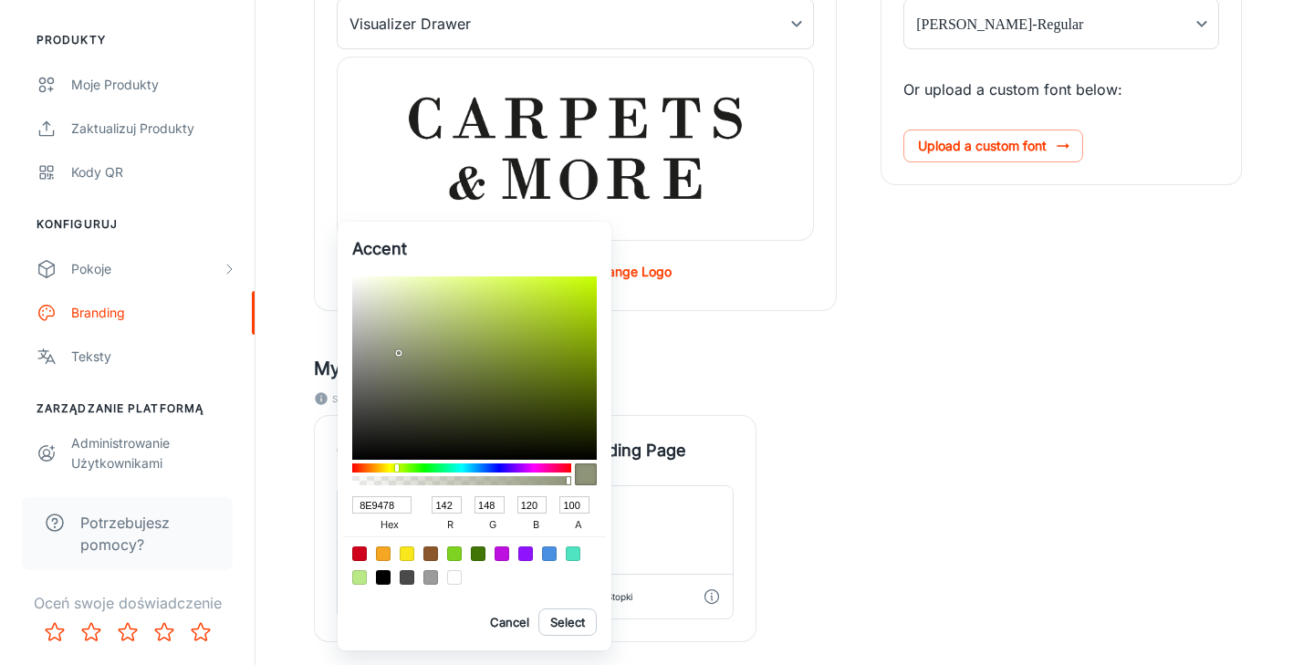
click at [399, 353] on div at bounding box center [474, 367] width 245 height 183
click at [397, 352] on div at bounding box center [398, 352] width 4 height 4
click at [393, 344] on div at bounding box center [474, 367] width 245 height 183
click at [391, 344] on div at bounding box center [393, 344] width 4 height 4
click at [380, 344] on div at bounding box center [474, 367] width 245 height 183
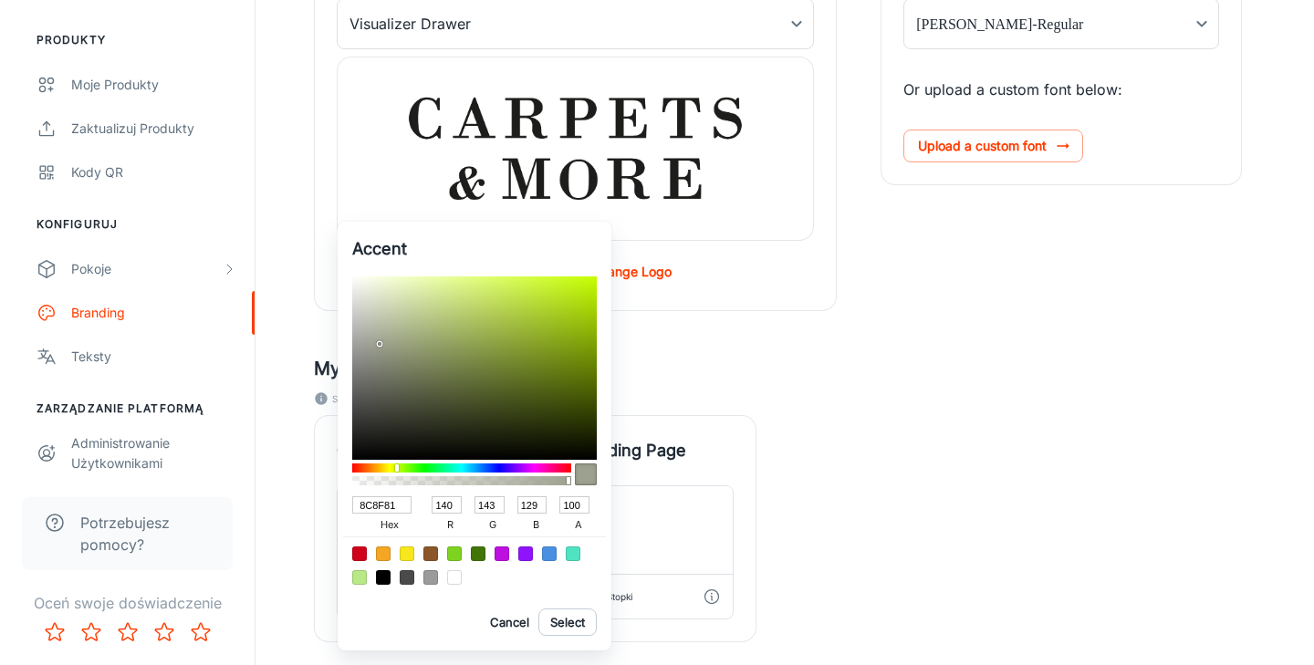
click at [377, 357] on div at bounding box center [474, 367] width 245 height 183
click at [370, 375] on div at bounding box center [474, 367] width 245 height 183
click at [367, 370] on div at bounding box center [474, 367] width 245 height 183
click at [364, 367] on div at bounding box center [474, 367] width 245 height 183
click at [359, 369] on div at bounding box center [474, 367] width 245 height 183
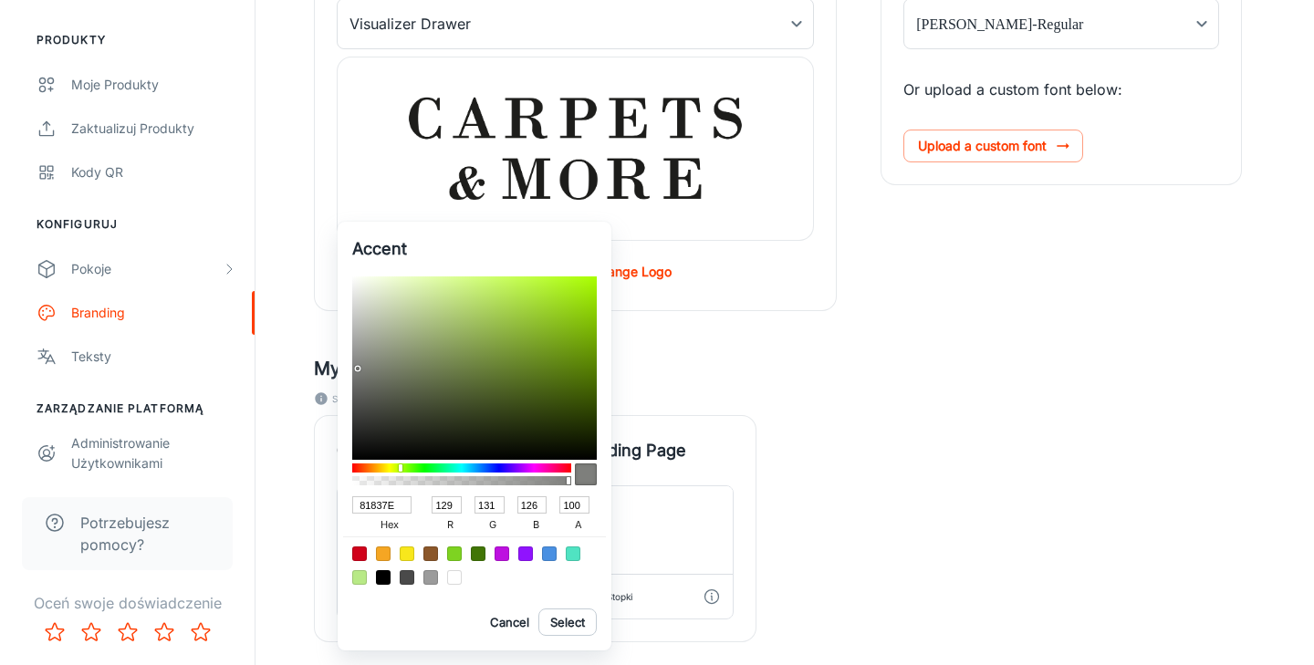
click at [360, 366] on div at bounding box center [474, 367] width 245 height 183
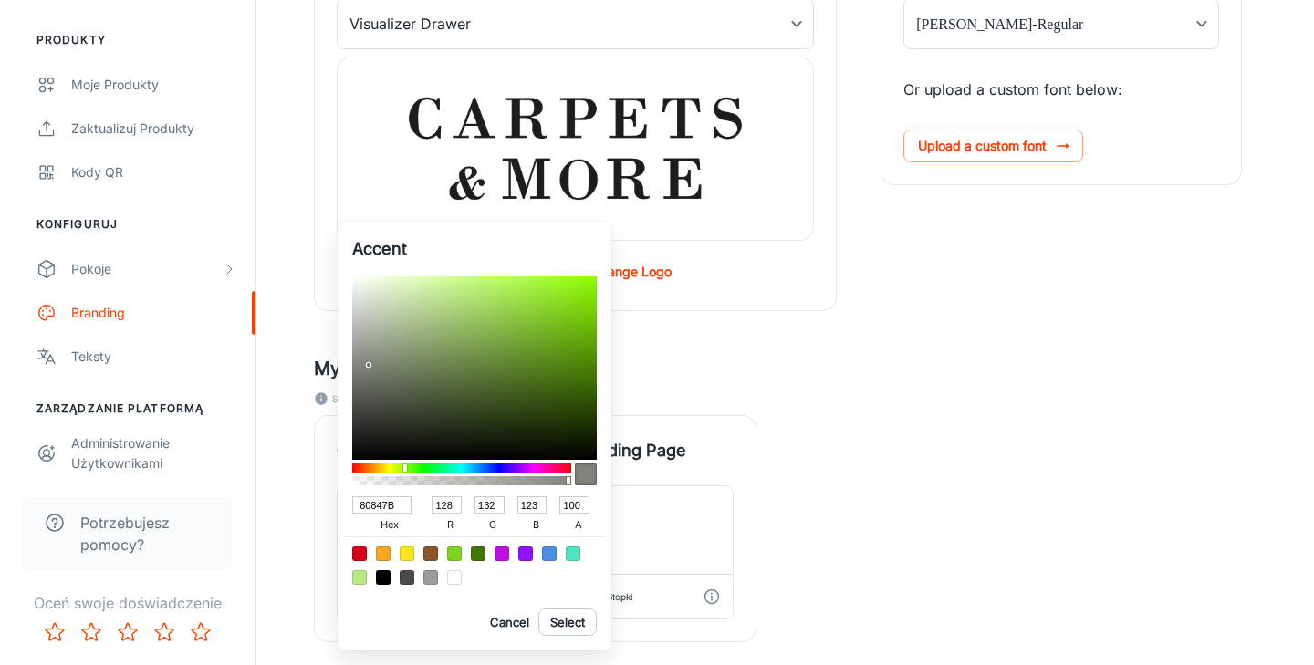
click at [370, 365] on div at bounding box center [371, 367] width 4 height 4
click at [575, 628] on button "Select" at bounding box center [567, 622] width 58 height 27
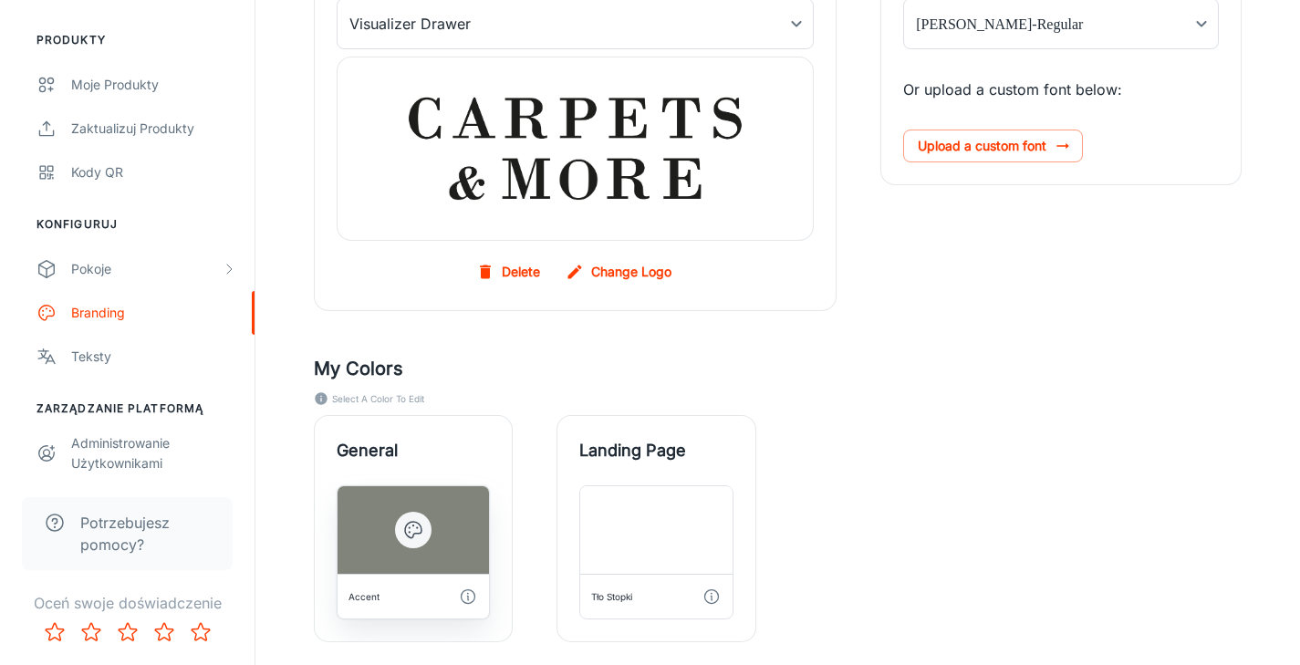
click at [417, 527] on circle "button" at bounding box center [417, 527] width 2 height 2
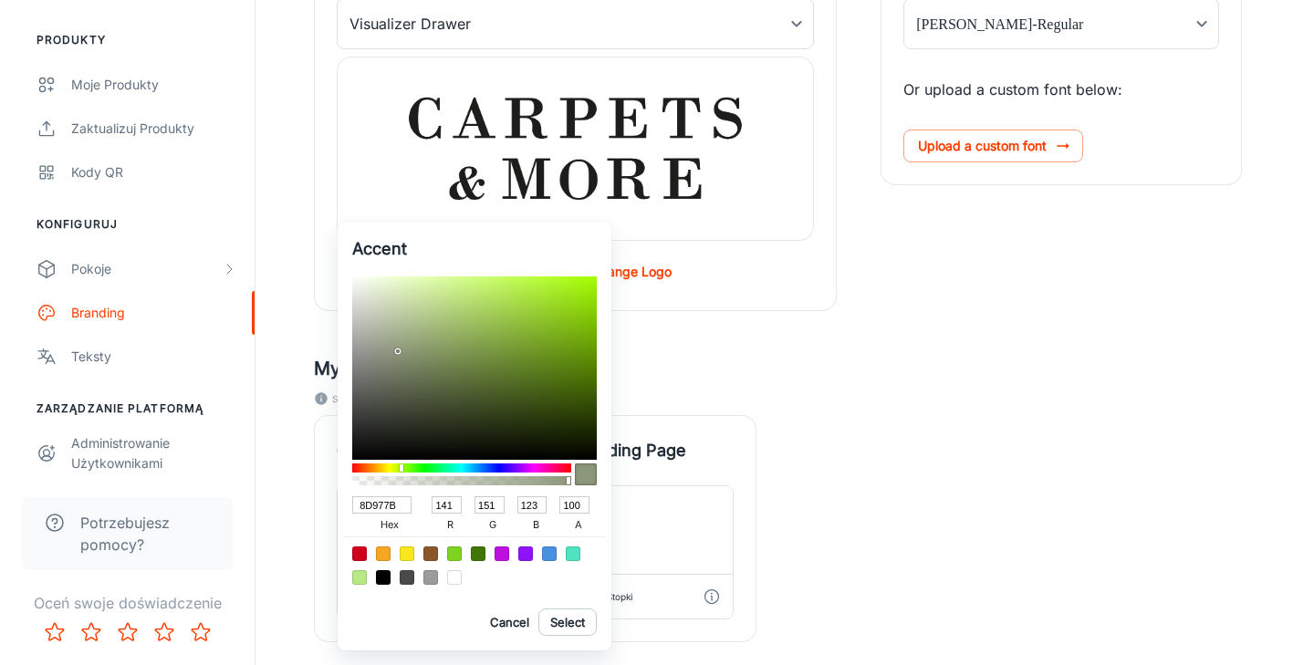
drag, startPoint x: 370, startPoint y: 364, endPoint x: 398, endPoint y: 351, distance: 31.0
click at [398, 351] on div at bounding box center [398, 351] width 4 height 4
click at [571, 622] on button "Select" at bounding box center [567, 622] width 58 height 27
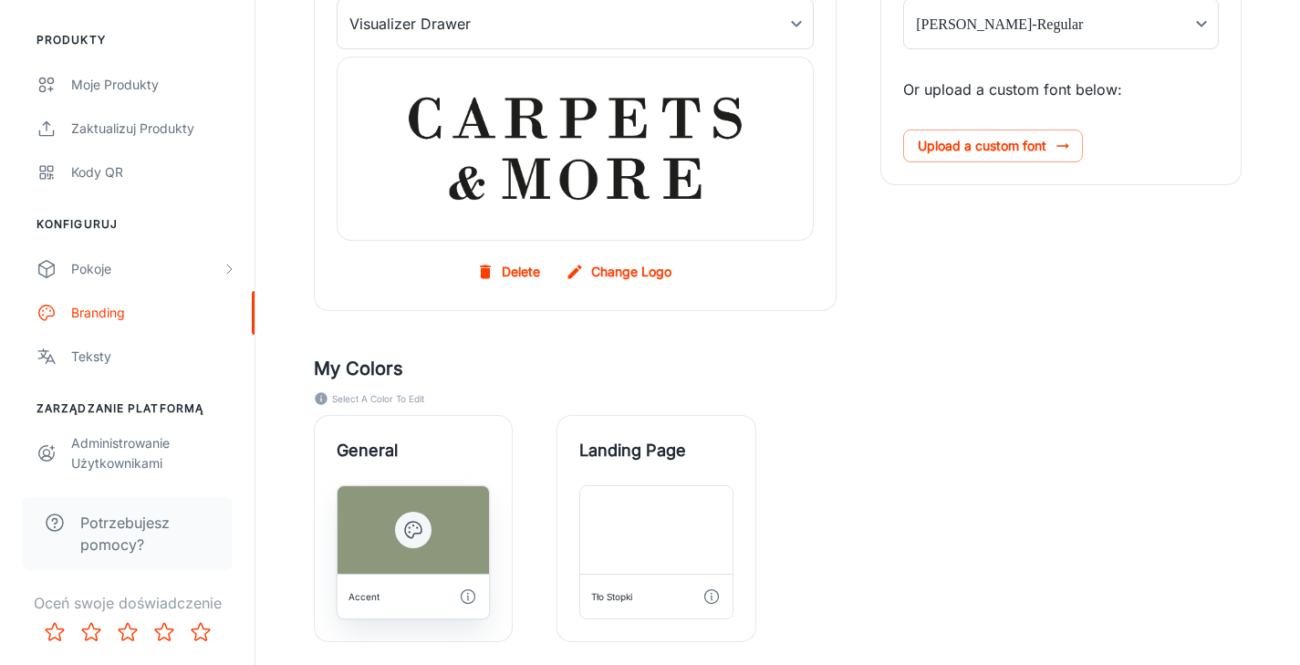
click at [420, 527] on icon "button" at bounding box center [413, 530] width 22 height 22
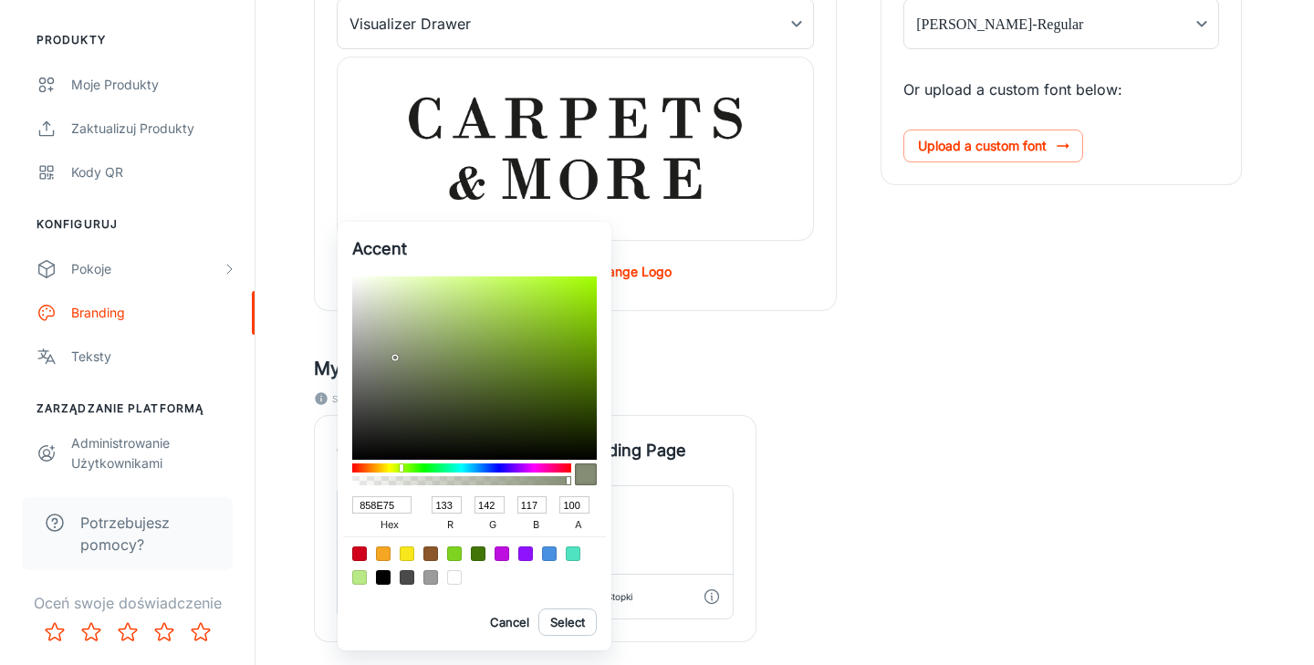
click at [396, 358] on div at bounding box center [395, 358] width 4 height 4
click at [582, 622] on button "Select" at bounding box center [567, 622] width 58 height 27
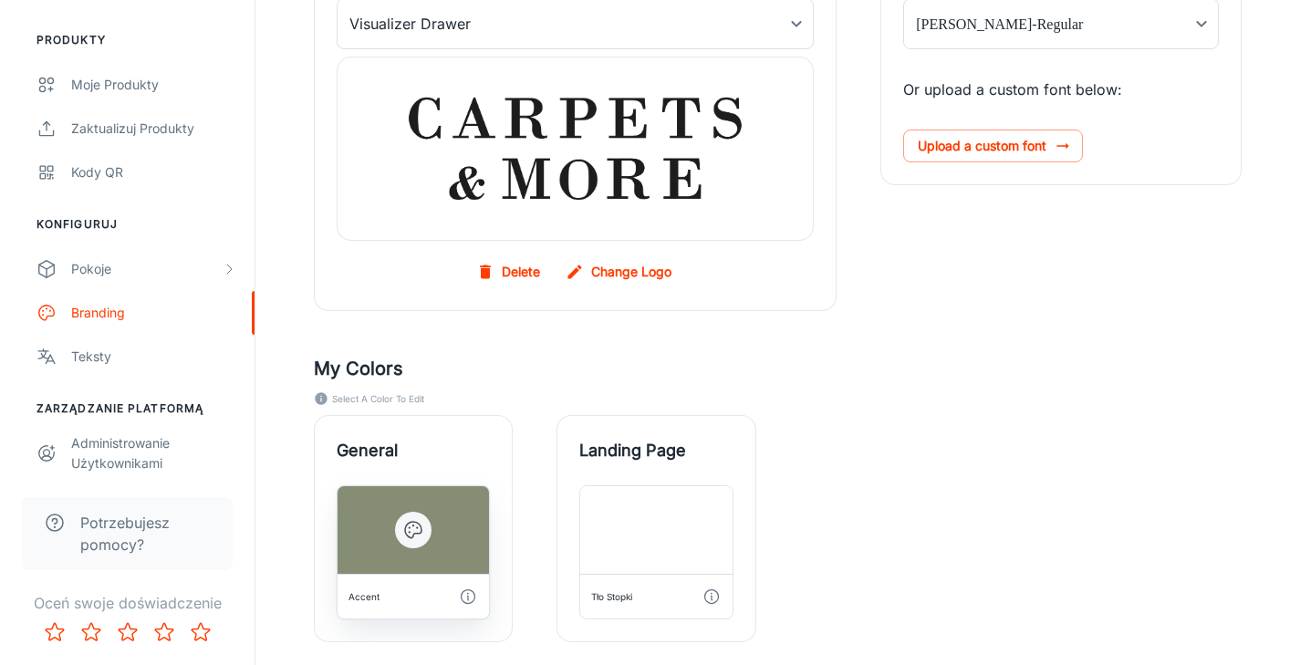
click at [411, 519] on icon "button" at bounding box center [413, 530] width 22 height 22
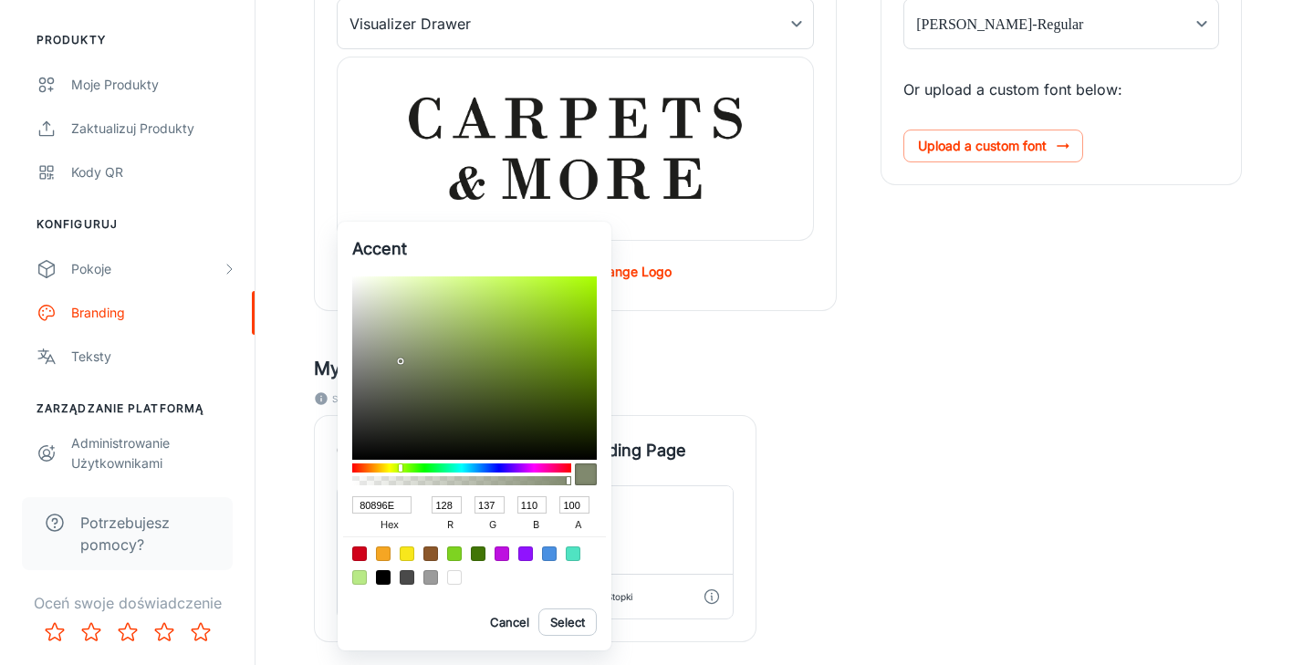
click at [401, 361] on div at bounding box center [401, 362] width 4 height 4
click at [572, 619] on button "Select" at bounding box center [567, 622] width 58 height 27
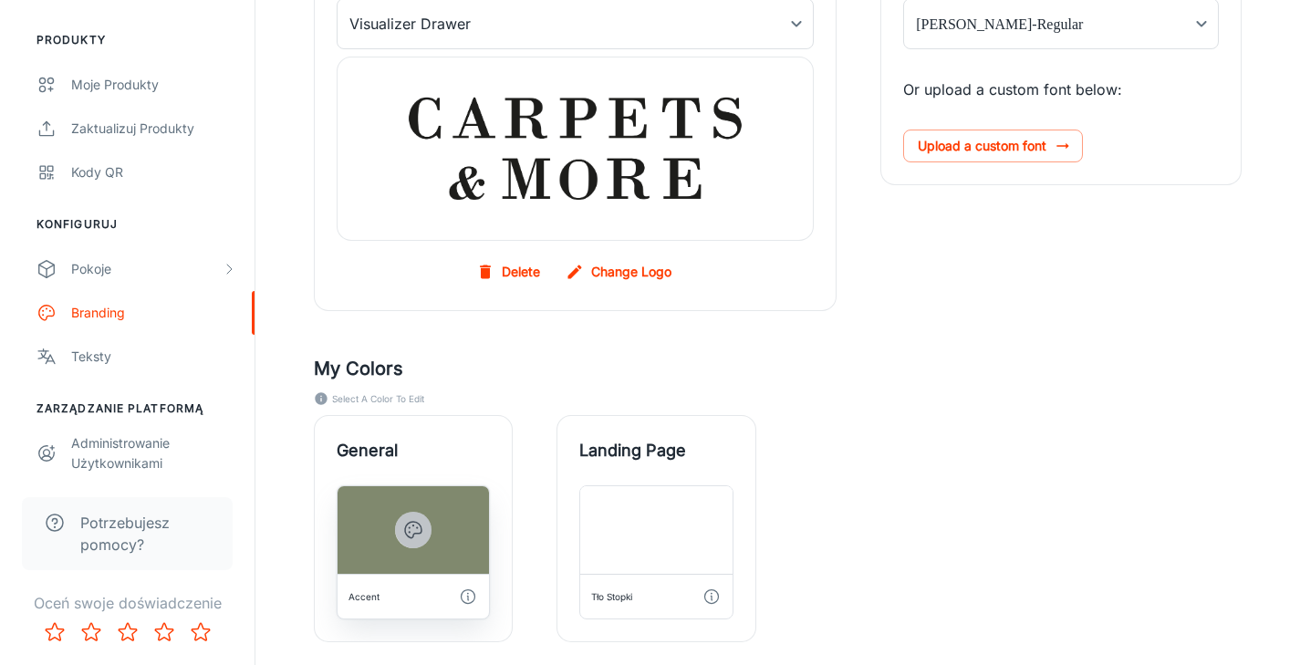
click at [427, 530] on button "button" at bounding box center [413, 530] width 36 height 36
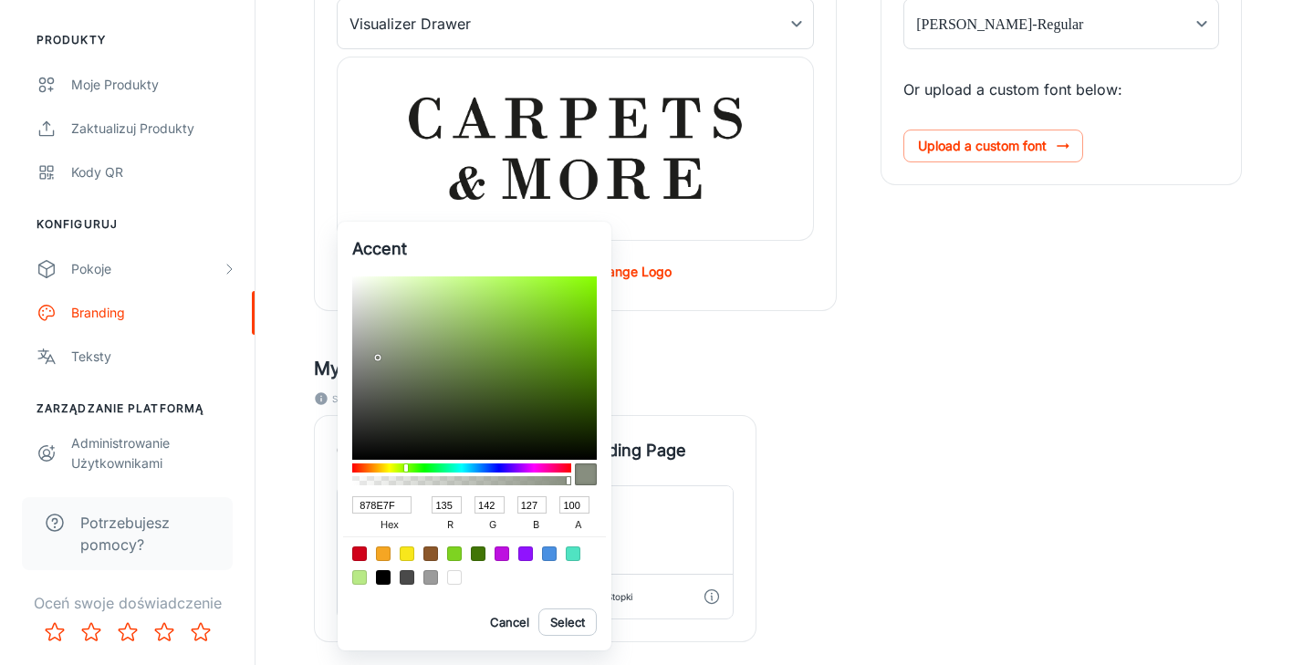
drag, startPoint x: 400, startPoint y: 360, endPoint x: 379, endPoint y: 358, distance: 21.1
click at [379, 358] on div at bounding box center [378, 358] width 4 height 4
click at [581, 619] on button "Select" at bounding box center [567, 622] width 58 height 27
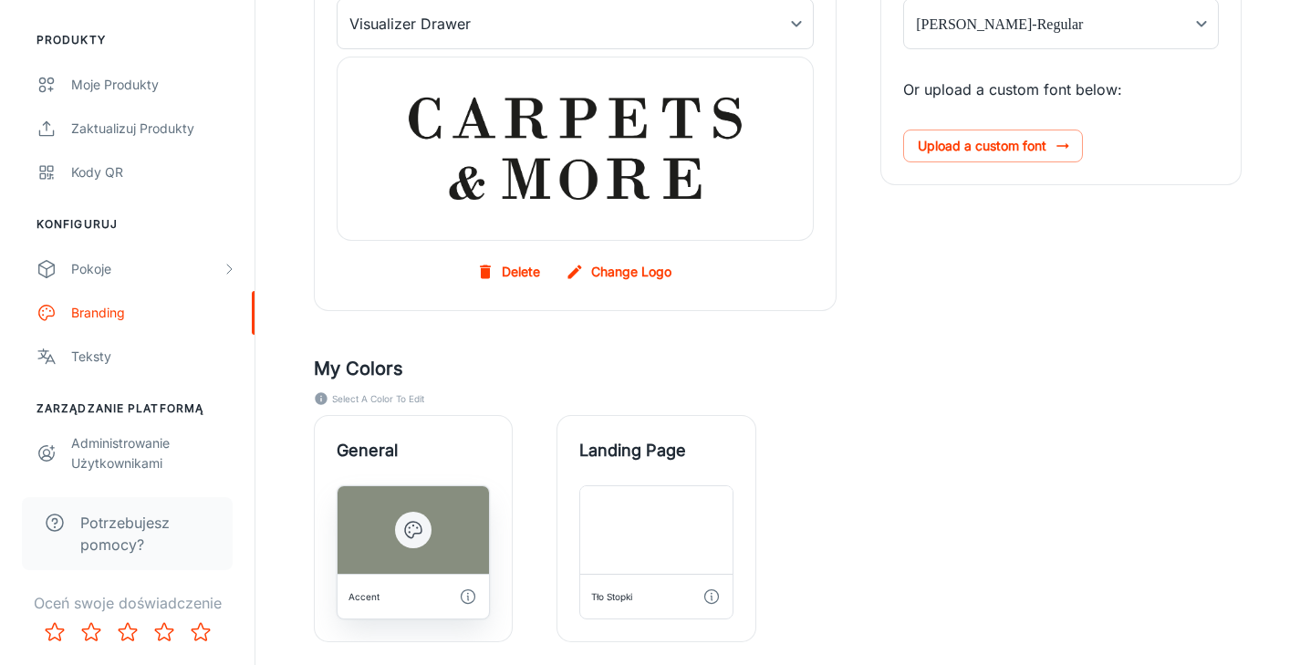
click at [414, 525] on icon "button" at bounding box center [413, 530] width 22 height 22
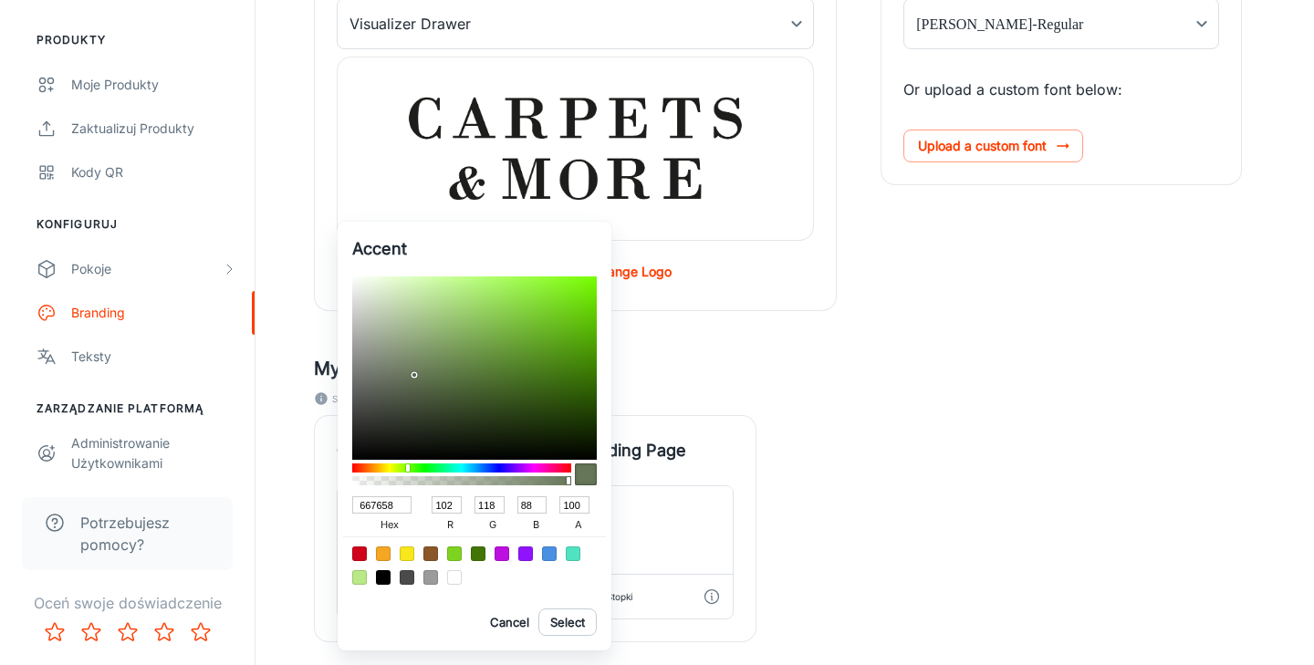
drag, startPoint x: 379, startPoint y: 360, endPoint x: 415, endPoint y: 375, distance: 39.7
click at [415, 375] on div at bounding box center [416, 377] width 4 height 4
click at [562, 629] on button "Select" at bounding box center [567, 622] width 58 height 27
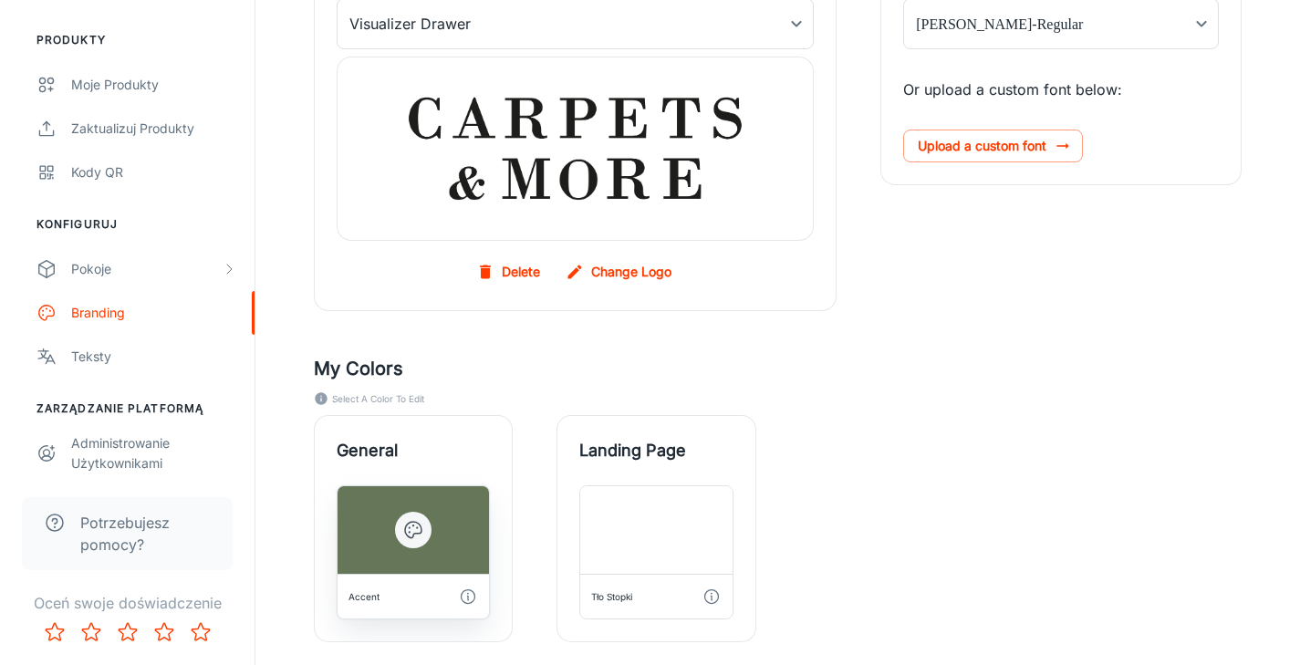
click at [428, 530] on button "button" at bounding box center [413, 530] width 36 height 36
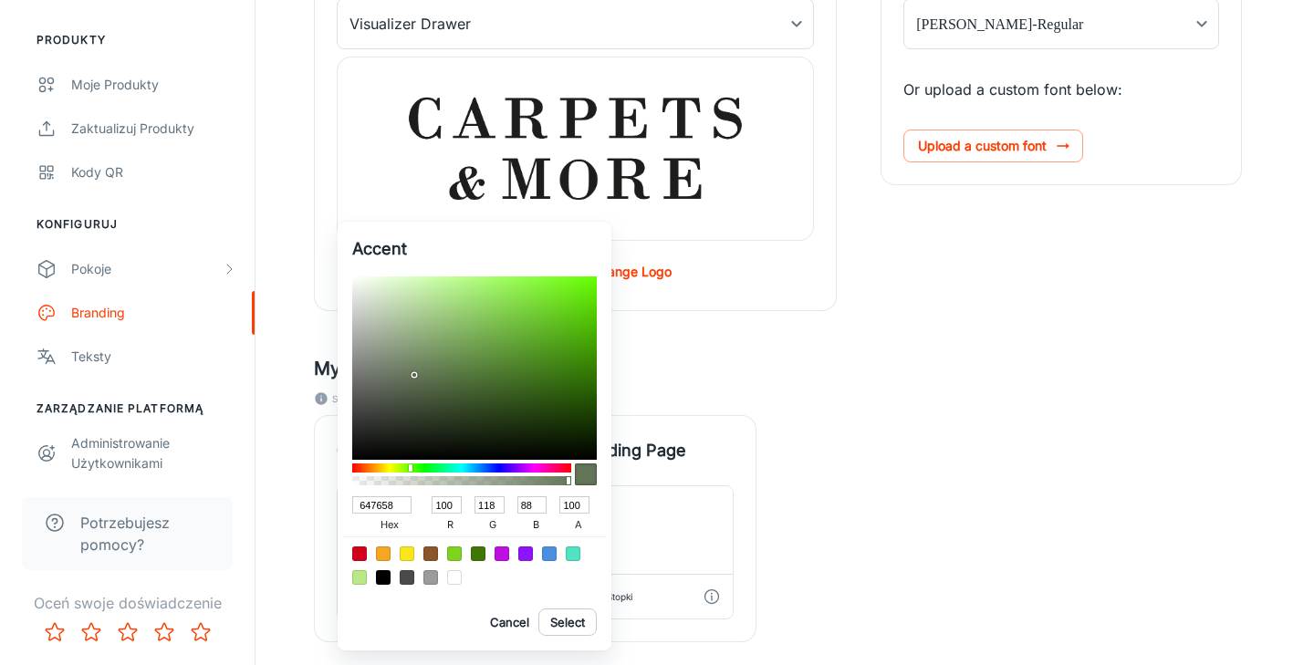
click at [411, 469] on div at bounding box center [411, 467] width 4 height 7
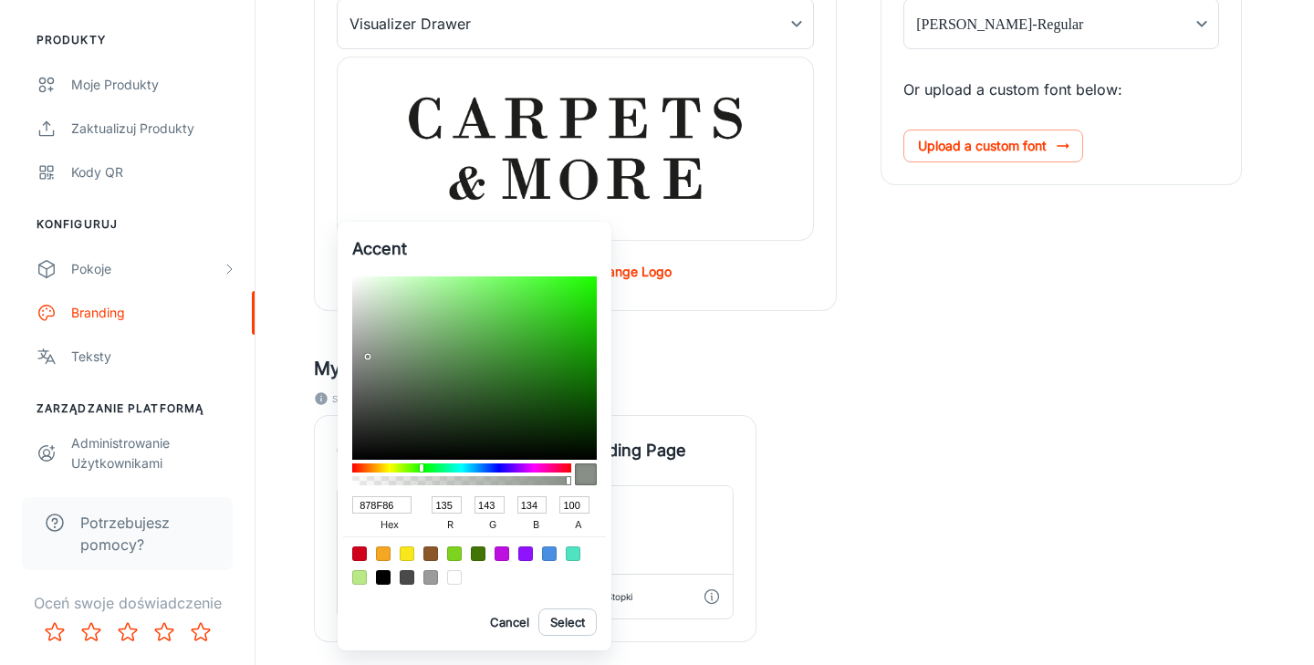
drag, startPoint x: 416, startPoint y: 376, endPoint x: 368, endPoint y: 357, distance: 52.0
click at [368, 357] on div at bounding box center [370, 359] width 4 height 4
click at [578, 631] on button "Select" at bounding box center [567, 622] width 58 height 27
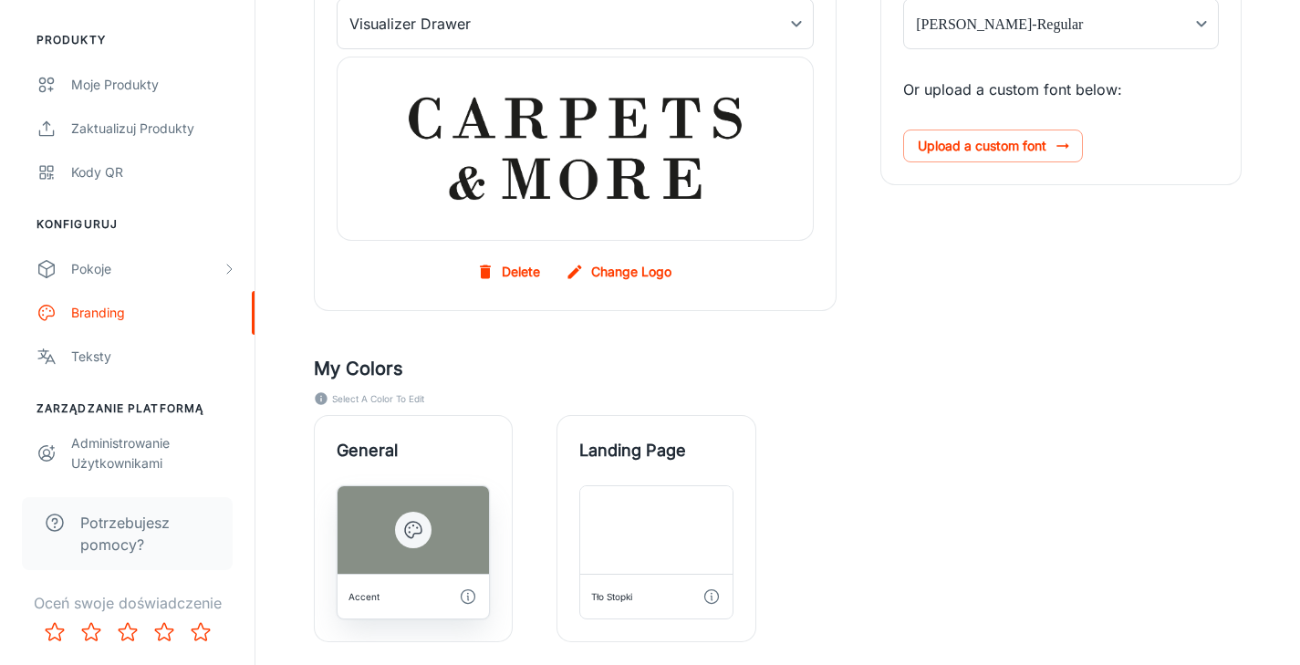
click at [413, 535] on icon "button" at bounding box center [413, 530] width 22 height 22
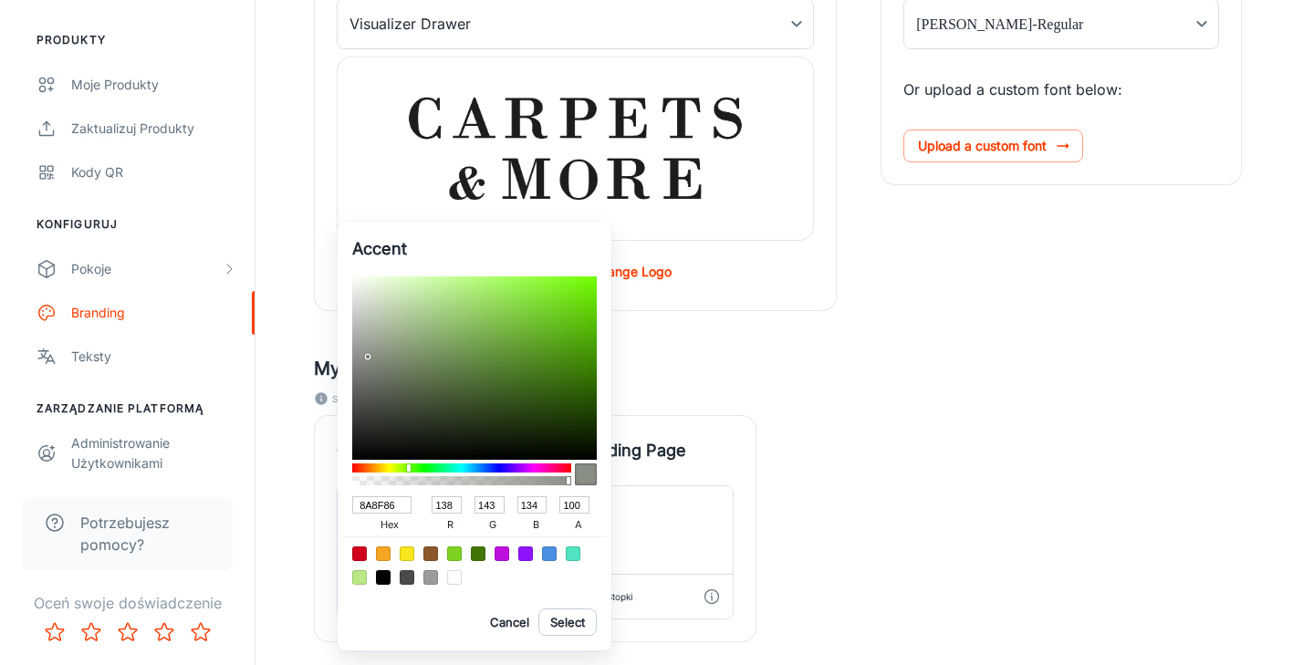
drag, startPoint x: 421, startPoint y: 468, endPoint x: 410, endPoint y: 465, distance: 11.3
click at [410, 465] on div at bounding box center [409, 467] width 4 height 7
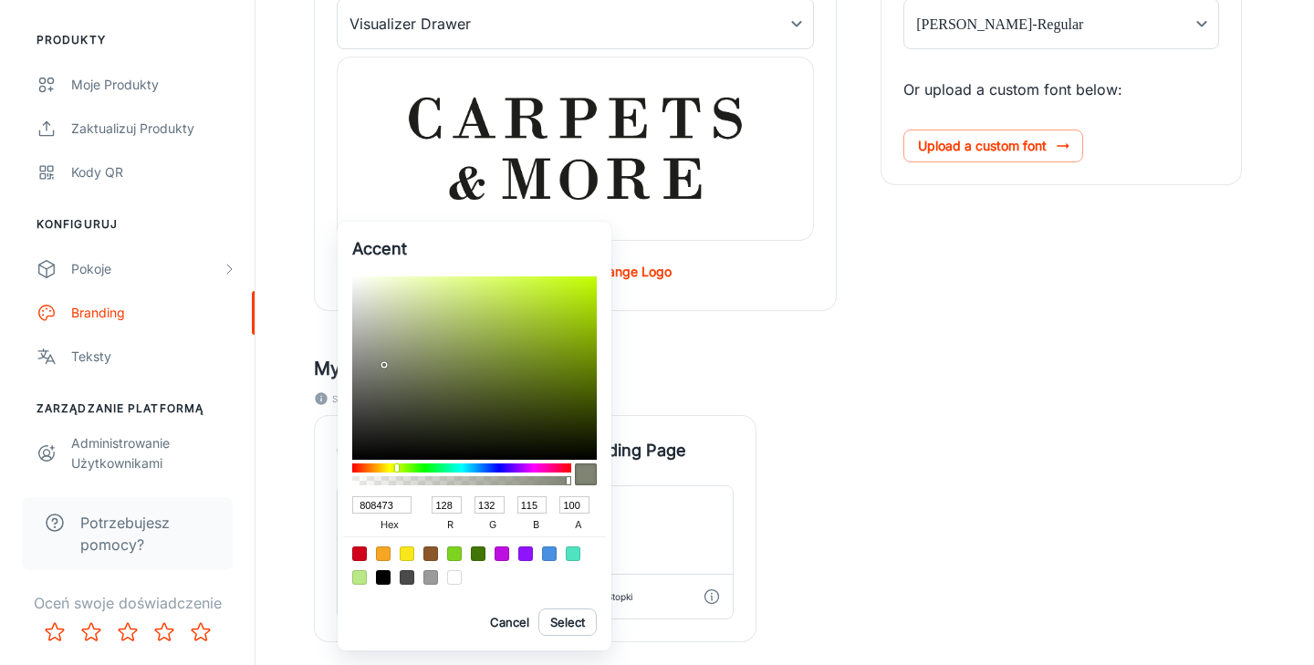
drag, startPoint x: 367, startPoint y: 356, endPoint x: 383, endPoint y: 365, distance: 18.8
click at [383, 365] on div at bounding box center [384, 365] width 4 height 4
drag, startPoint x: 386, startPoint y: 366, endPoint x: 384, endPoint y: 354, distance: 12.0
click at [384, 354] on div at bounding box center [386, 356] width 4 height 4
click at [575, 624] on button "Select" at bounding box center [567, 622] width 58 height 27
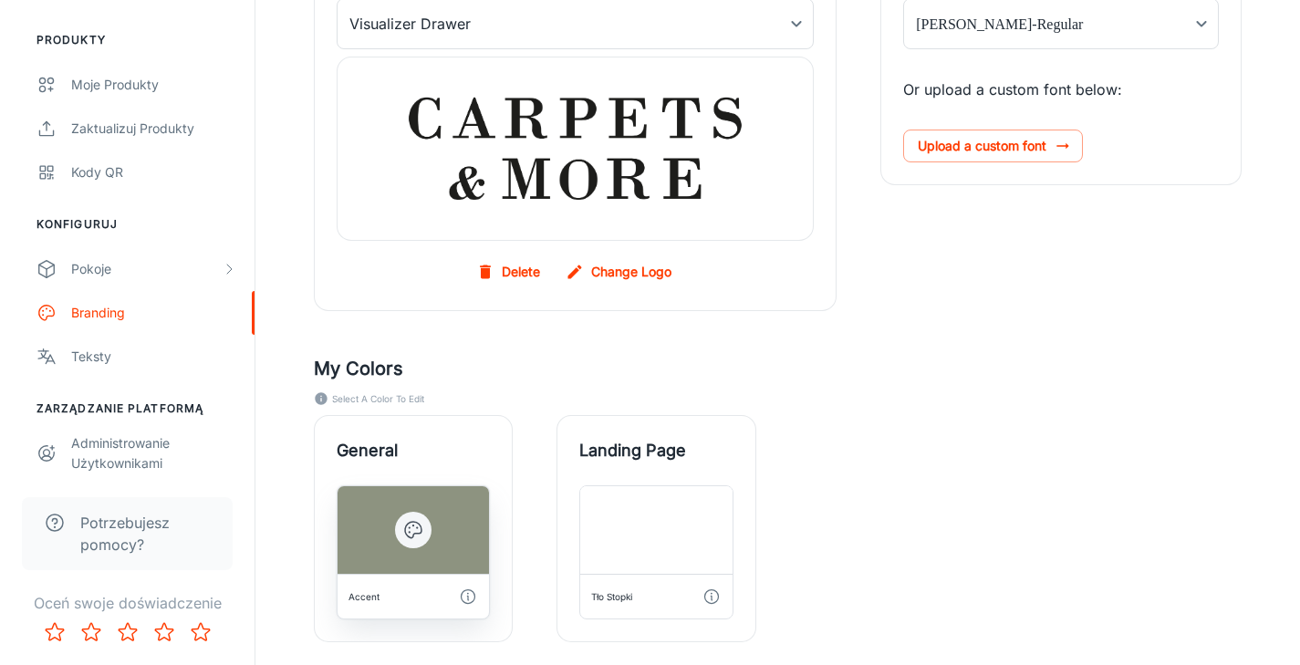
click at [420, 532] on icon "button" at bounding box center [413, 530] width 22 height 22
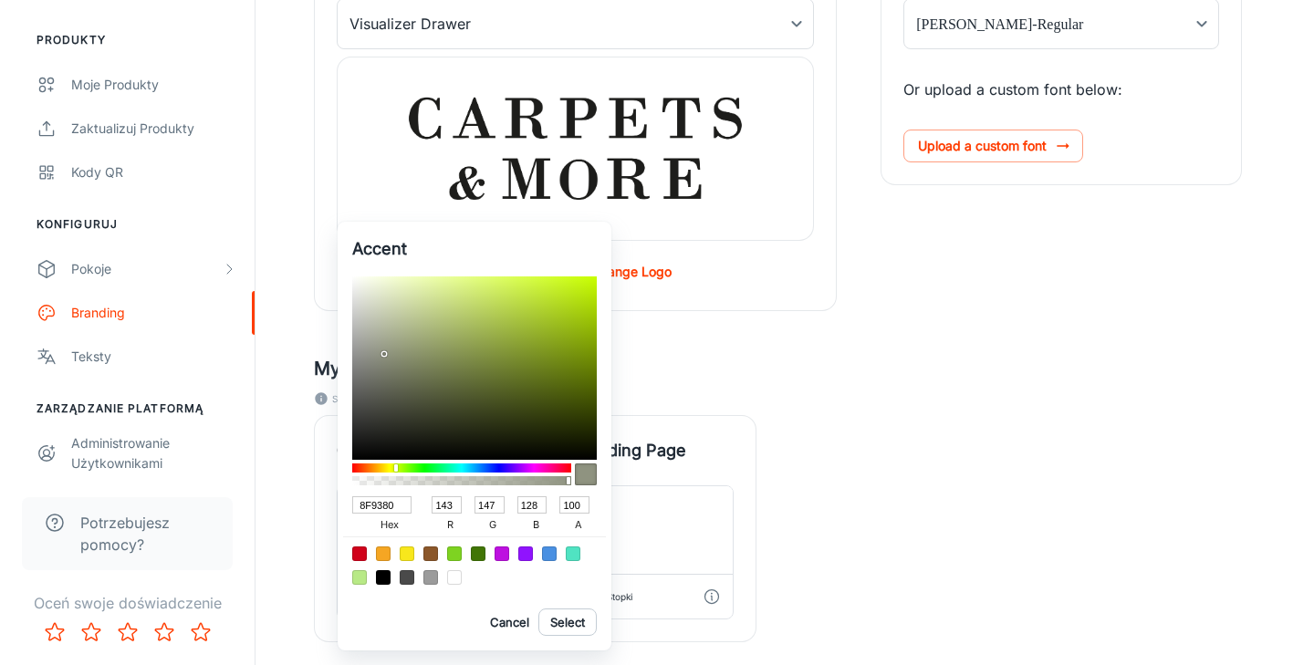
click at [397, 472] on div at bounding box center [461, 468] width 219 height 9
click at [394, 357] on div at bounding box center [395, 359] width 4 height 4
click at [394, 357] on div at bounding box center [393, 357] width 4 height 4
click at [401, 352] on div at bounding box center [402, 352] width 4 height 4
click at [569, 620] on button "Select" at bounding box center [567, 622] width 58 height 27
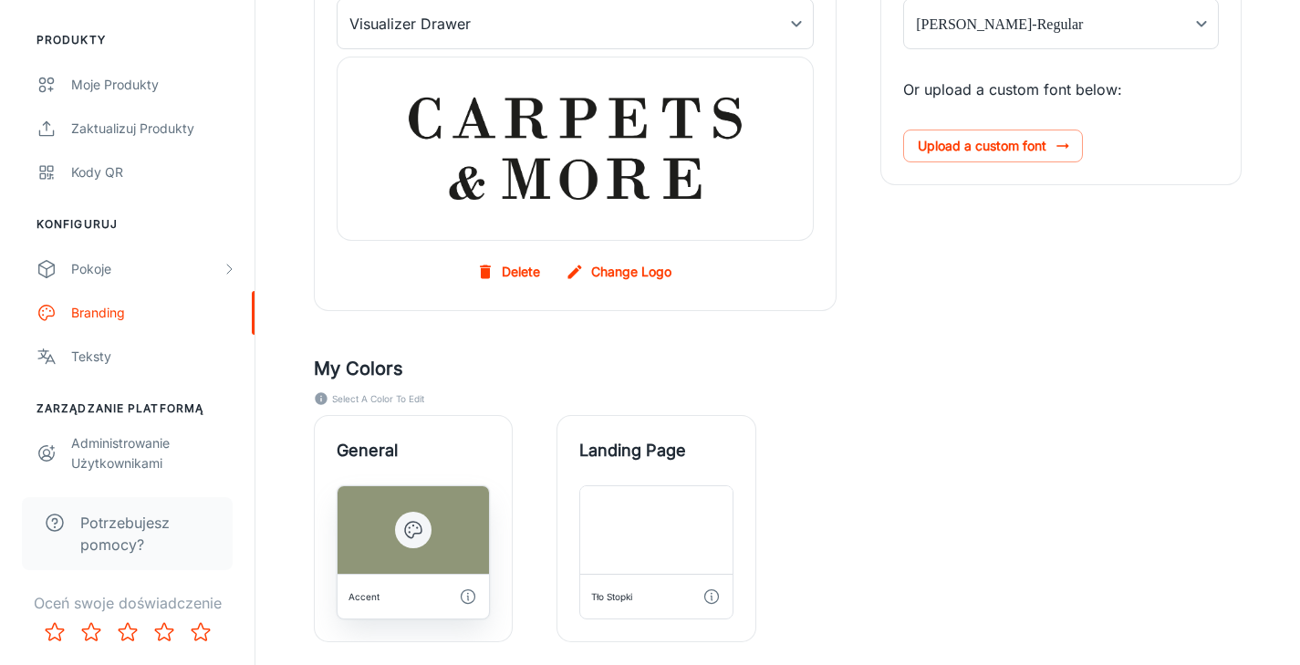
click at [422, 529] on icon "button" at bounding box center [413, 530] width 22 height 22
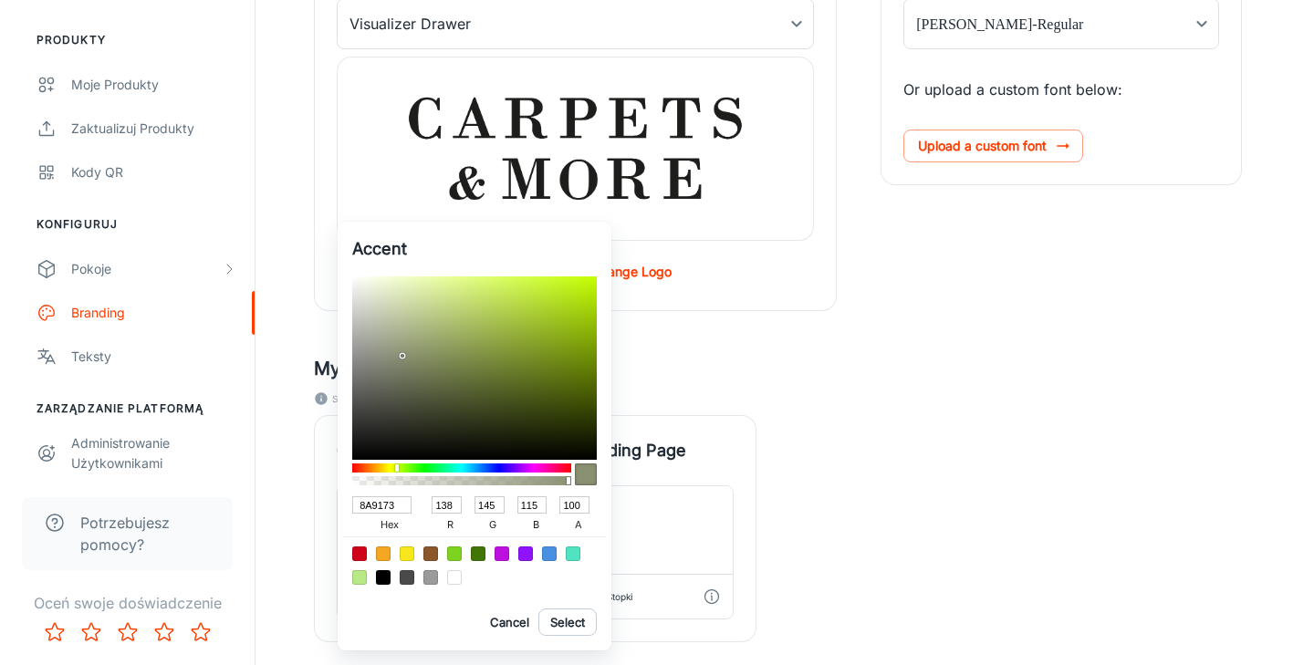
click at [402, 356] on div at bounding box center [403, 356] width 4 height 4
click at [571, 609] on button "Select" at bounding box center [567, 622] width 58 height 27
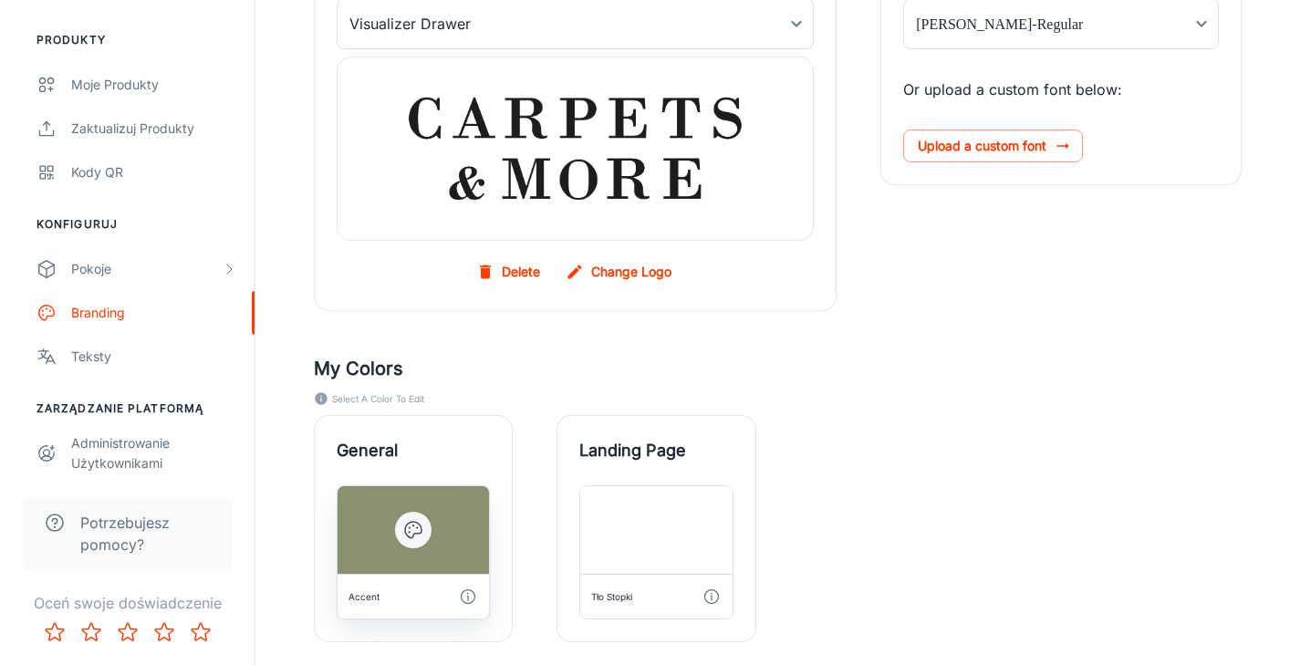
click at [420, 527] on icon "button" at bounding box center [413, 530] width 22 height 22
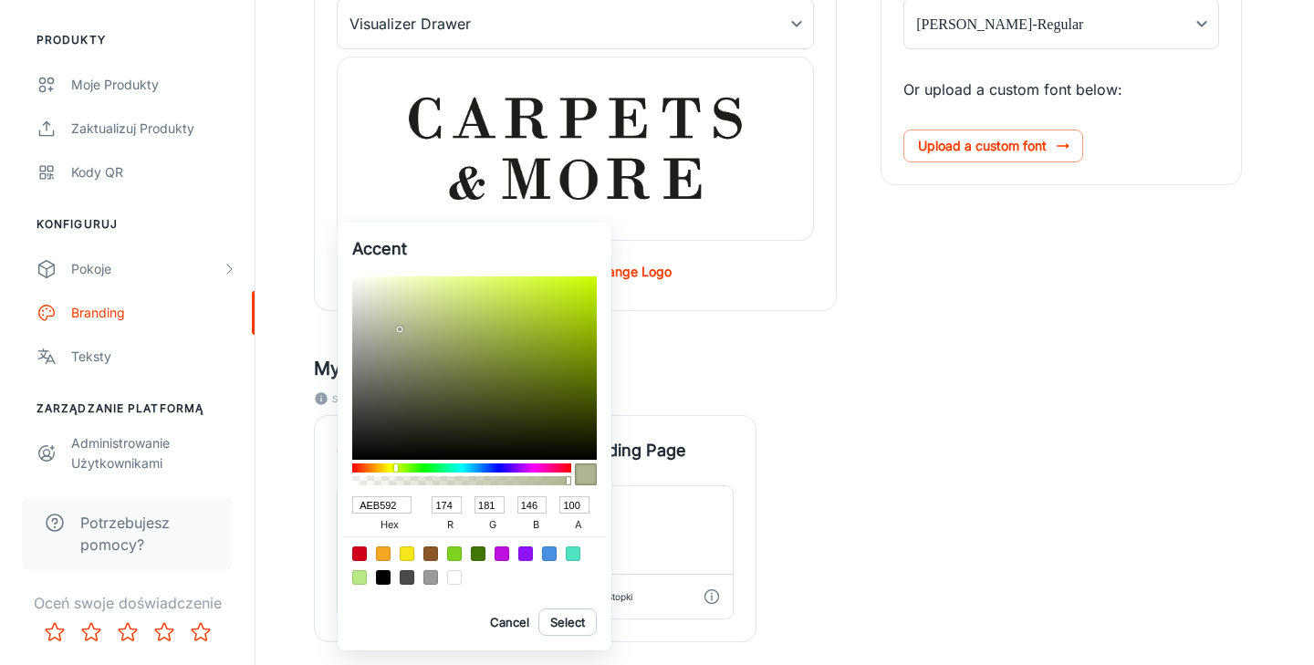
drag, startPoint x: 403, startPoint y: 356, endPoint x: 401, endPoint y: 329, distance: 26.6
click at [401, 329] on div at bounding box center [400, 330] width 4 height 4
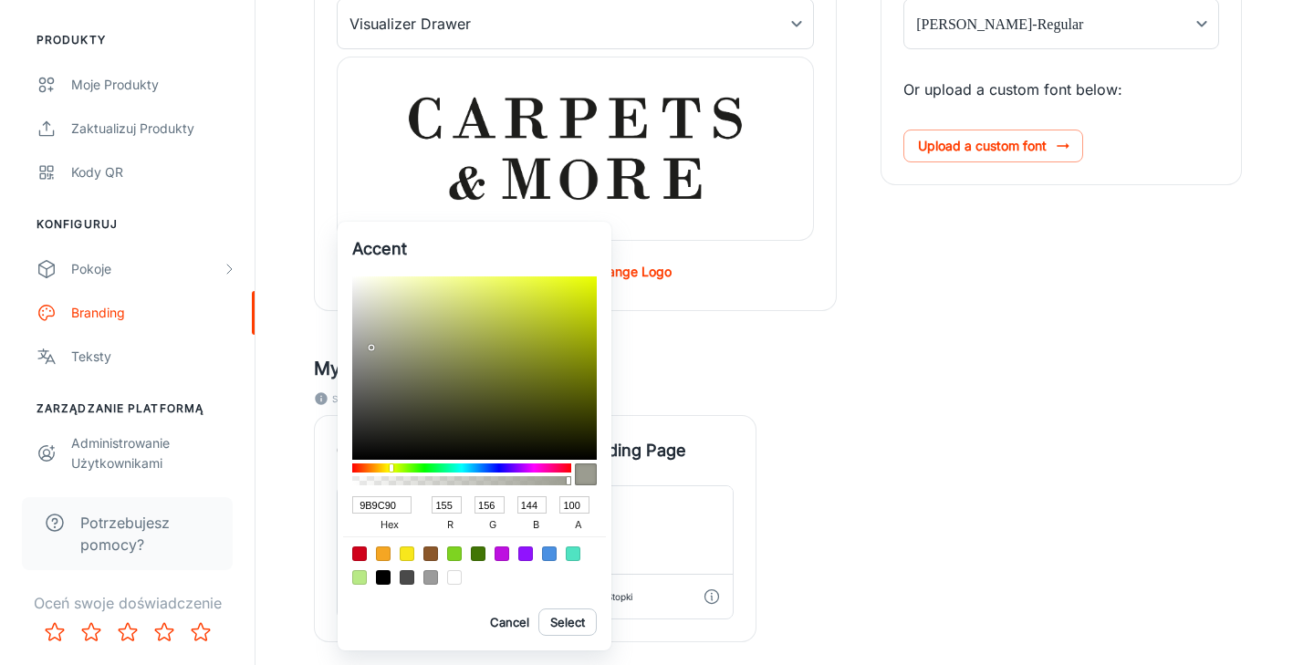
drag, startPoint x: 400, startPoint y: 328, endPoint x: 370, endPoint y: 348, distance: 34.9
click at [370, 348] on div at bounding box center [372, 348] width 4 height 4
click at [584, 620] on button "Select" at bounding box center [567, 622] width 58 height 27
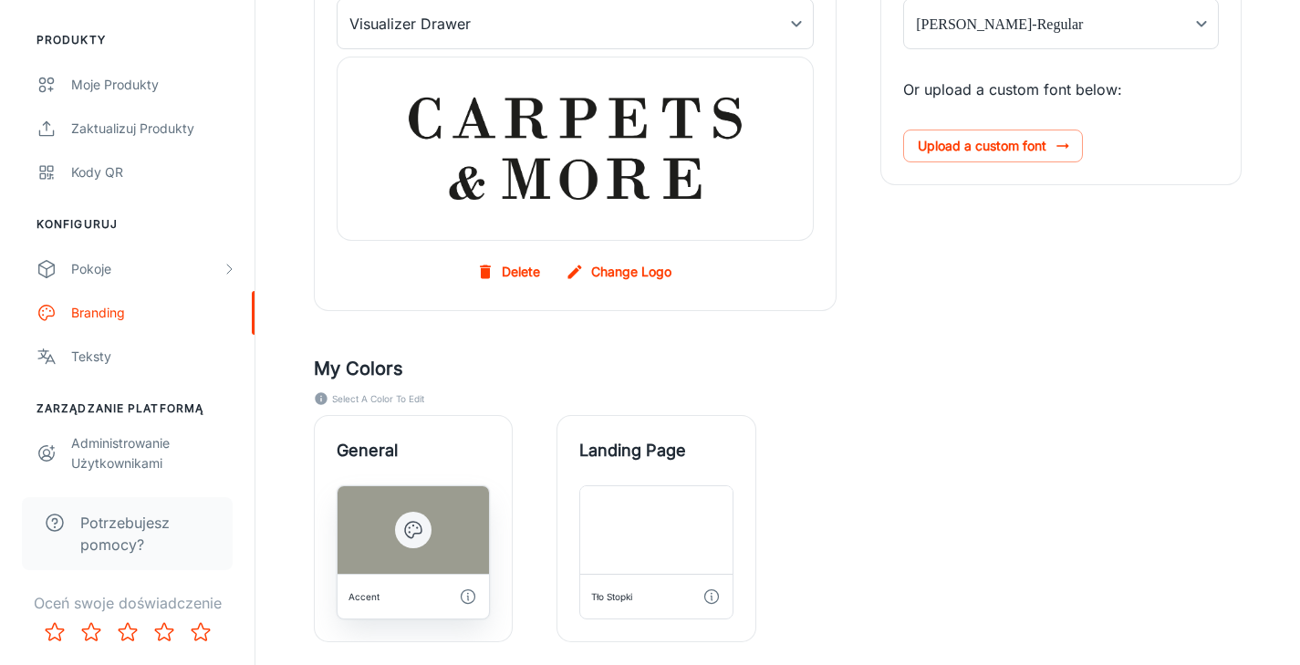
click at [419, 529] on icon "button" at bounding box center [413, 530] width 22 height 22
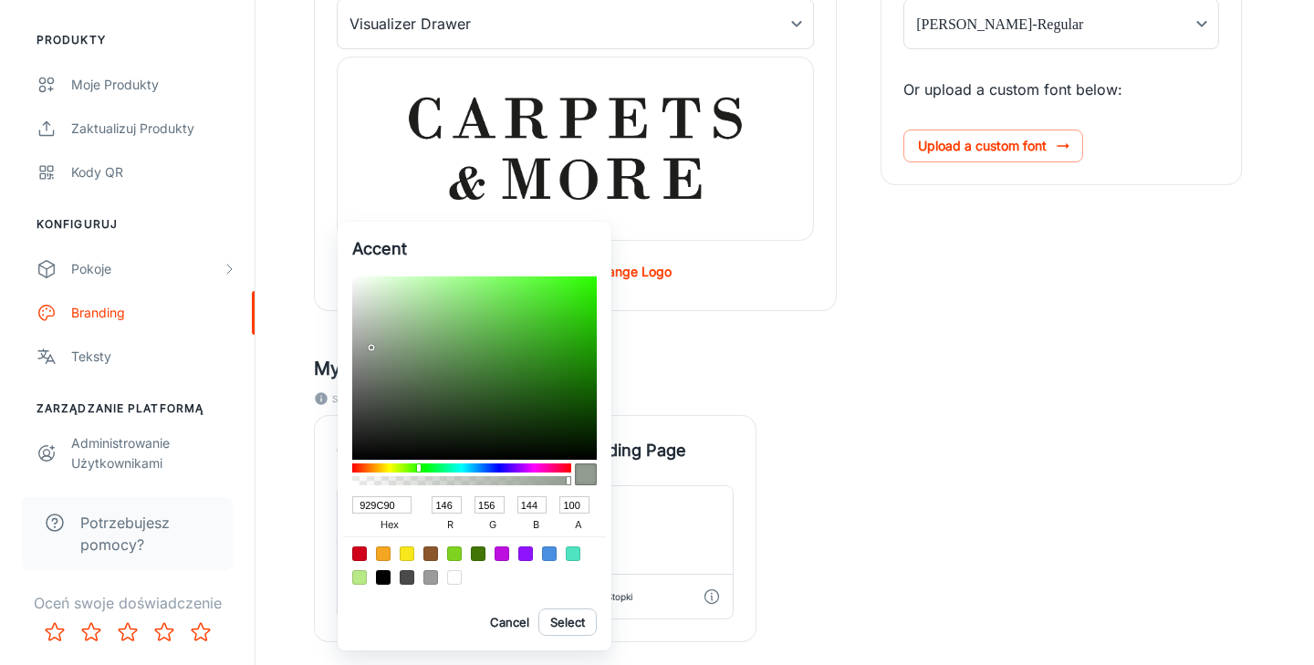
drag, startPoint x: 393, startPoint y: 466, endPoint x: 419, endPoint y: 468, distance: 25.6
click at [419, 468] on div at bounding box center [419, 467] width 4 height 7
drag, startPoint x: 375, startPoint y: 348, endPoint x: 414, endPoint y: 356, distance: 40.1
click at [414, 356] on div at bounding box center [474, 367] width 245 height 183
click at [579, 626] on button "Select" at bounding box center [567, 622] width 58 height 27
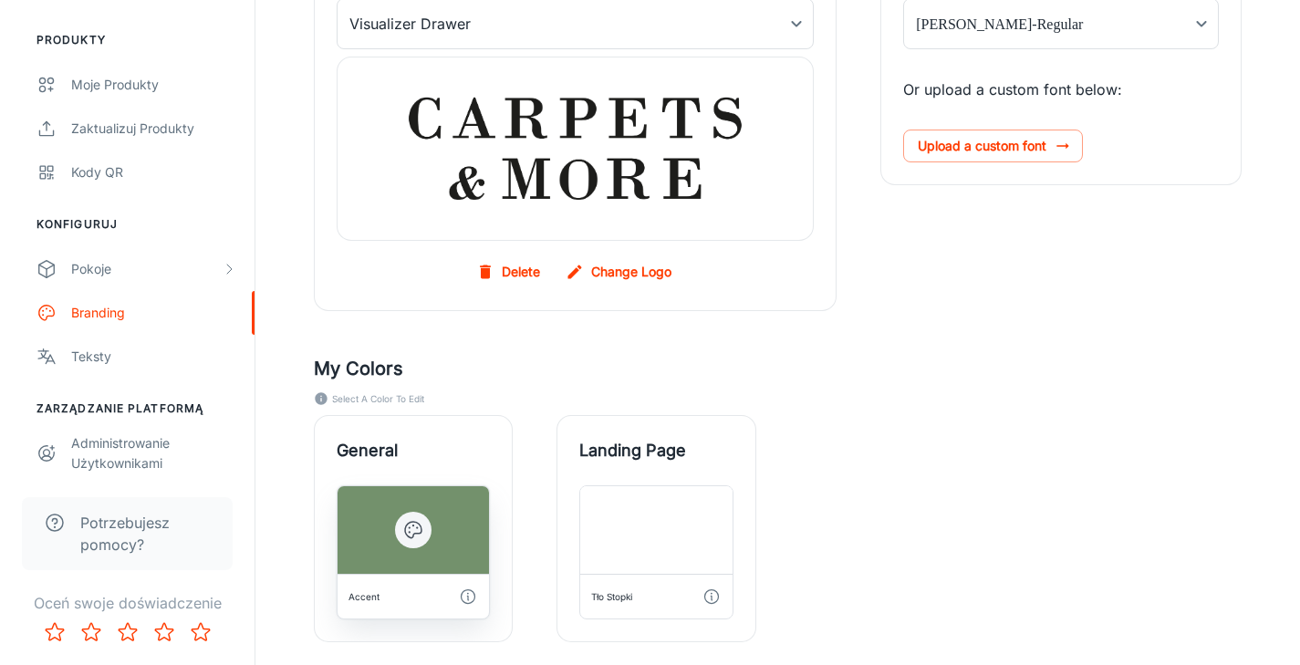
click at [426, 543] on div at bounding box center [413, 530] width 151 height 88
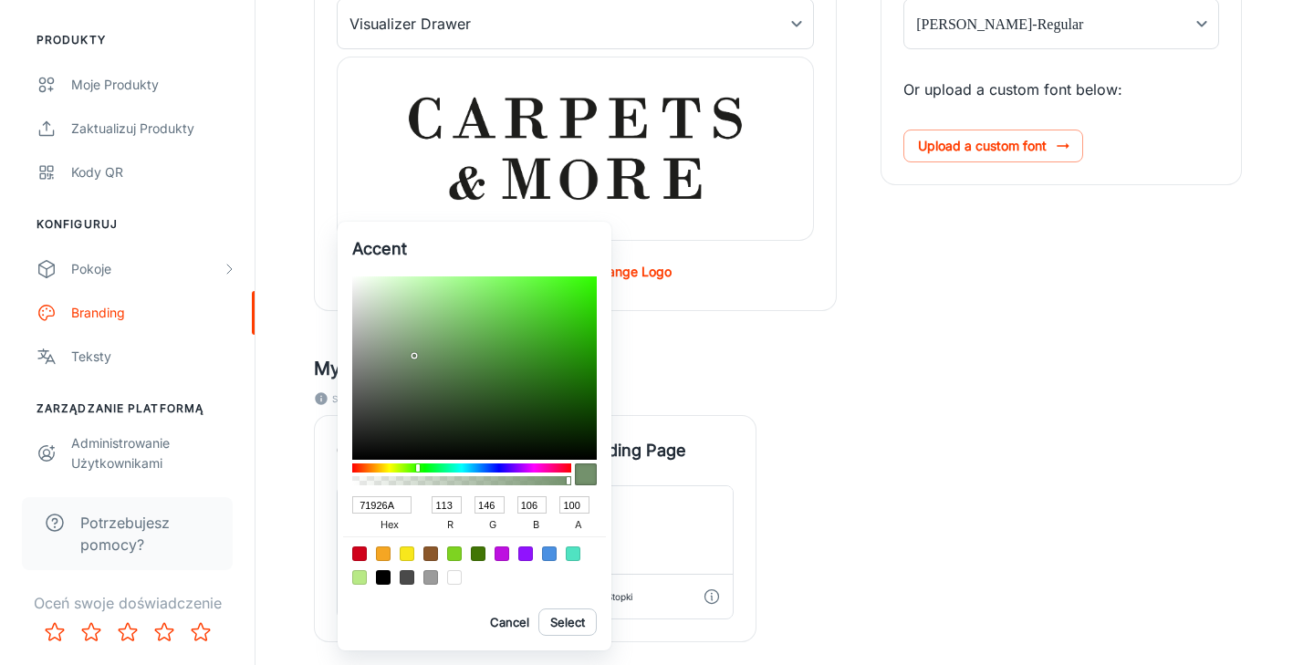
click at [419, 355] on div at bounding box center [474, 367] width 245 height 183
click at [477, 555] on div at bounding box center [478, 554] width 15 height 15
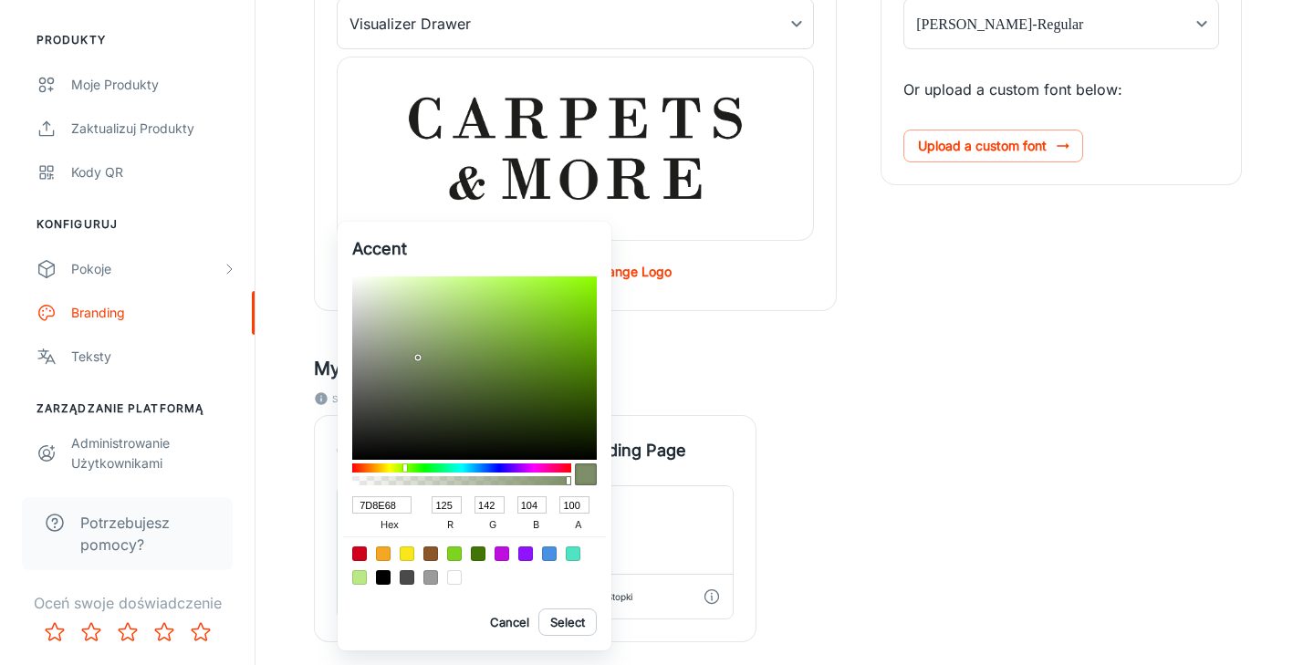
click at [417, 358] on div at bounding box center [474, 367] width 245 height 183
click at [423, 382] on div at bounding box center [474, 367] width 245 height 183
click at [415, 368] on div at bounding box center [474, 367] width 245 height 183
click at [408, 367] on div at bounding box center [474, 367] width 245 height 183
click at [399, 365] on div at bounding box center [474, 367] width 245 height 183
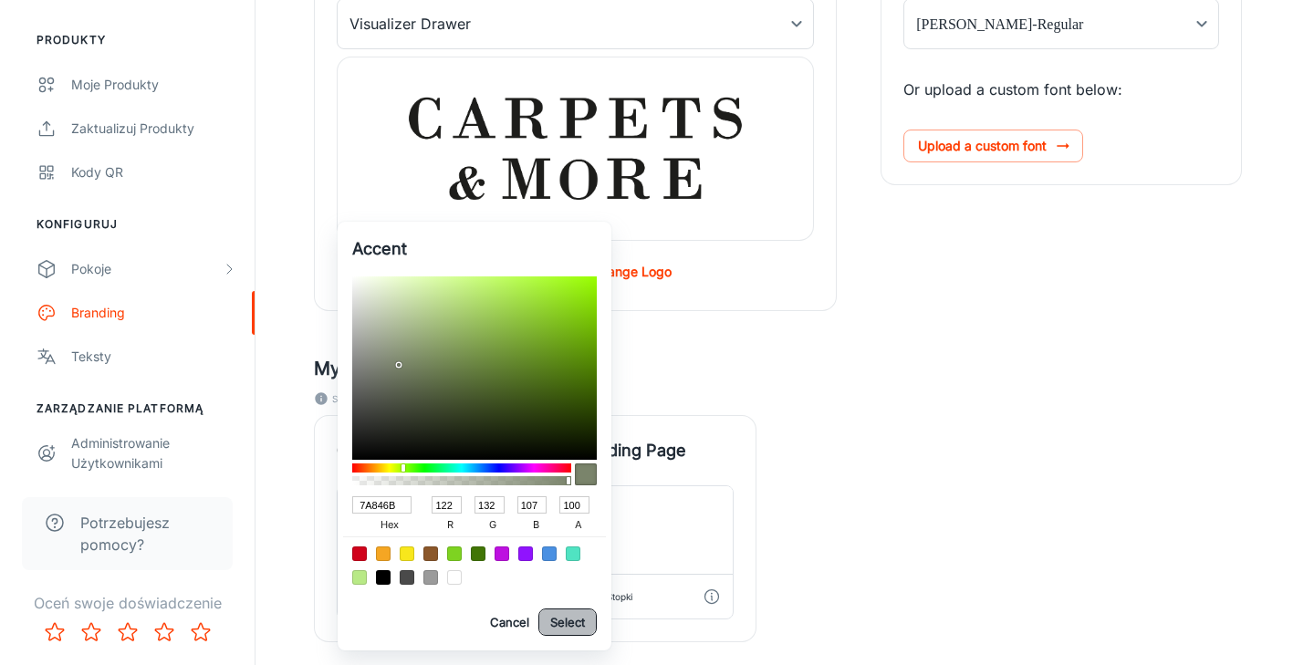
click at [568, 626] on button "Select" at bounding box center [567, 622] width 58 height 27
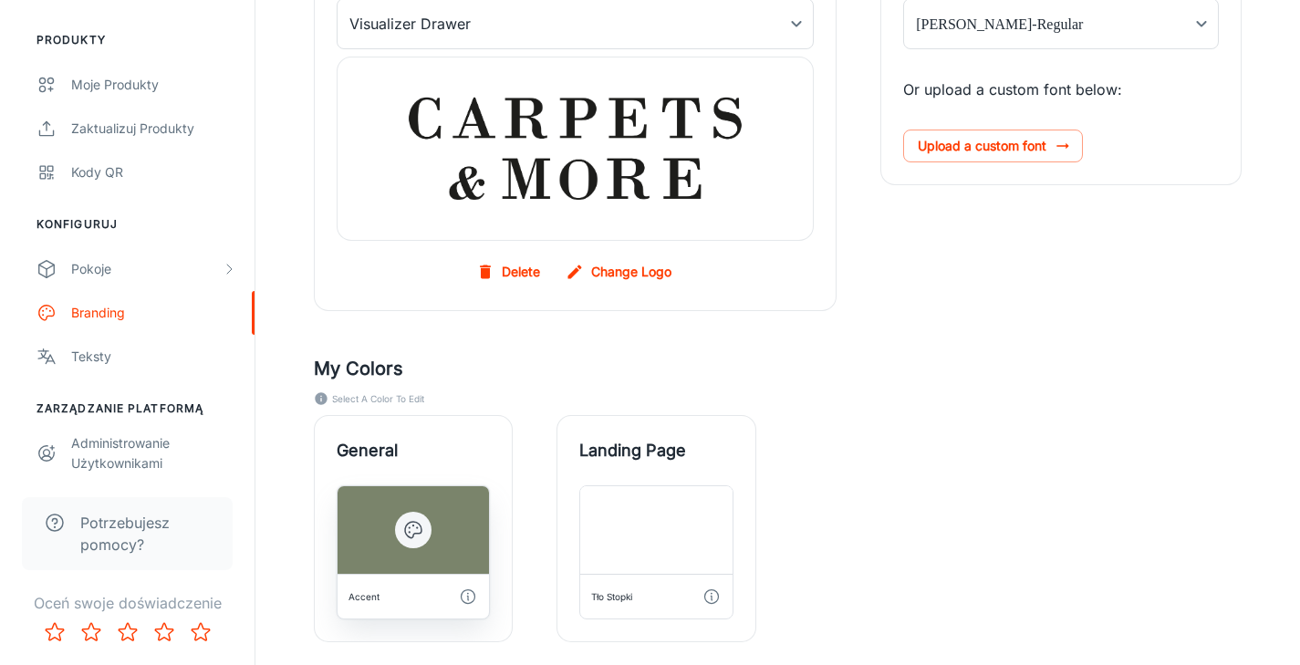
click at [413, 533] on icon "button" at bounding box center [413, 530] width 22 height 22
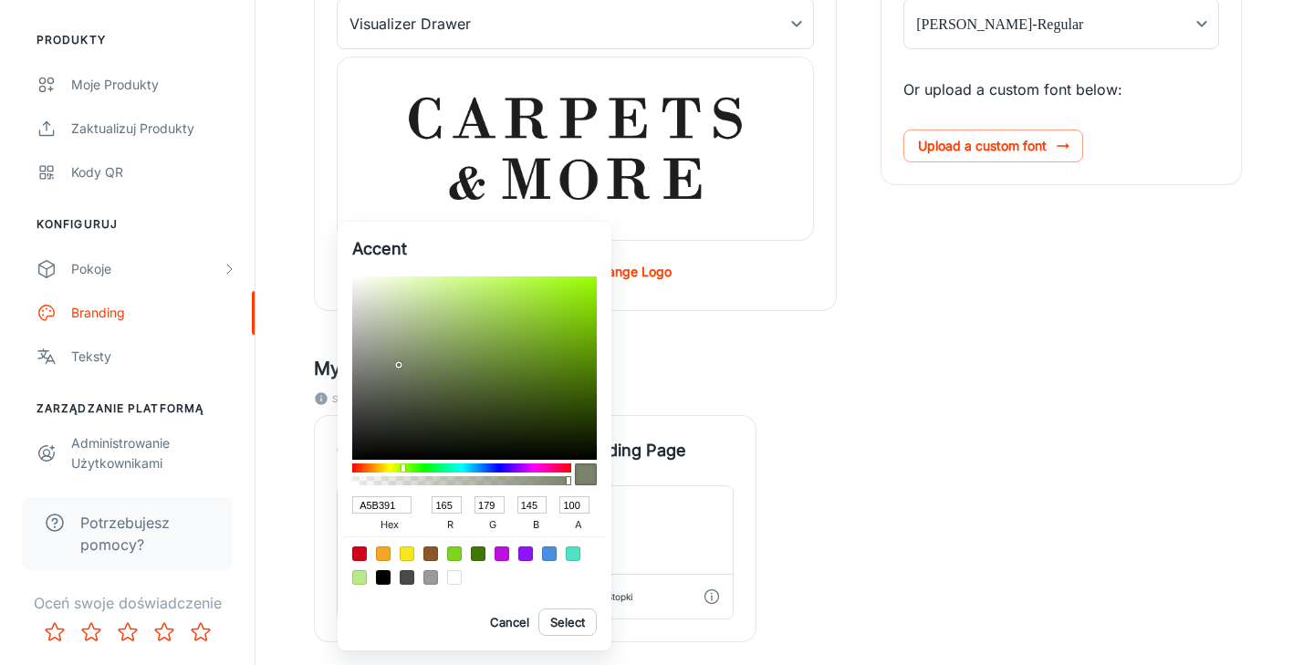
click at [399, 331] on div at bounding box center [474, 367] width 245 height 183
click at [391, 344] on div at bounding box center [474, 367] width 245 height 183
click at [399, 342] on div at bounding box center [474, 367] width 245 height 183
click at [579, 620] on button "Select" at bounding box center [567, 622] width 58 height 27
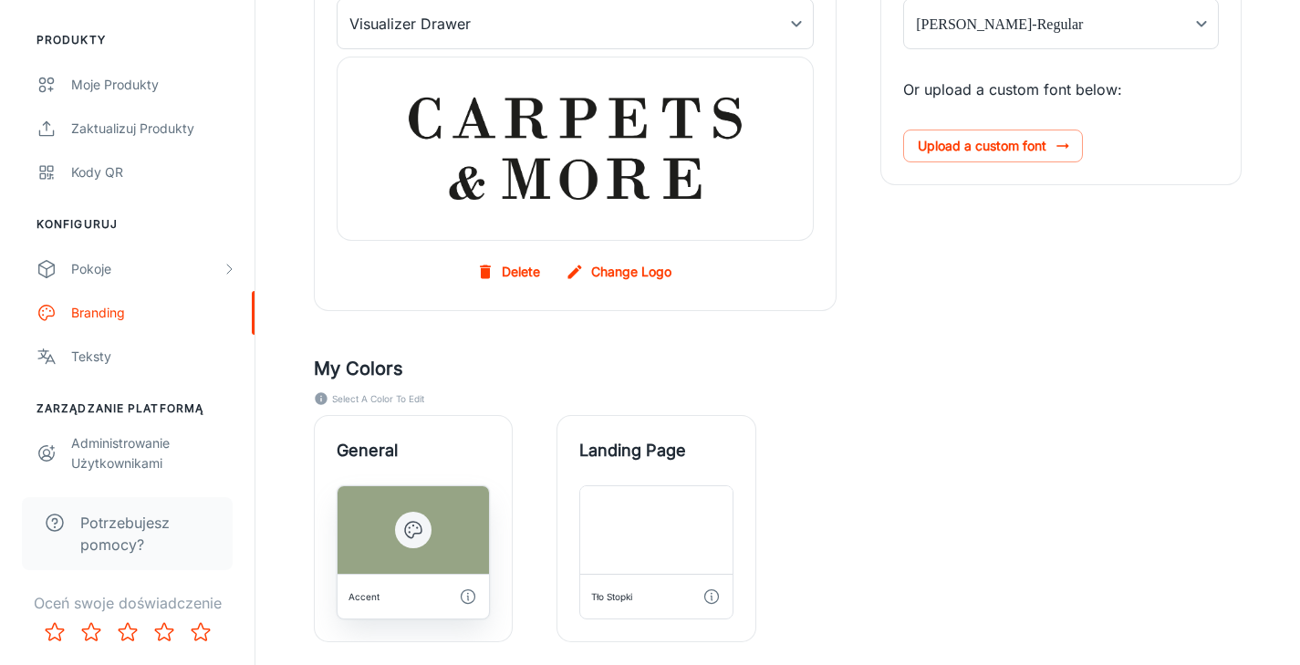
click at [411, 542] on button "button" at bounding box center [413, 530] width 36 height 36
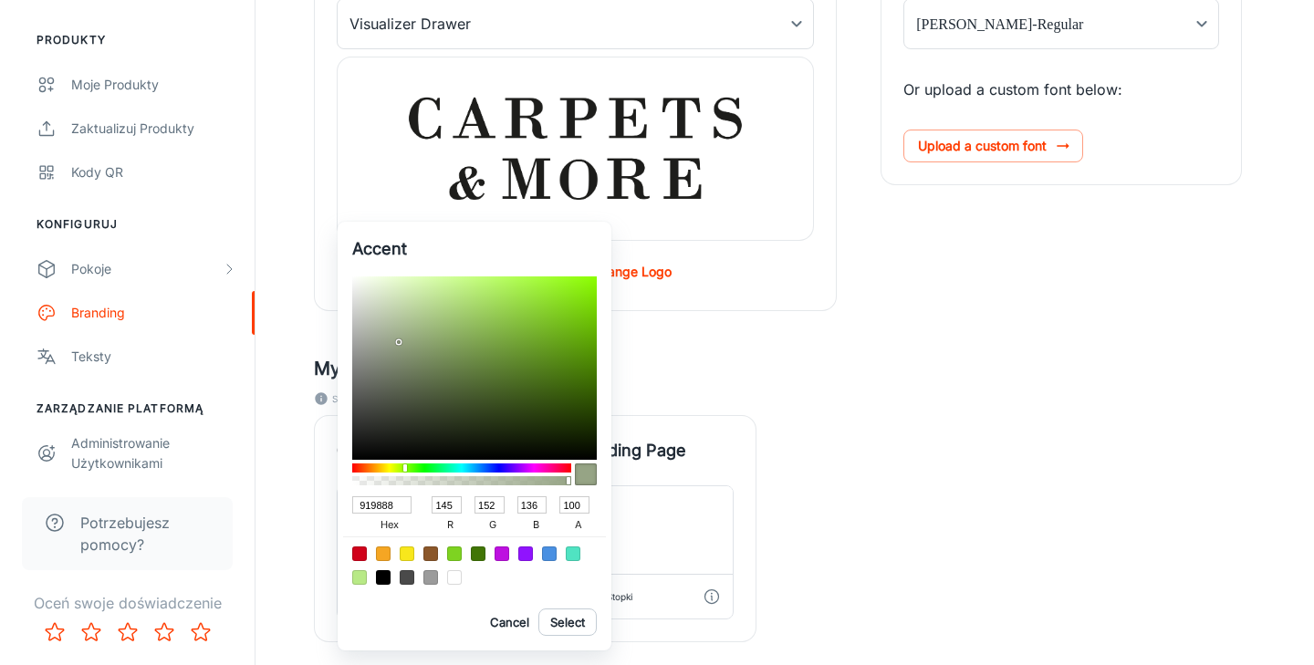
click at [379, 350] on div at bounding box center [474, 367] width 245 height 183
click at [586, 631] on button "Select" at bounding box center [567, 622] width 58 height 27
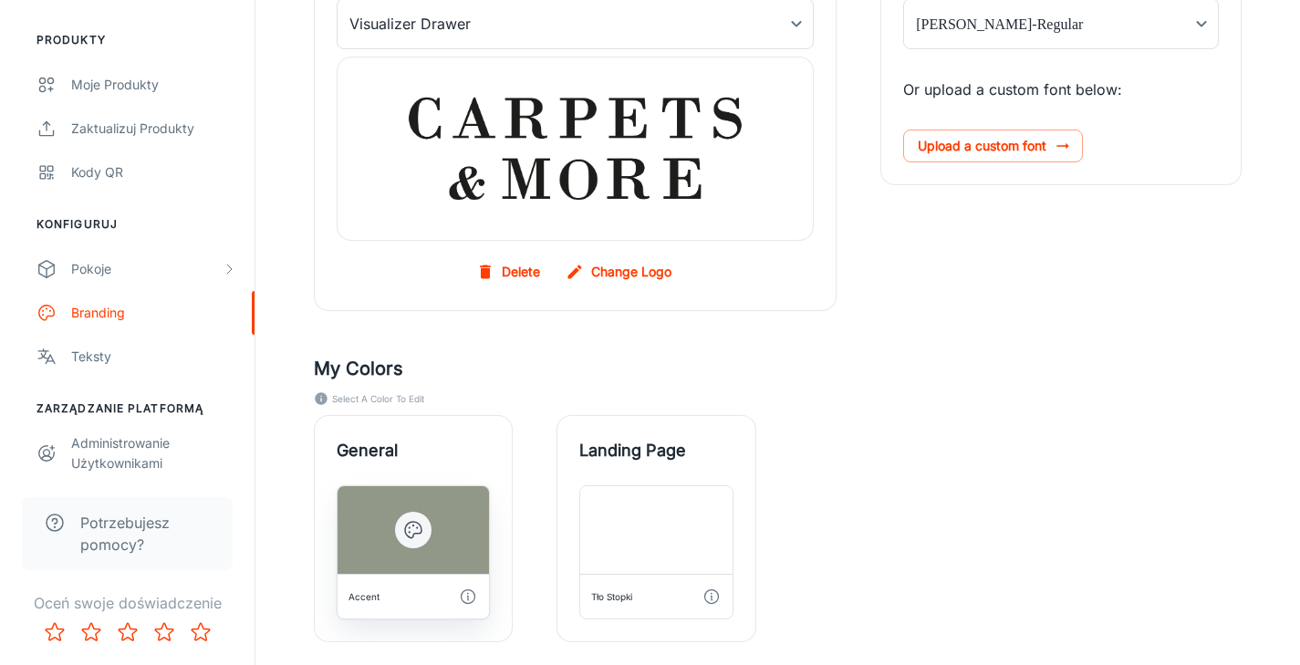
click at [429, 516] on div at bounding box center [413, 530] width 151 height 88
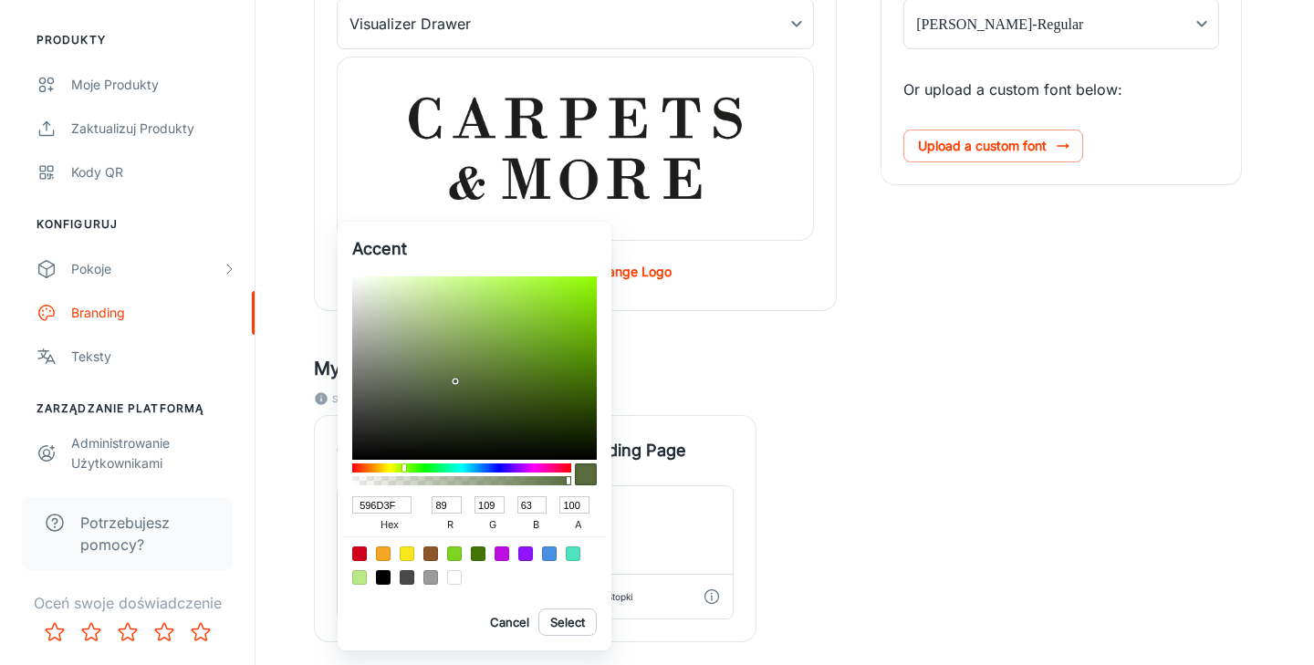
click at [455, 381] on div at bounding box center [474, 367] width 245 height 183
click at [464, 373] on div at bounding box center [474, 367] width 245 height 183
click at [582, 627] on button "Select" at bounding box center [567, 622] width 58 height 27
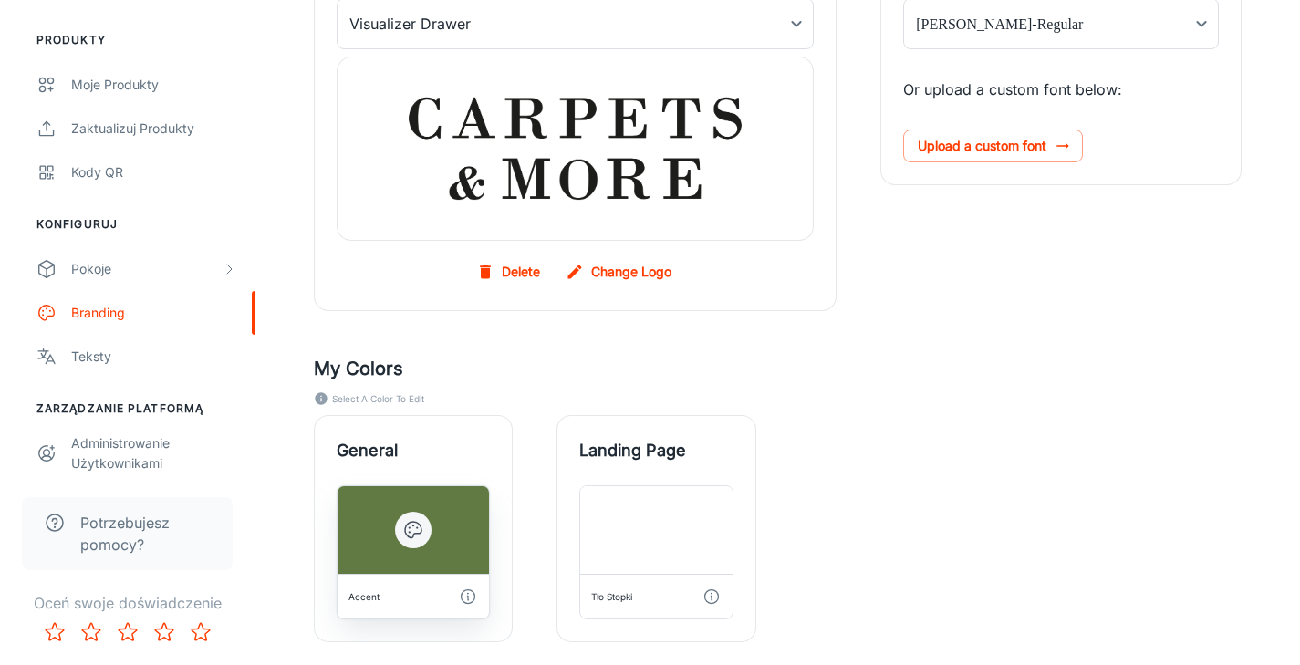
click at [419, 513] on button "button" at bounding box center [413, 530] width 36 height 36
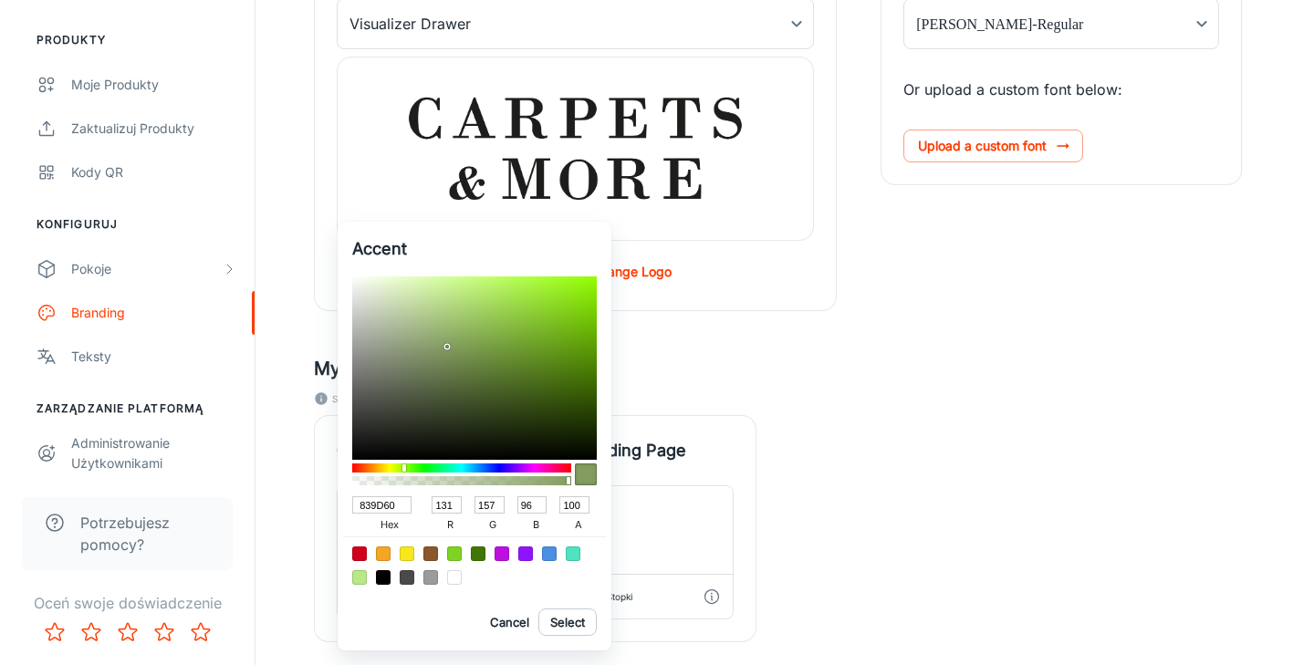
click at [447, 347] on div at bounding box center [474, 367] width 245 height 183
click at [573, 628] on button "Select" at bounding box center [567, 622] width 58 height 27
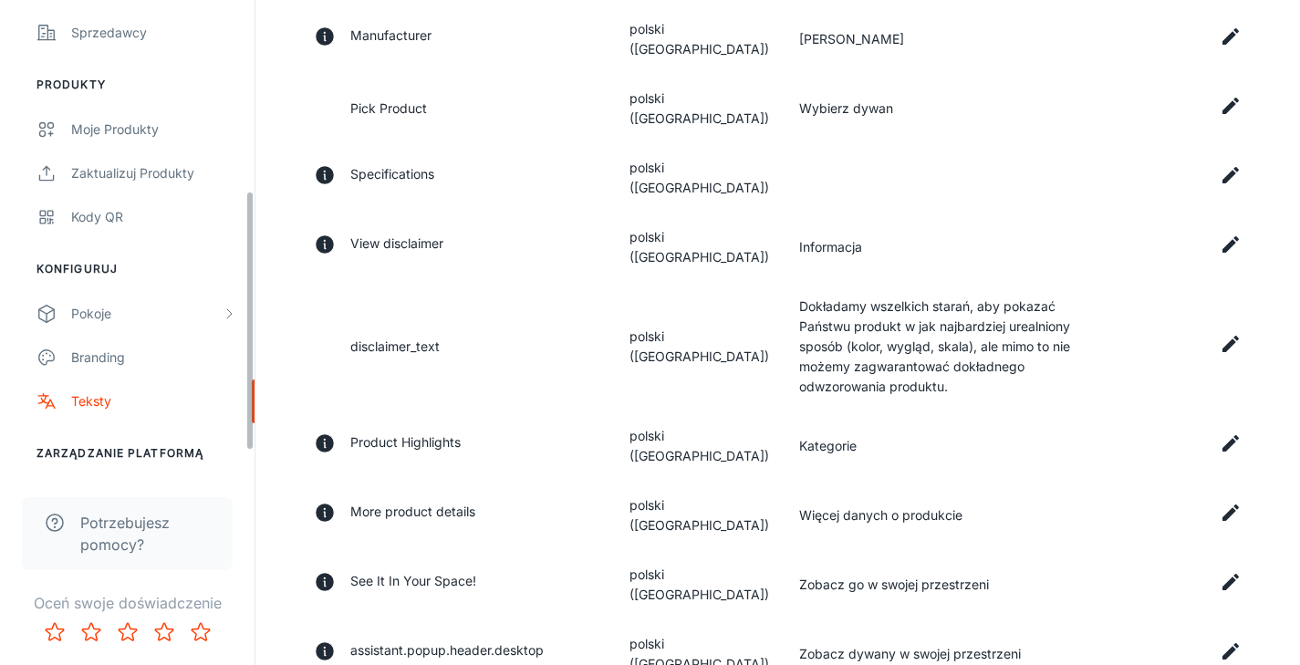
scroll to position [391, 0]
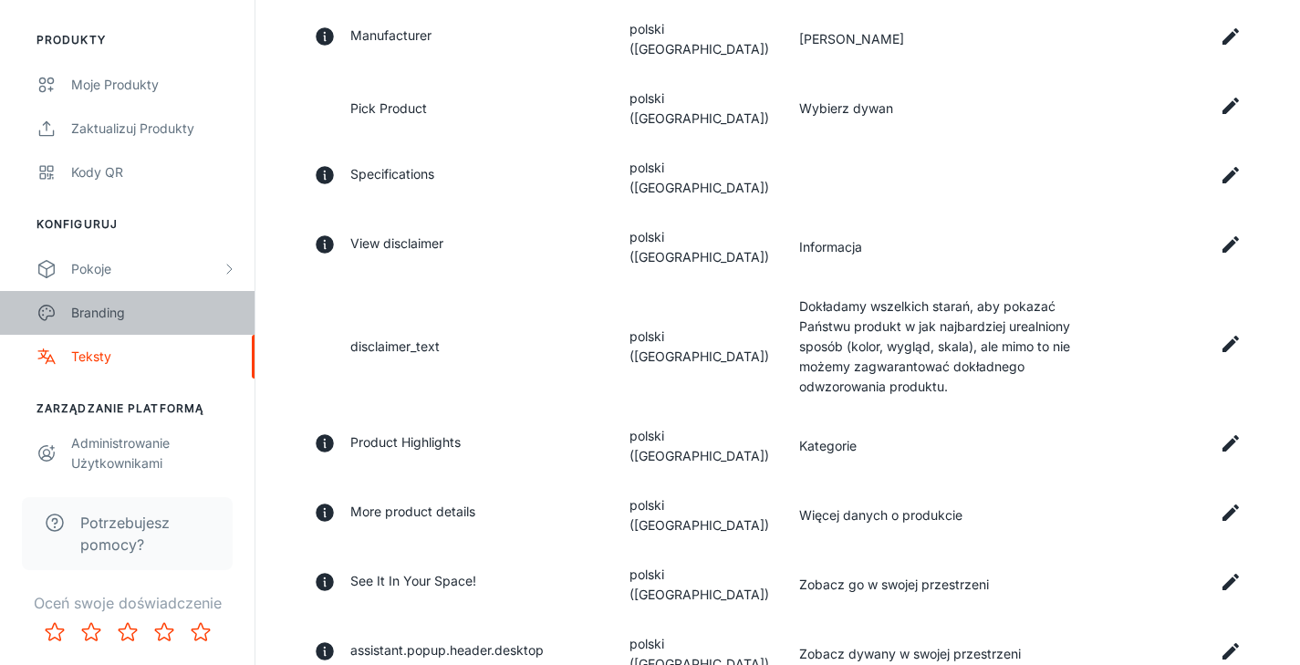
click at [102, 316] on div "Branding" at bounding box center [153, 313] width 165 height 20
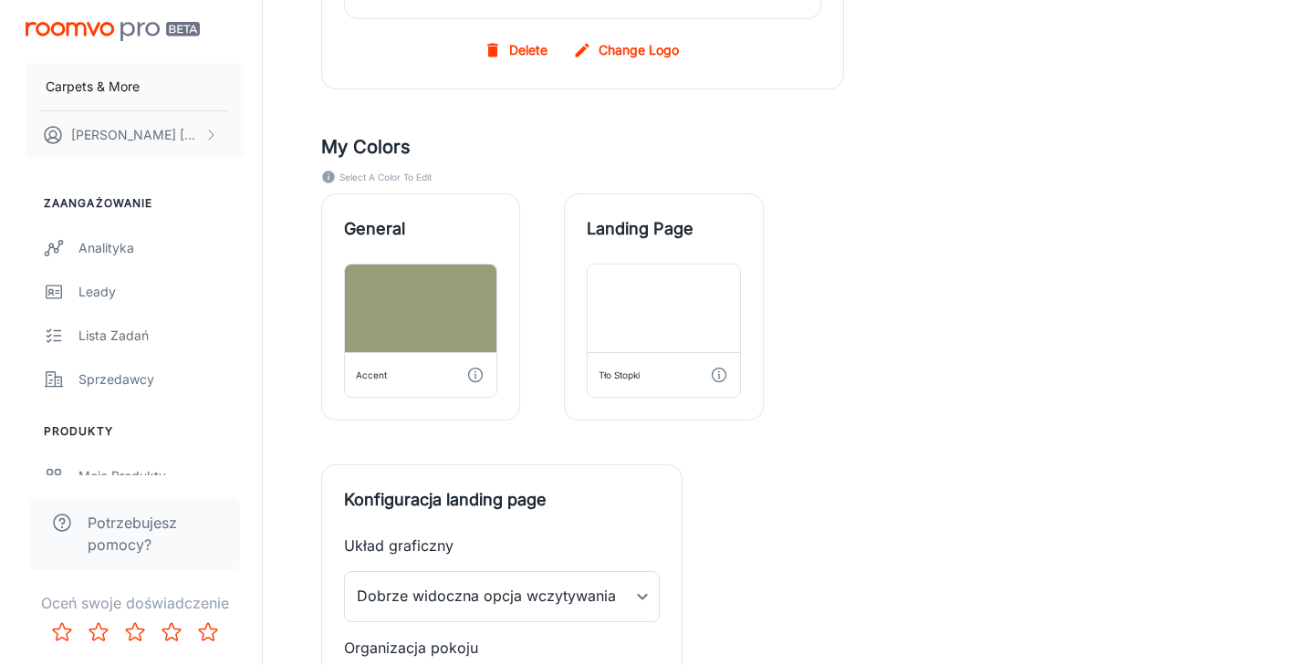
scroll to position [624, 0]
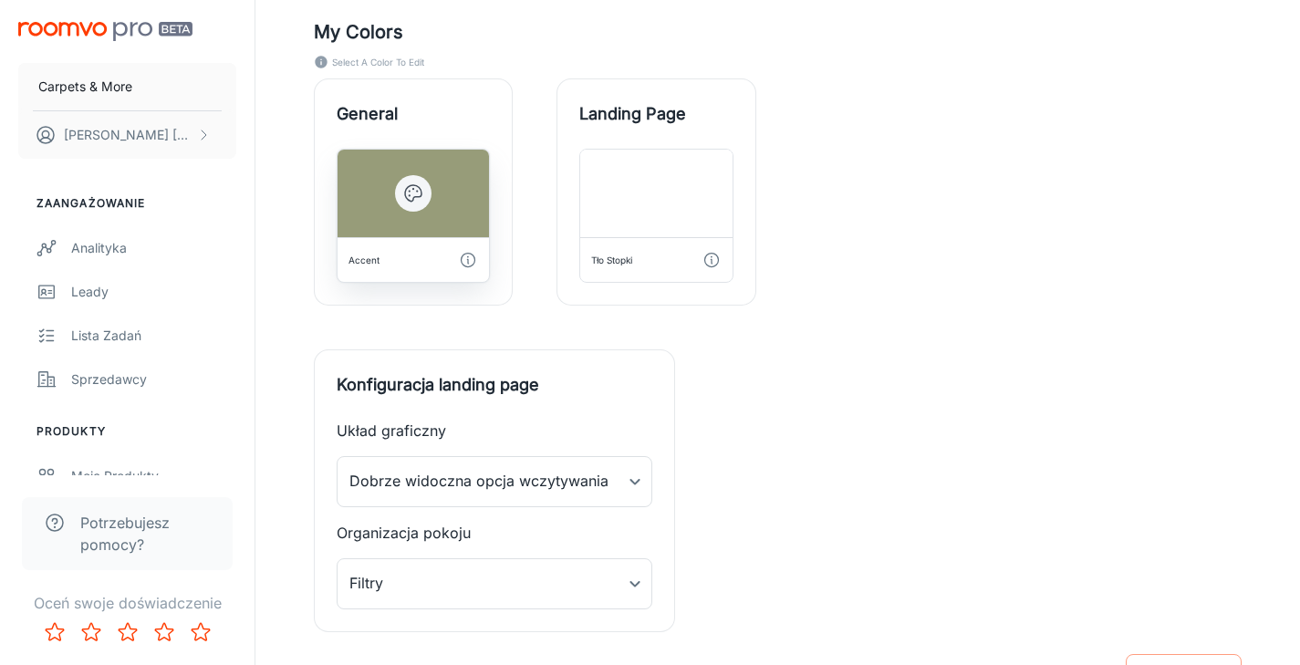
click at [417, 191] on circle "button" at bounding box center [417, 191] width 2 height 2
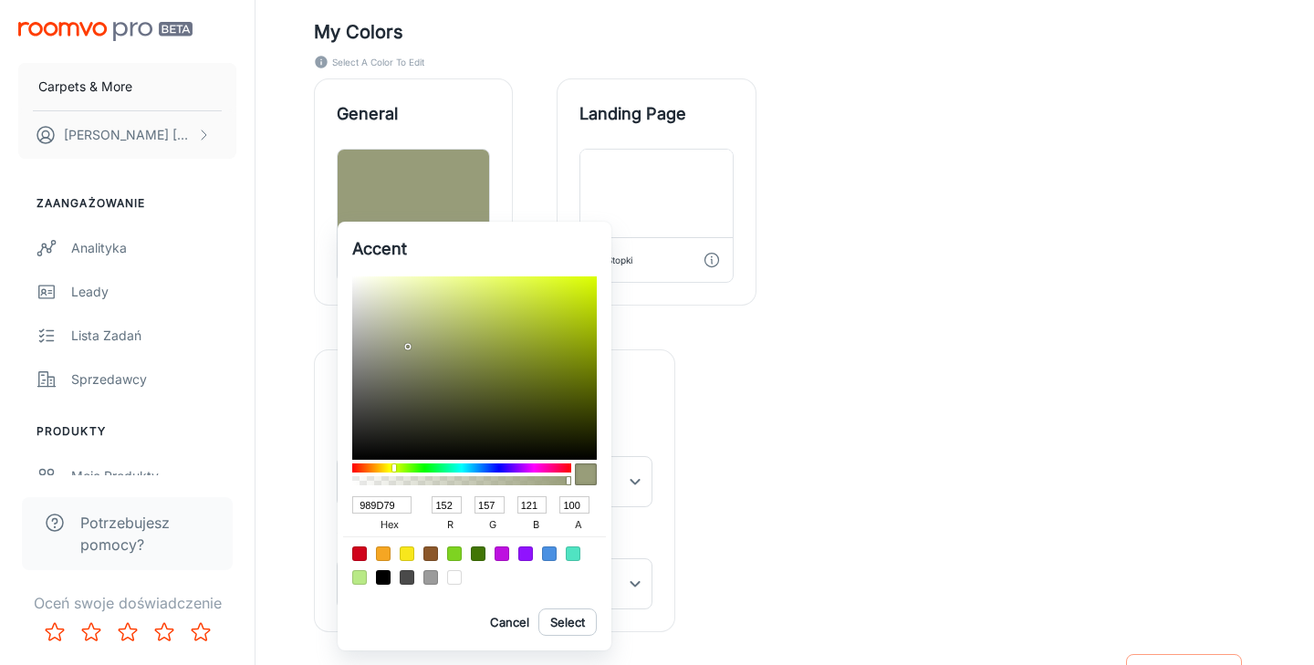
click at [409, 347] on div at bounding box center [408, 347] width 4 height 4
click at [564, 626] on button "Select" at bounding box center [567, 622] width 58 height 27
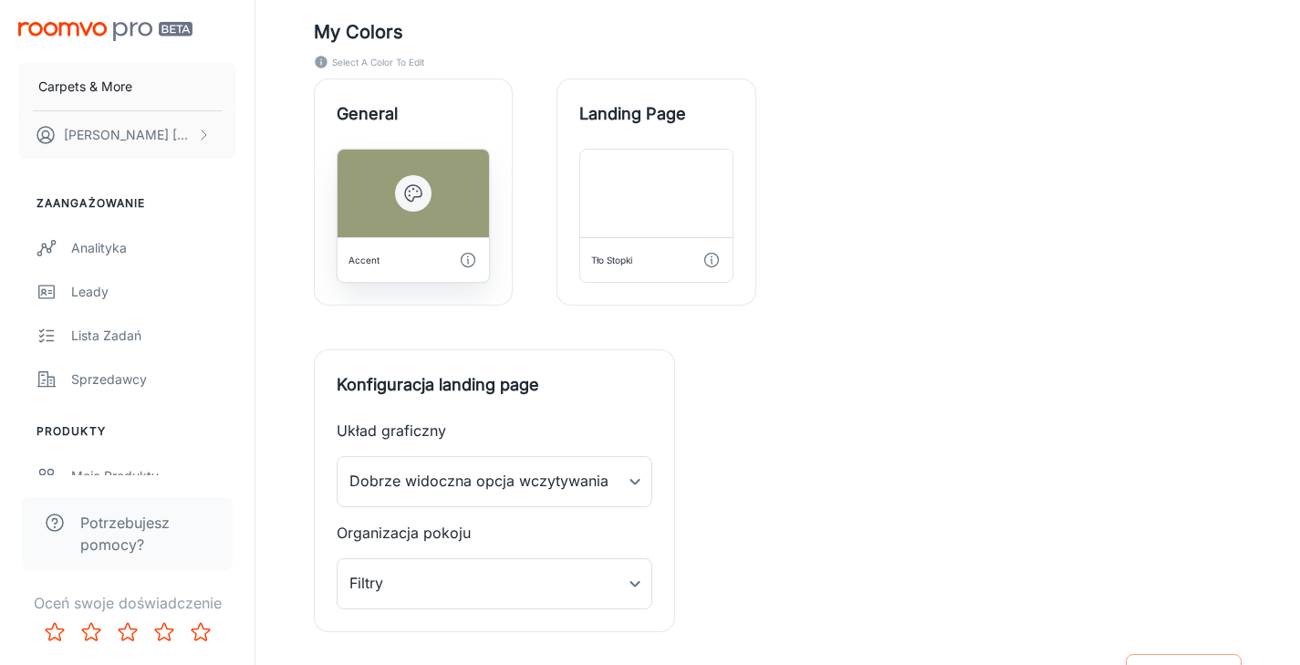
click at [414, 197] on icon "button" at bounding box center [413, 193] width 16 height 16
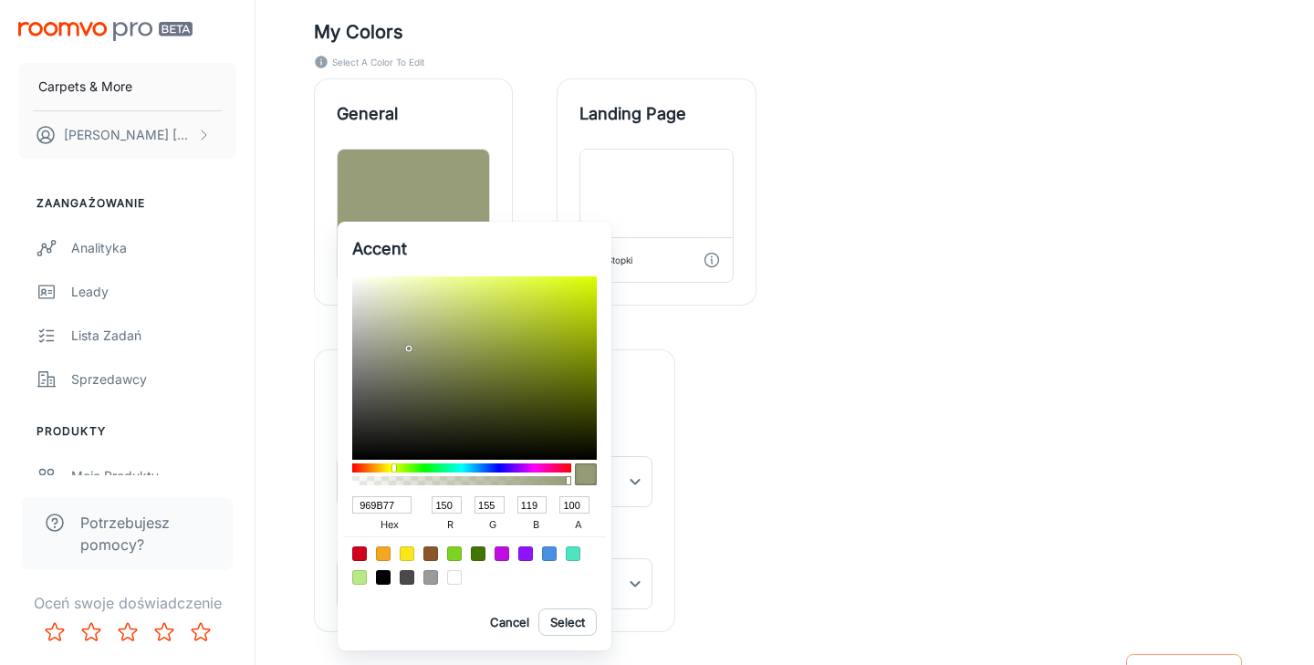
click at [409, 349] on div at bounding box center [411, 351] width 4 height 4
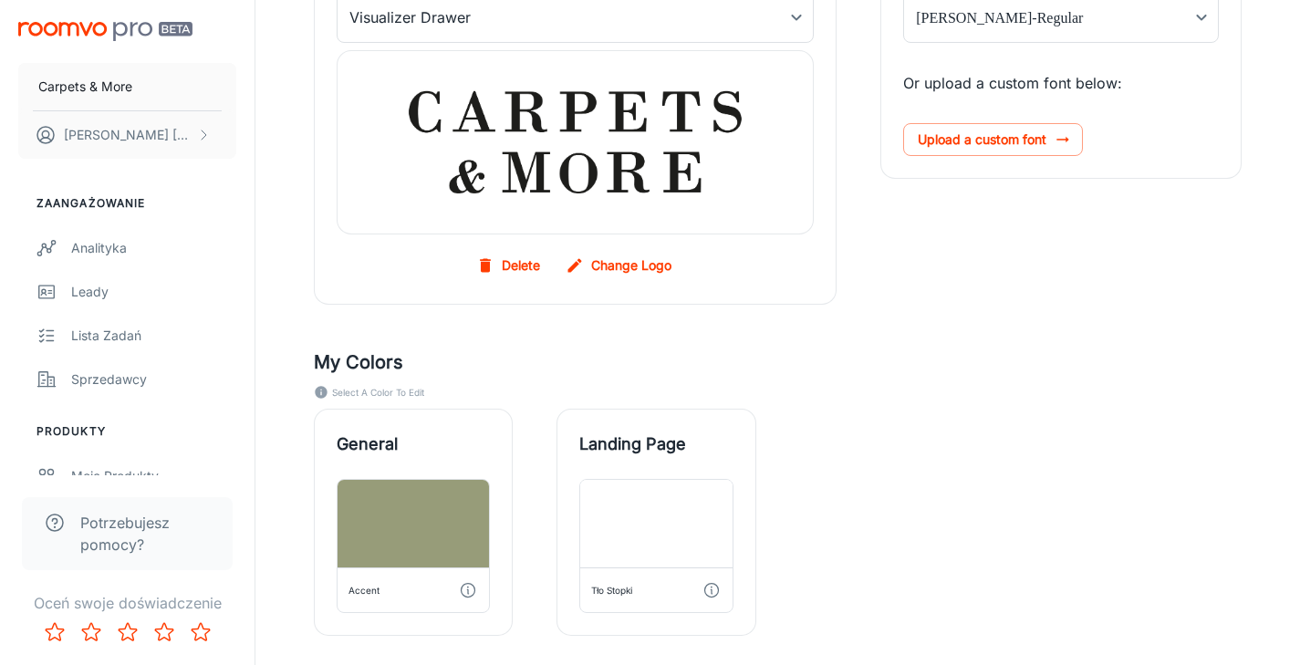
scroll to position [611, 0]
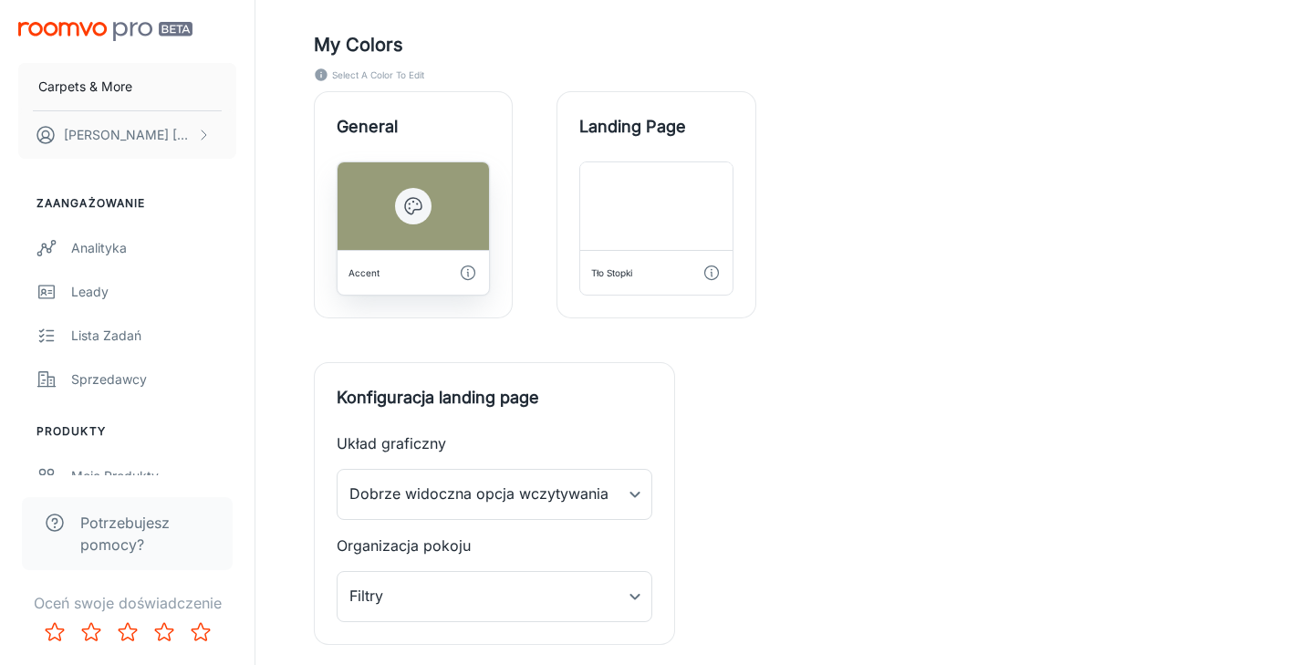
click at [415, 203] on icon "button" at bounding box center [413, 206] width 22 height 22
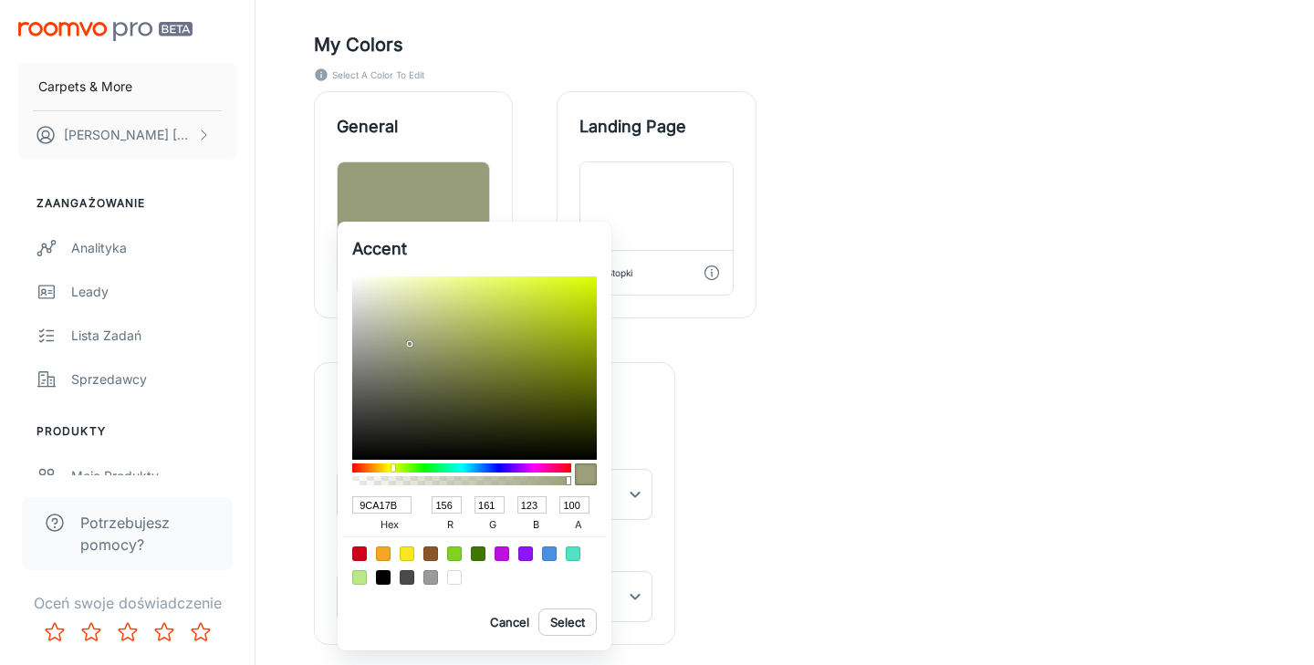
click at [410, 344] on div at bounding box center [412, 346] width 4 height 4
click at [584, 621] on button "Select" at bounding box center [567, 622] width 58 height 27
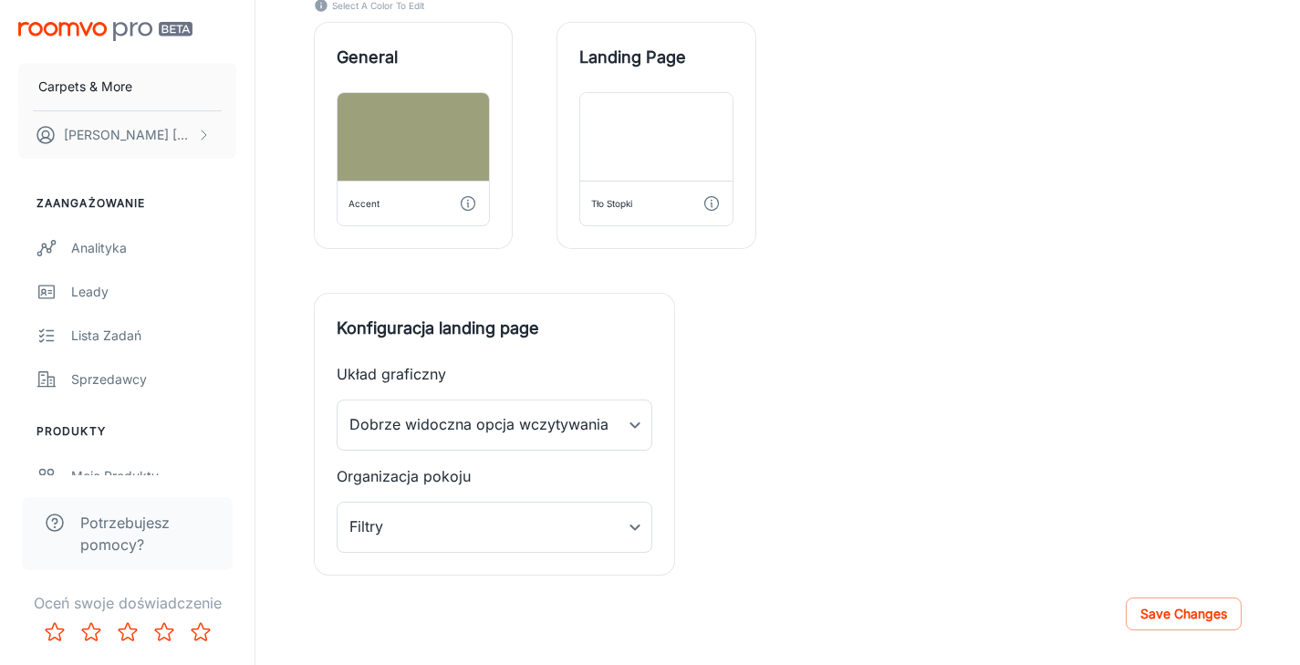
scroll to position [719, 0]
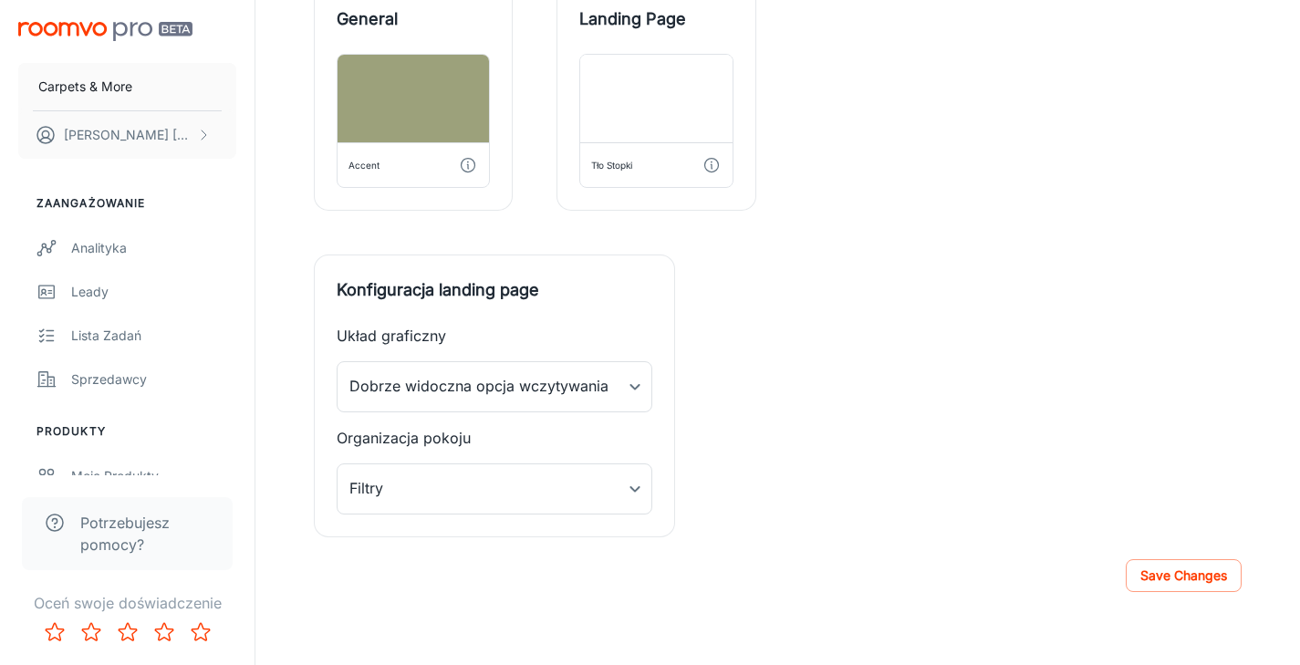
click at [1214, 578] on button "Save Changes" at bounding box center [1184, 575] width 116 height 33
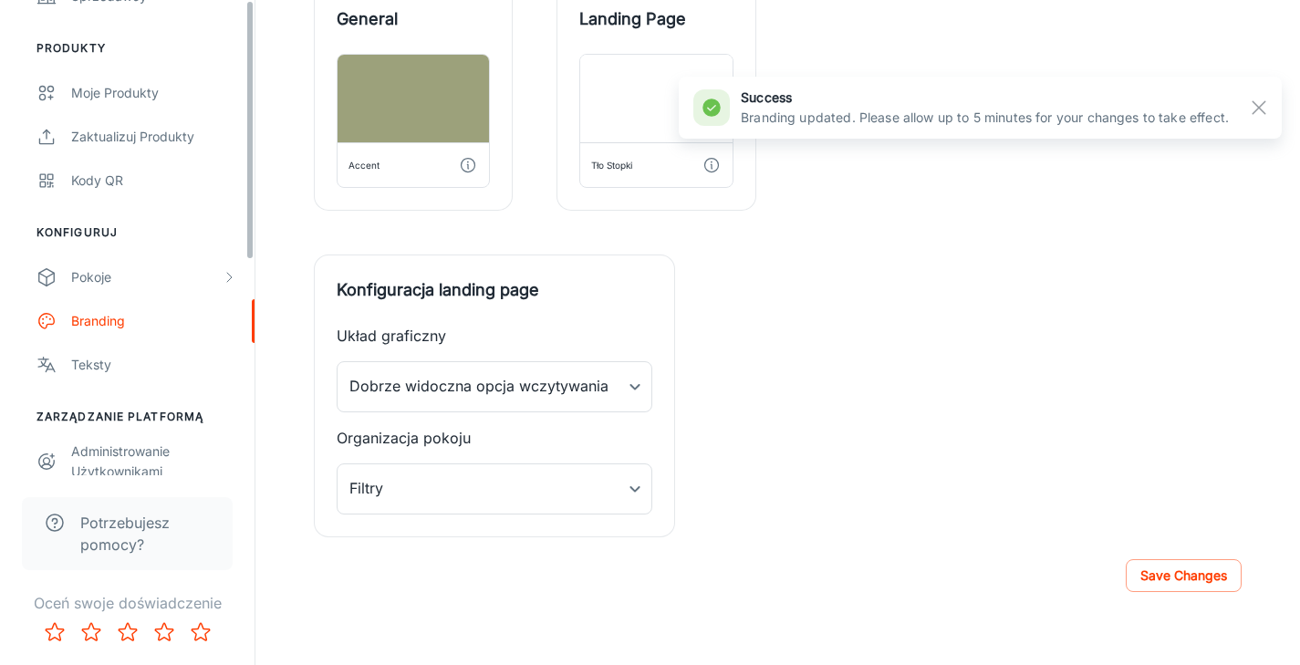
scroll to position [391, 0]
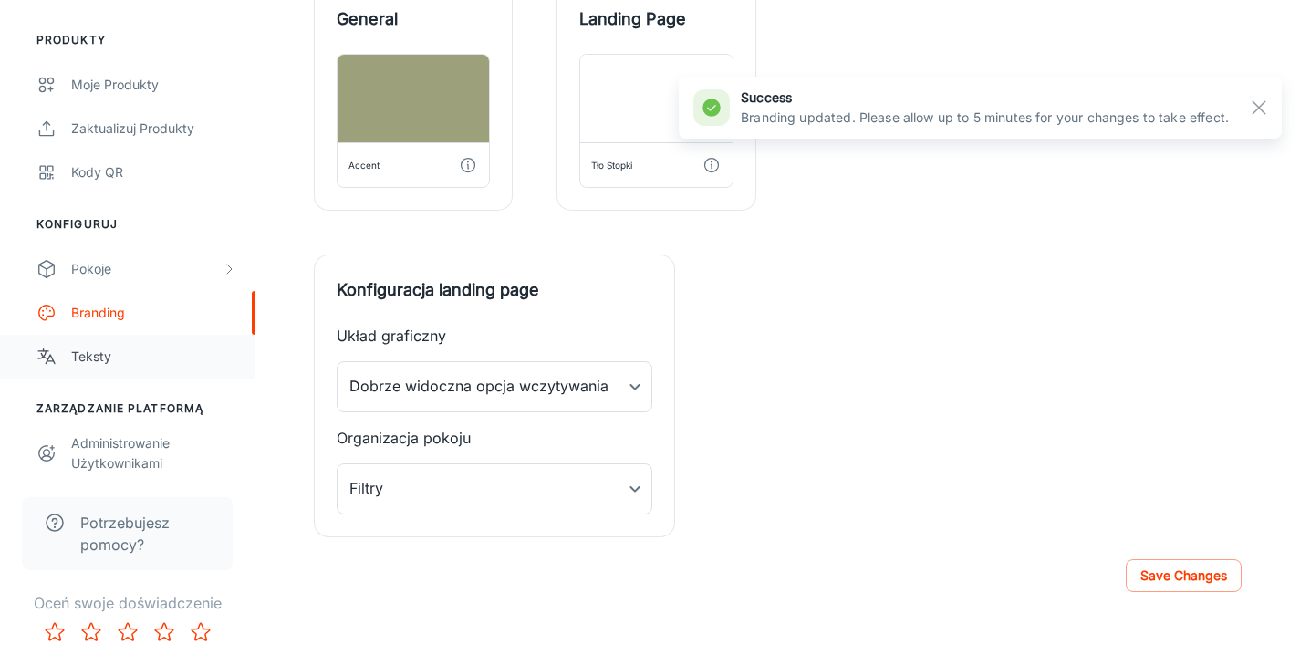
click at [96, 349] on div "Teksty" at bounding box center [153, 357] width 165 height 20
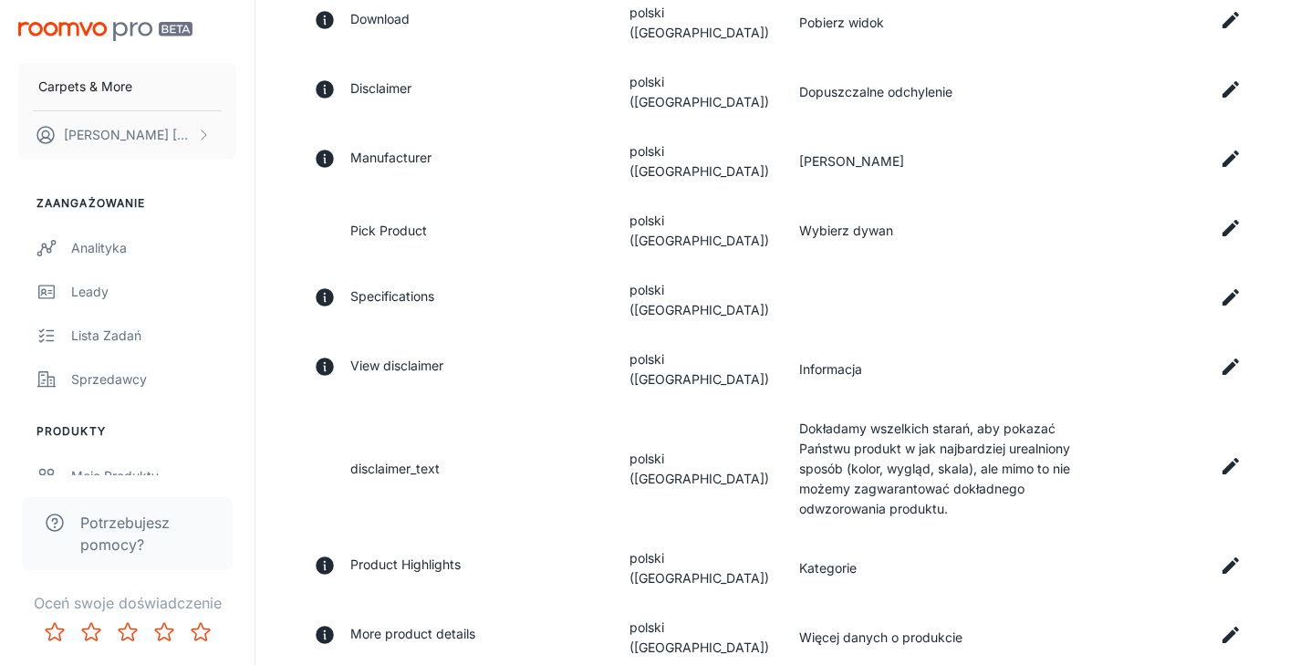
scroll to position [607, 0]
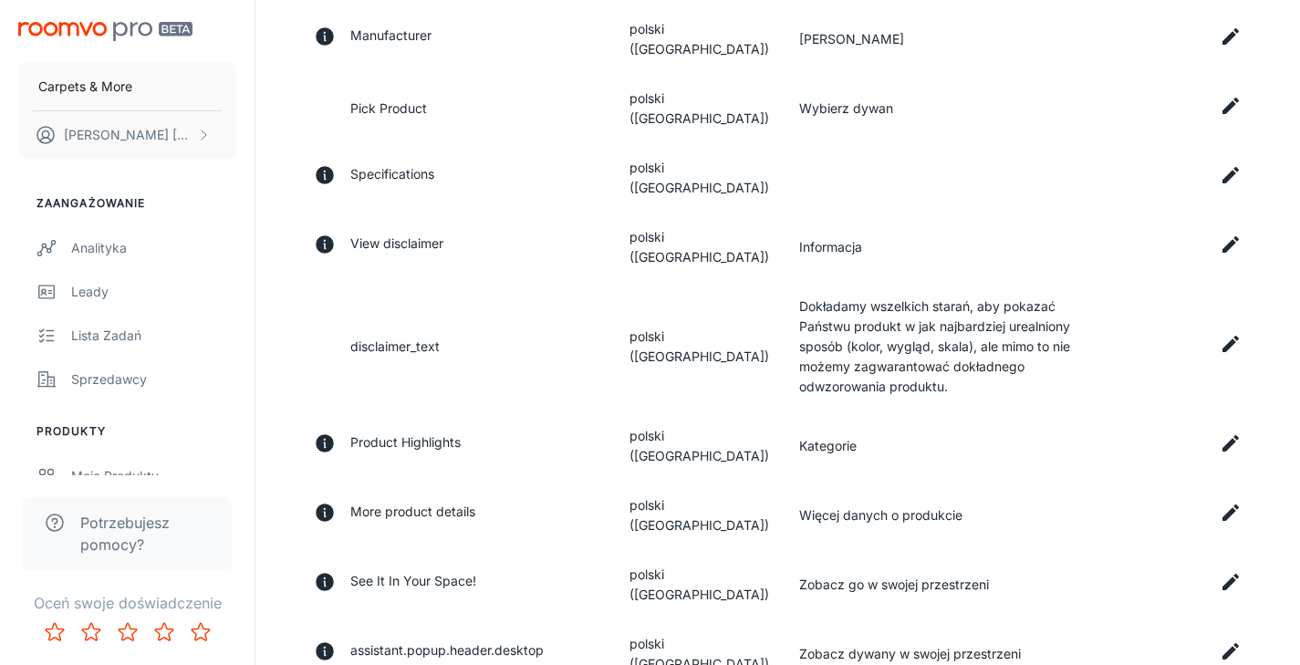
click at [1233, 641] on icon at bounding box center [1231, 652] width 22 height 22
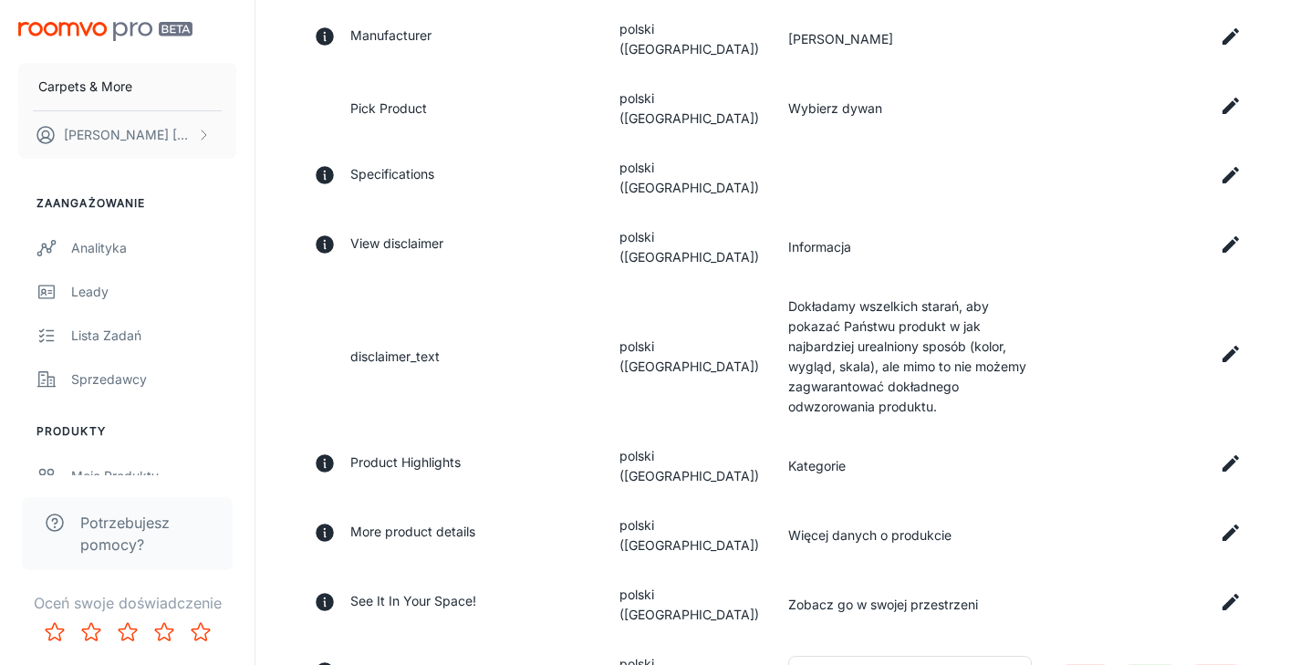
click at [1284, 529] on div "Need help? View Instructions Państwo Polska Polska Państwo Język polski pl-pl J…" at bounding box center [778, 146] width 1016 height 1265
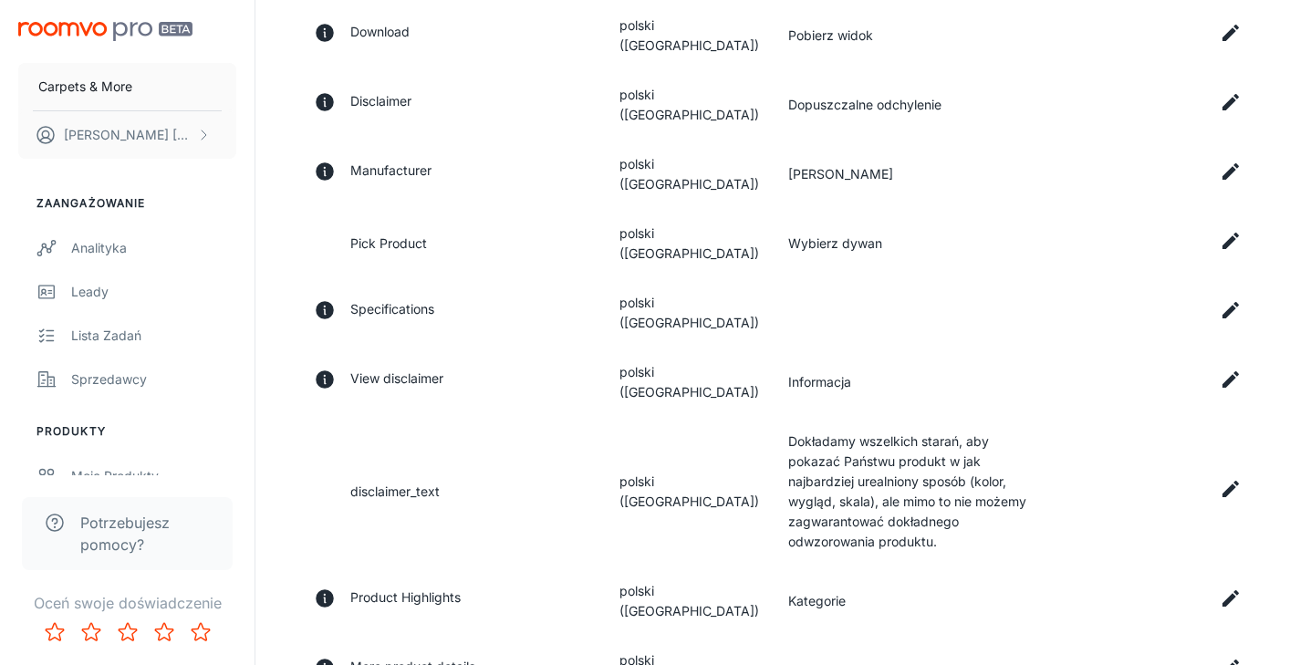
scroll to position [455, 0]
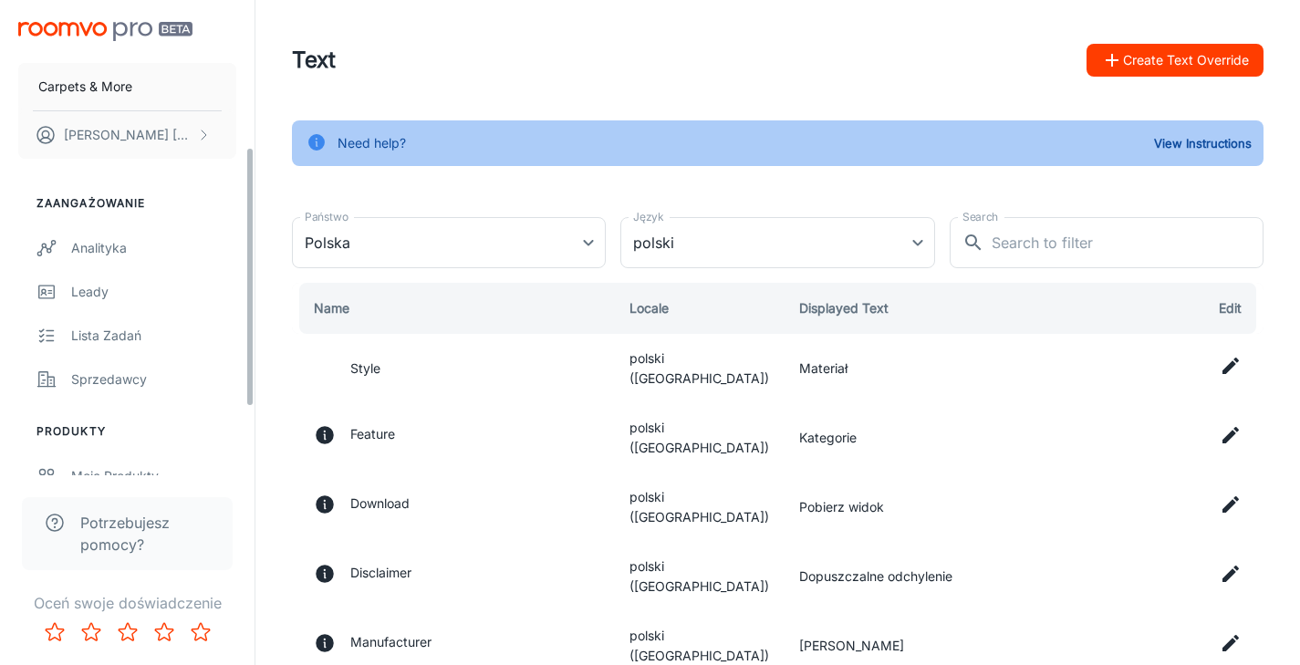
scroll to position [391, 0]
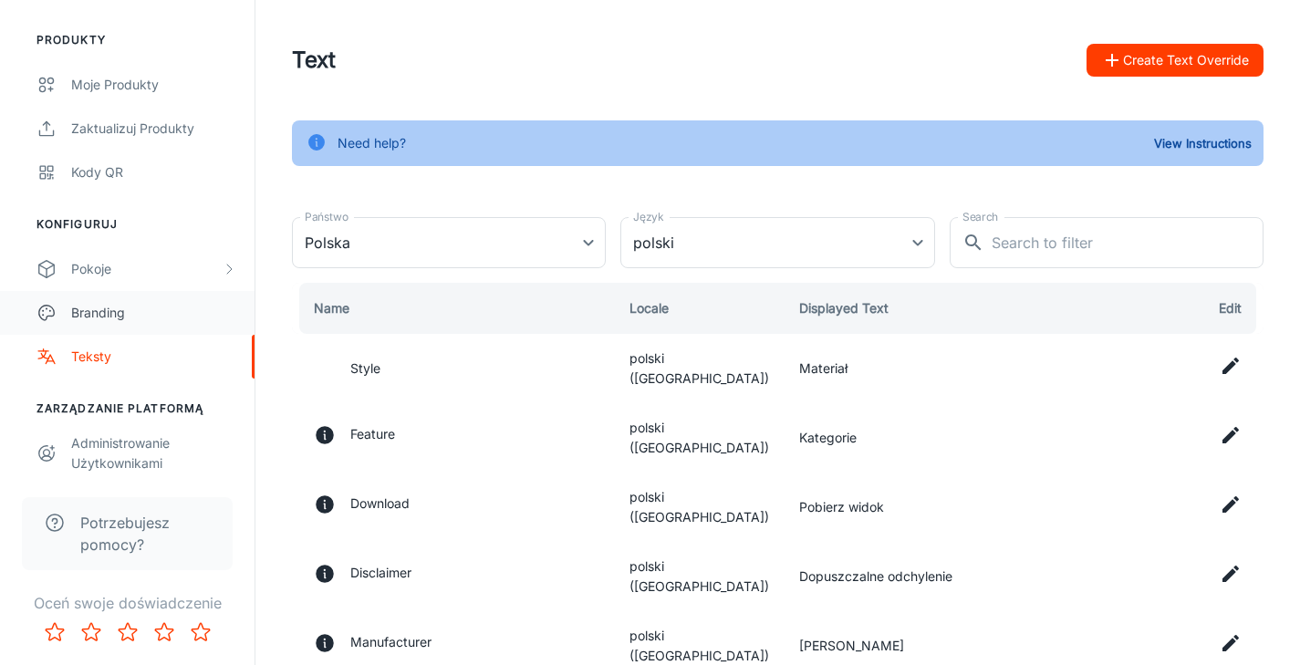
click at [91, 312] on div "Branding" at bounding box center [153, 313] width 165 height 20
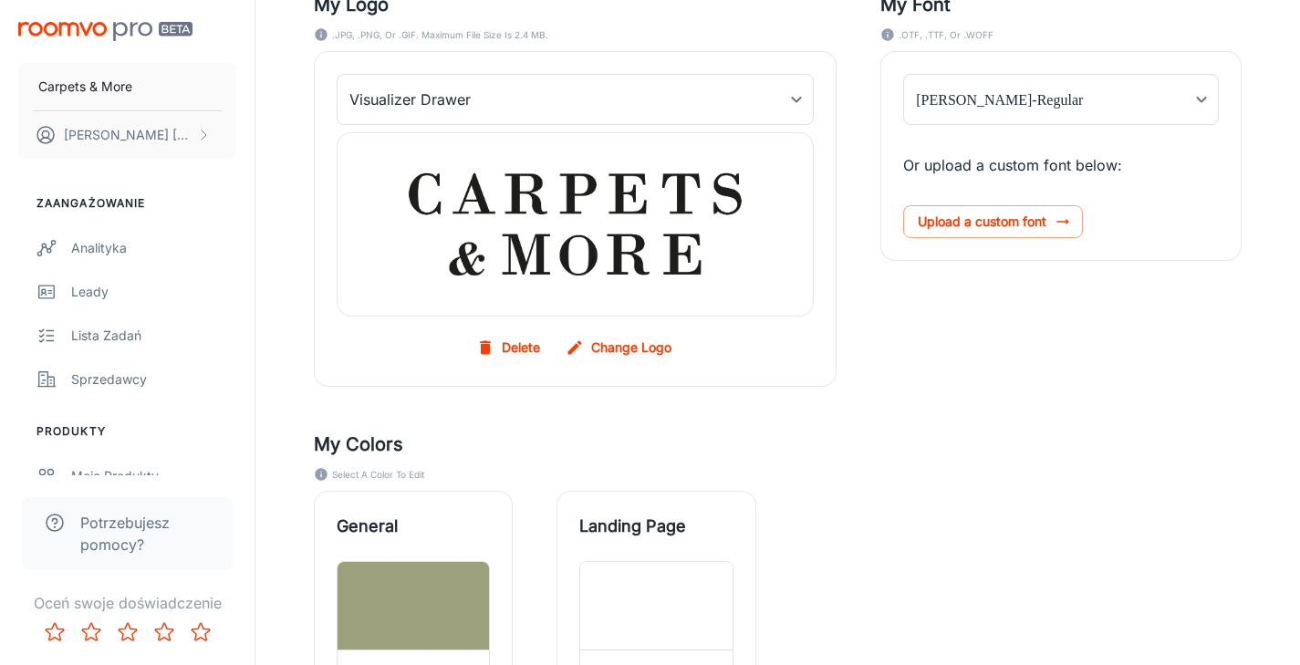
scroll to position [201, 0]
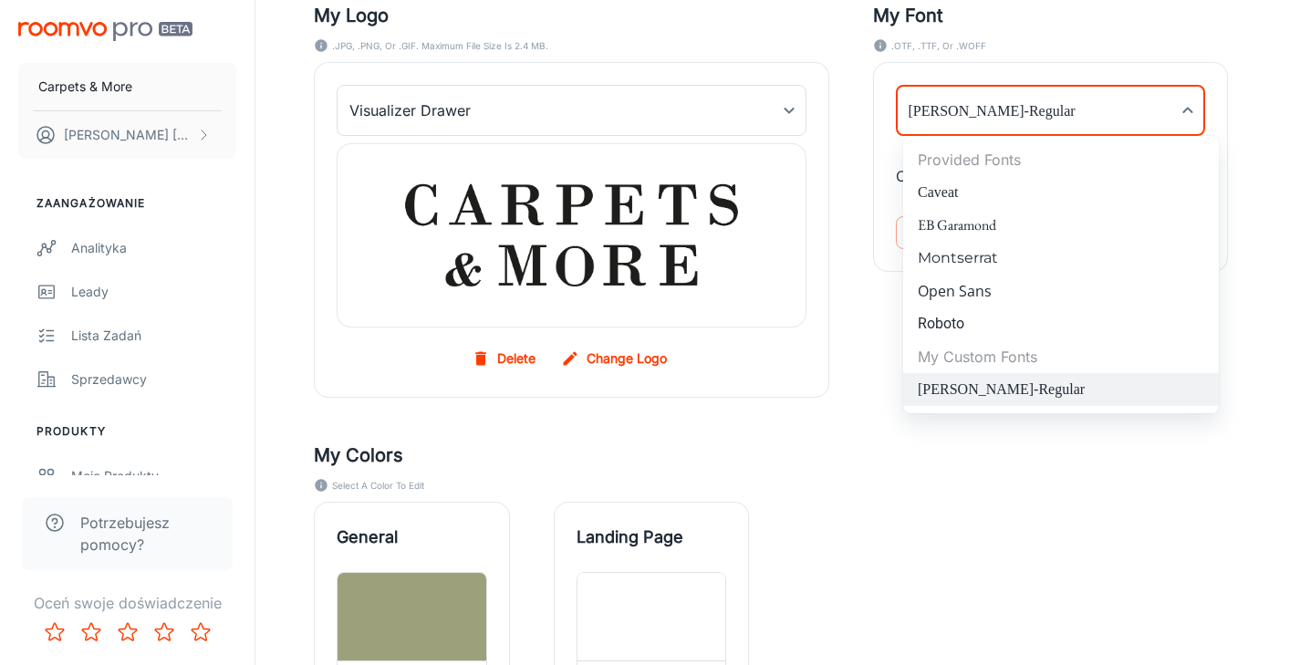
click at [1198, 111] on body "Carpets & More [PERSON_NAME] Zaangażowanie Analityka [PERSON_NAME] Lista zadań …" at bounding box center [650, 131] width 1300 height 665
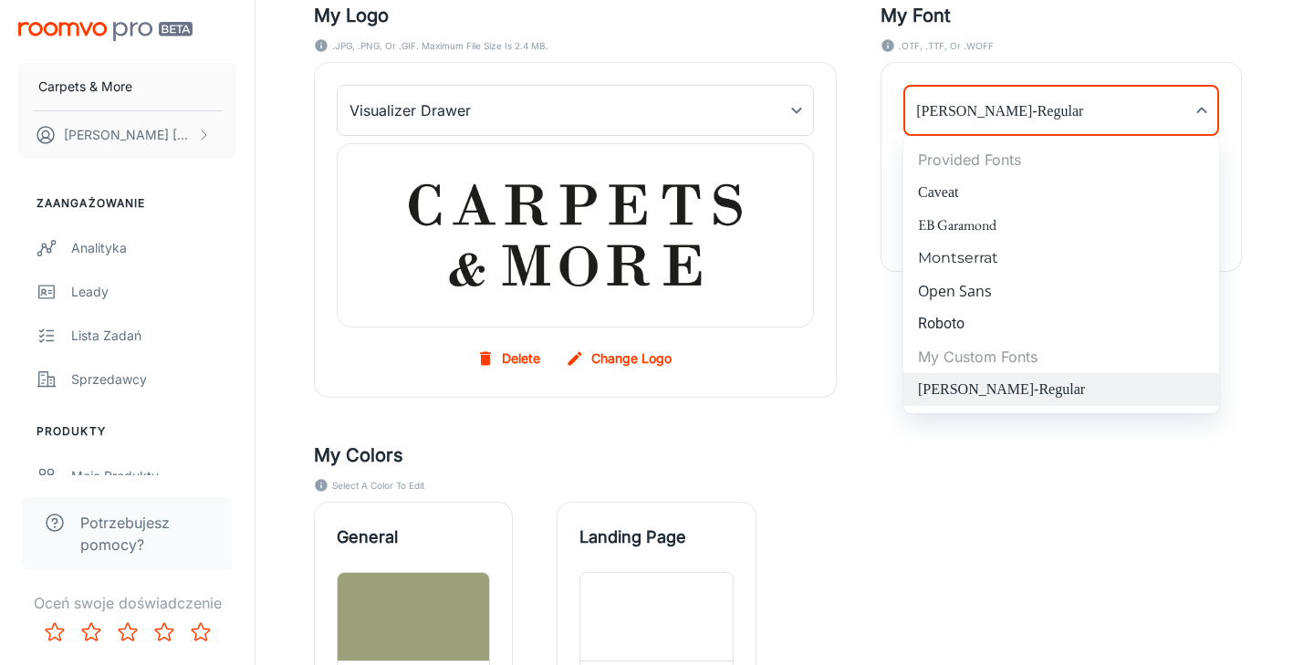
click at [1199, 112] on div at bounding box center [657, 332] width 1314 height 665
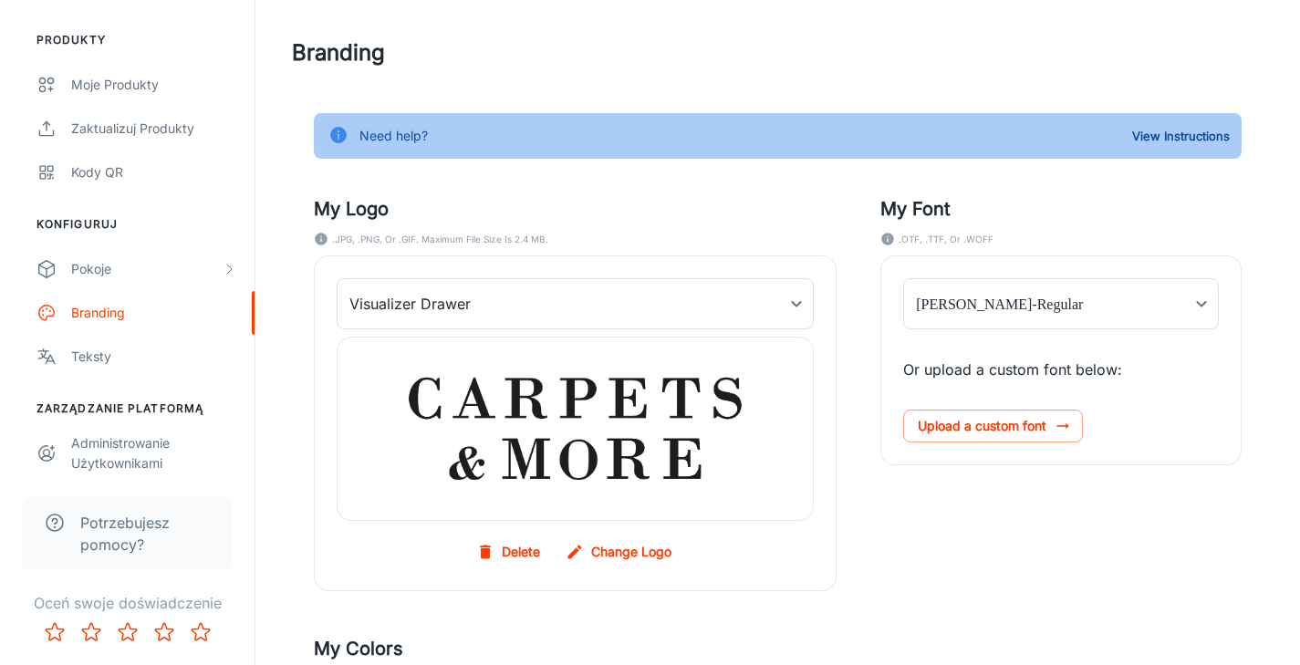
scroll to position [651, 0]
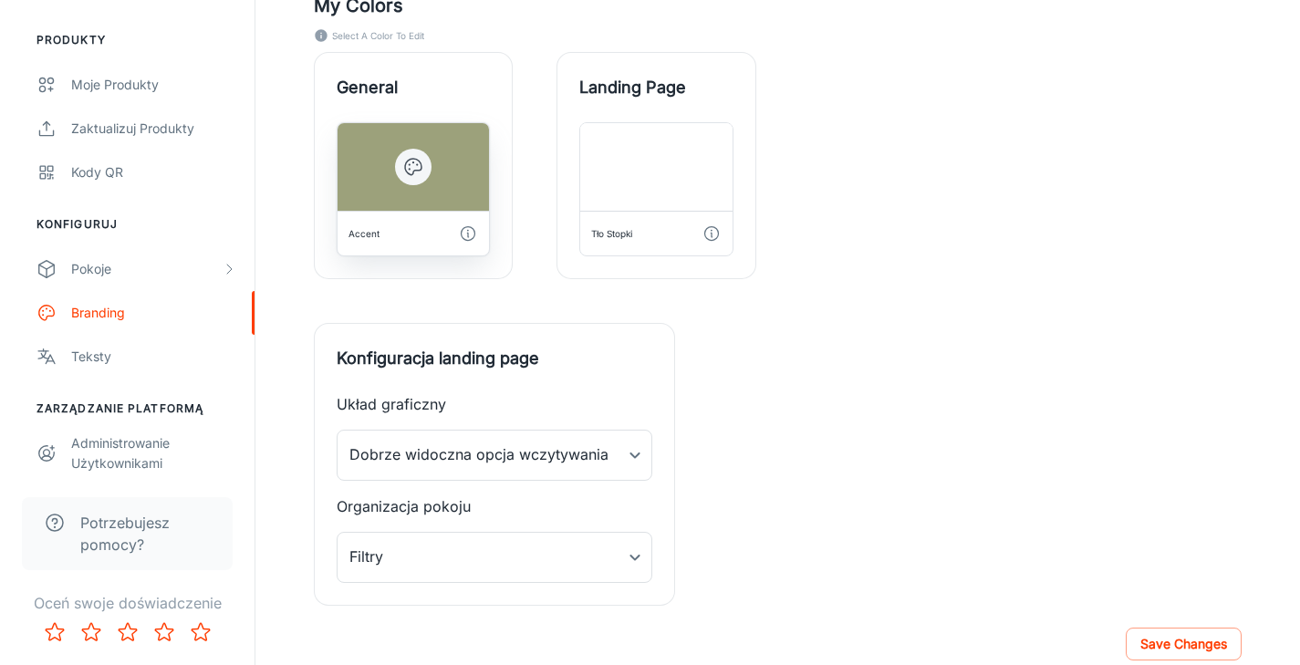
click at [422, 150] on div at bounding box center [413, 167] width 151 height 88
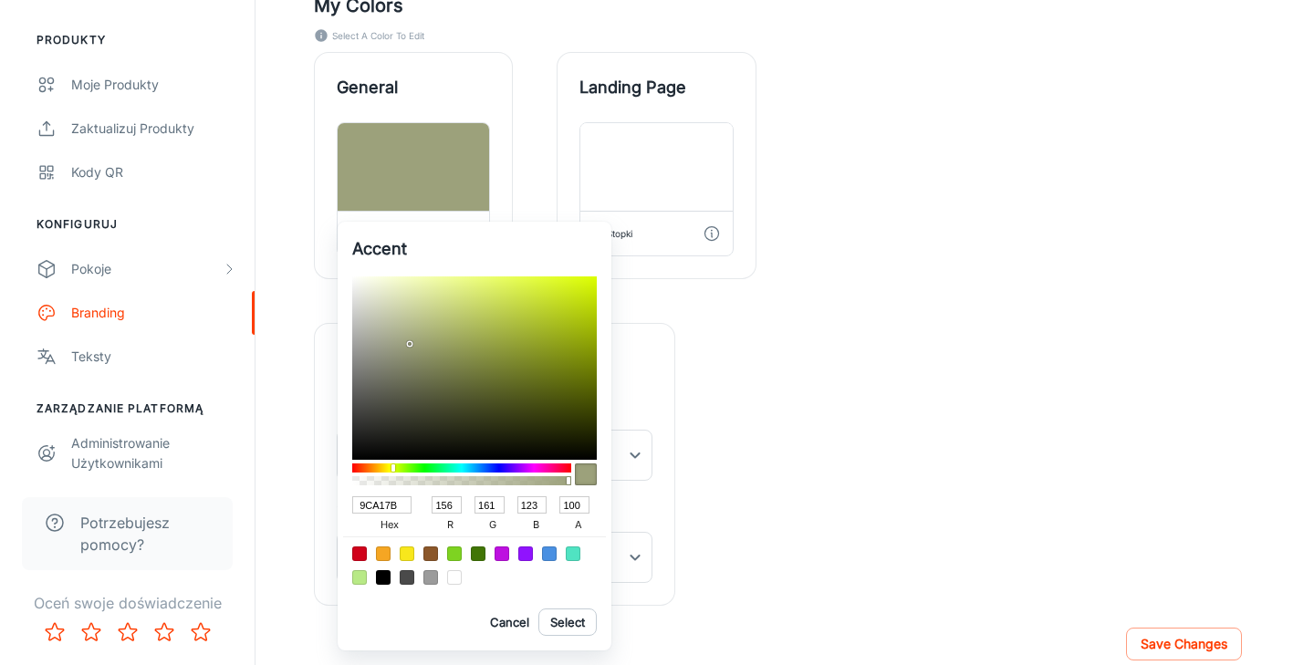
click at [457, 506] on input "156" at bounding box center [447, 504] width 30 height 17
drag, startPoint x: 457, startPoint y: 506, endPoint x: 499, endPoint y: 529, distance: 48.2
click at [398, 506] on div "9CA17B hex 156 r 161 g 123 b 100 a" at bounding box center [474, 512] width 245 height 47
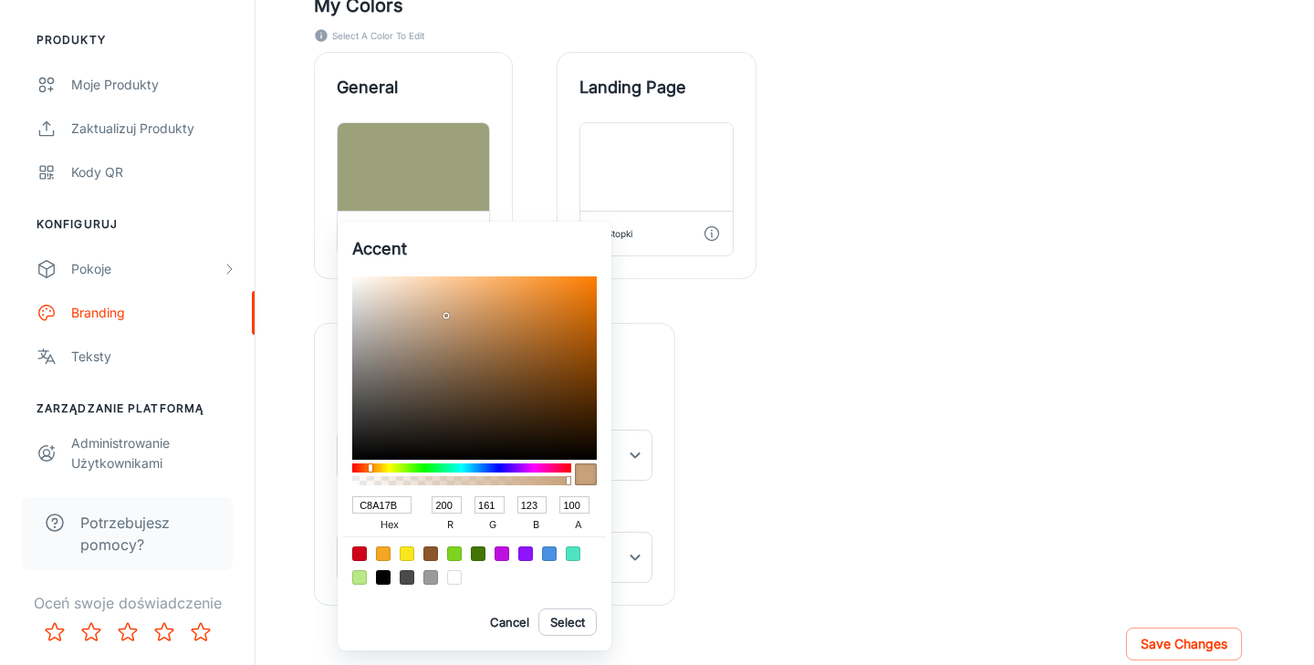
click at [422, 495] on div "C8A17B hex" at bounding box center [389, 515] width 74 height 44
click at [384, 506] on input "C8A17B" at bounding box center [381, 504] width 59 height 17
paste input "808150"
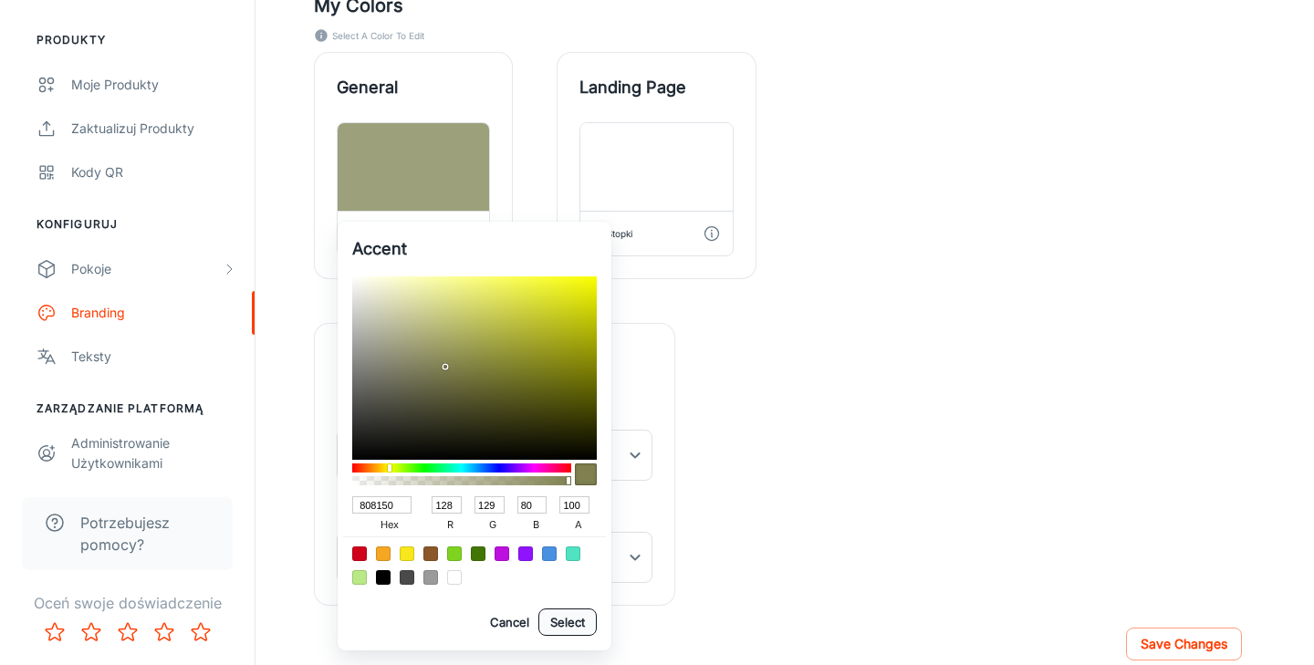
click at [575, 624] on button "Select" at bounding box center [567, 622] width 58 height 27
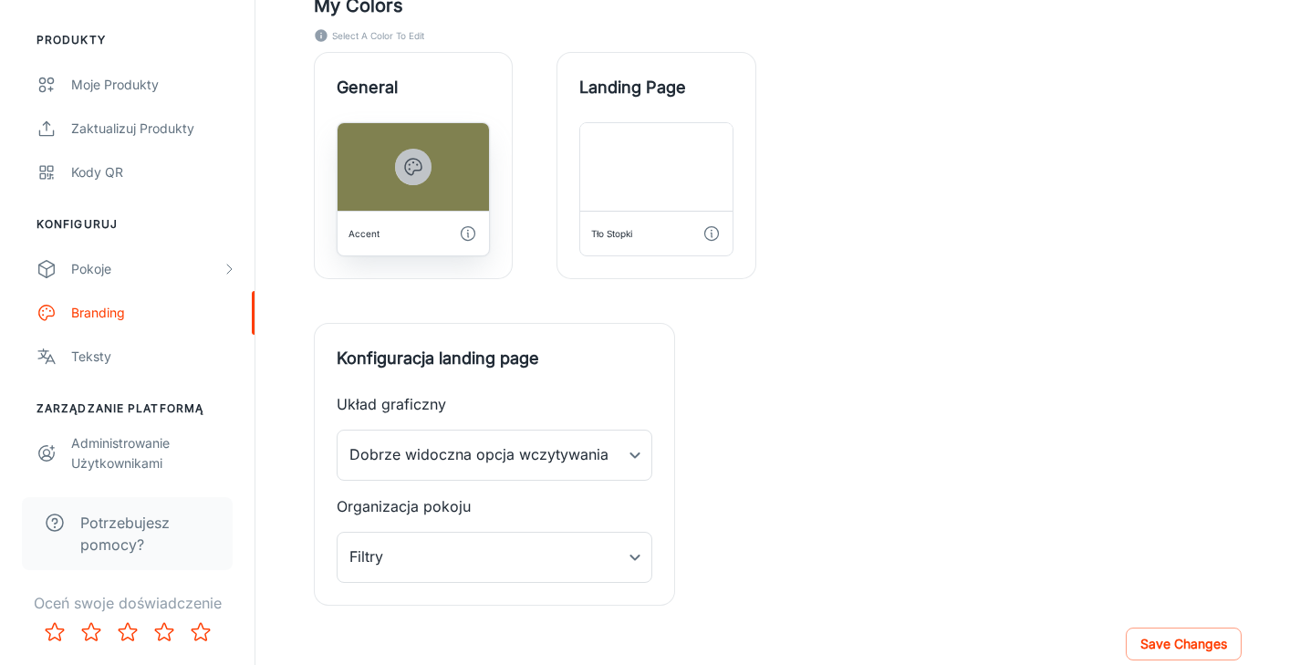
click at [410, 160] on icon "button" at bounding box center [413, 167] width 16 height 16
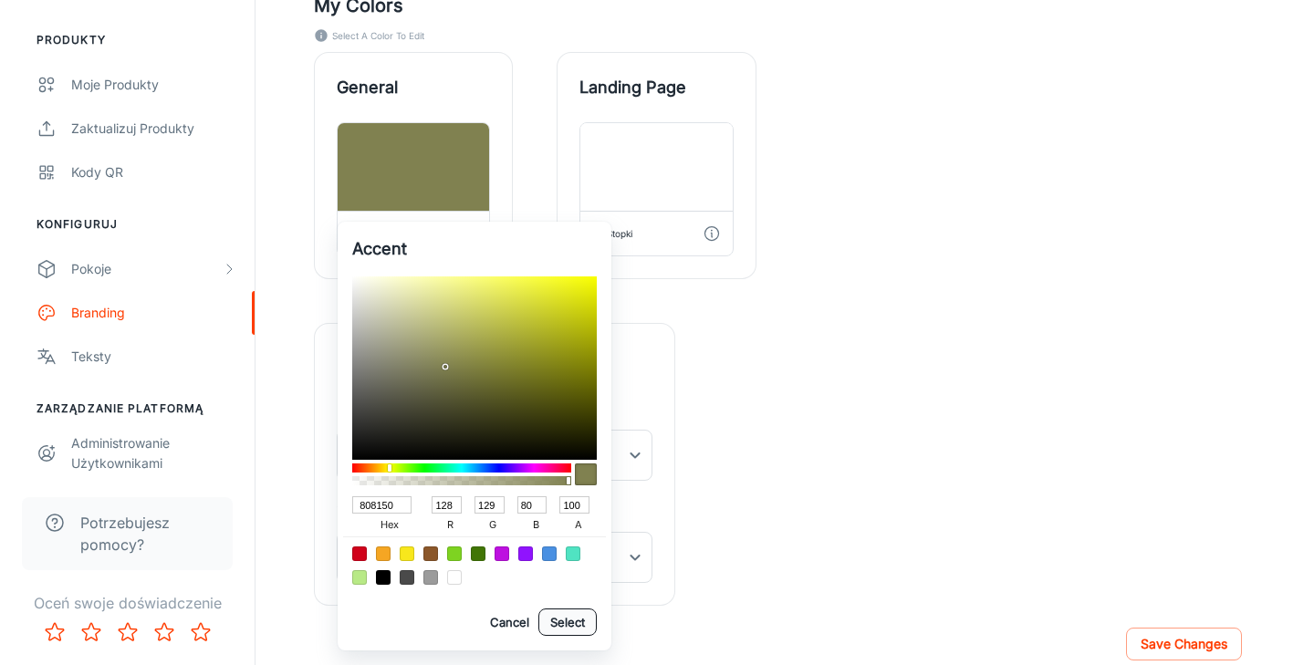
click at [573, 619] on button "Select" at bounding box center [567, 622] width 58 height 27
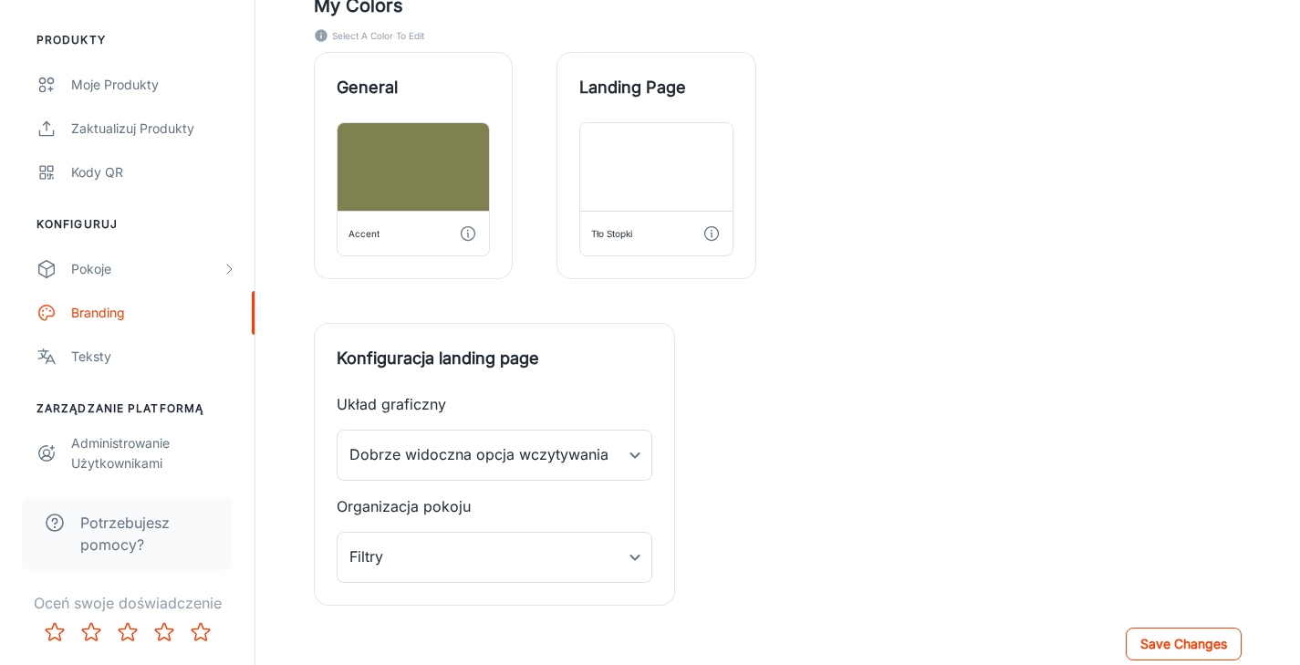
click at [1187, 647] on button "Save Changes" at bounding box center [1184, 644] width 116 height 33
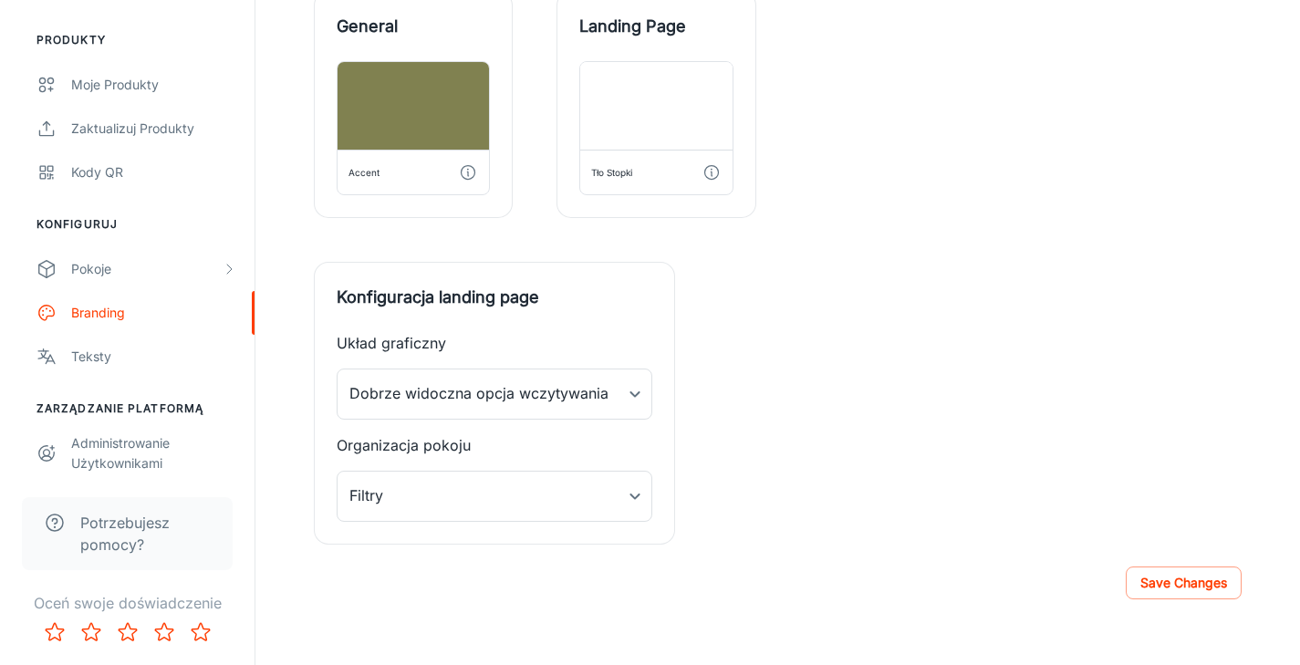
scroll to position [719, 0]
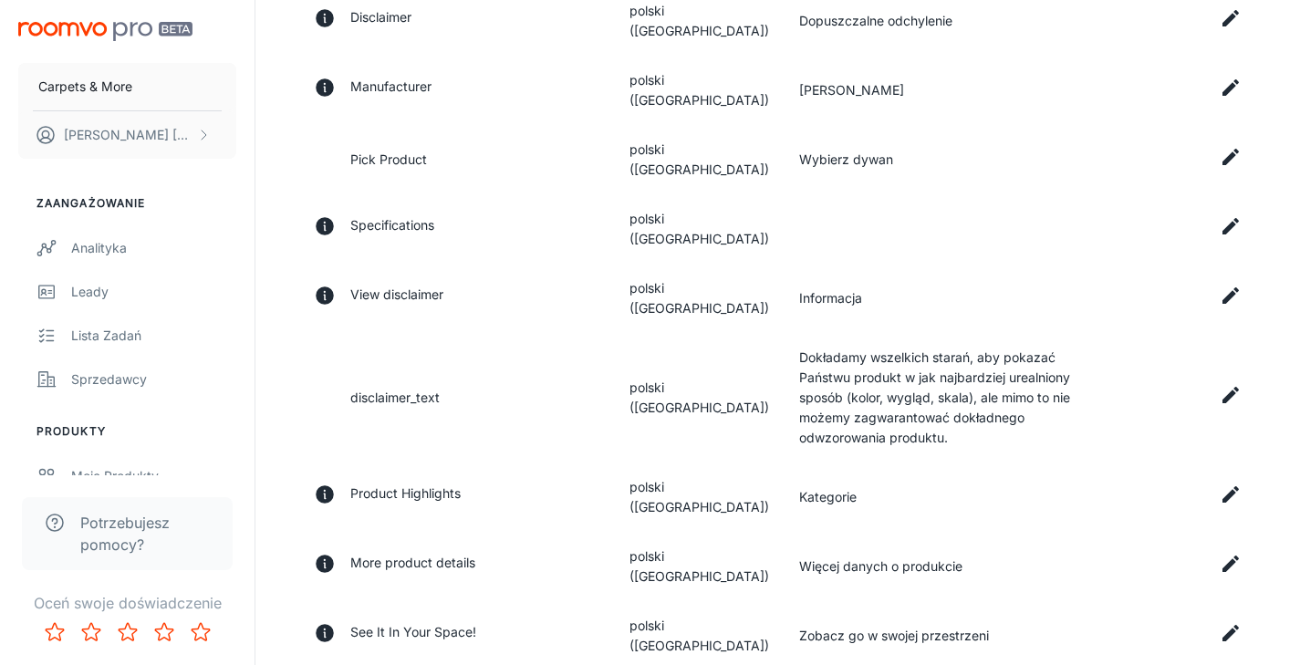
scroll to position [607, 0]
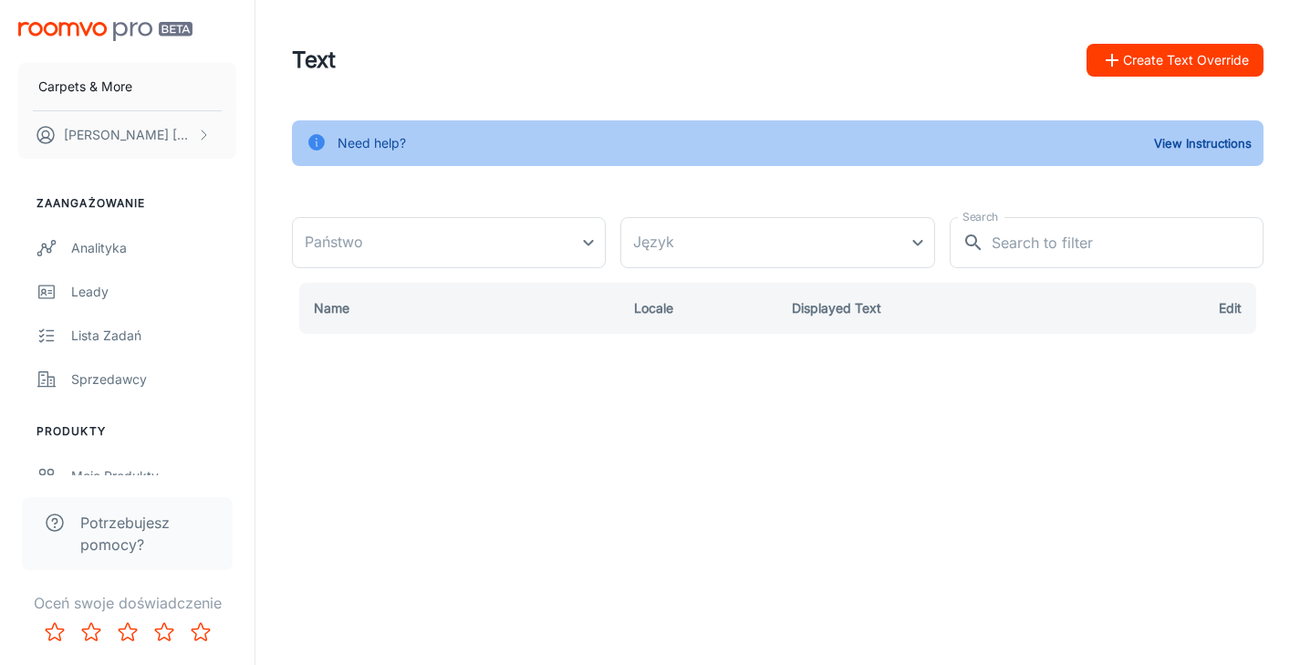
type input "Polska"
type input "pl-pl"
